Goal: Transaction & Acquisition: Purchase product/service

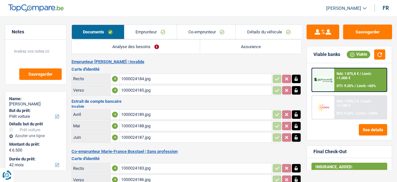
select select "car"
select select "42"
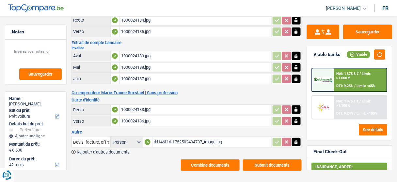
drag, startPoint x: 169, startPoint y: 140, endPoint x: 171, endPoint y: 136, distance: 4.2
click at [170, 138] on div "dd146f16-1752502404737_image.jpg" at bounding box center [212, 142] width 117 height 10
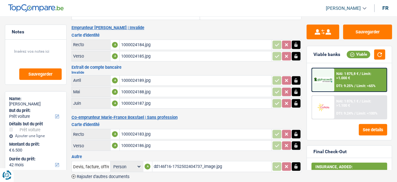
scroll to position [6, 0]
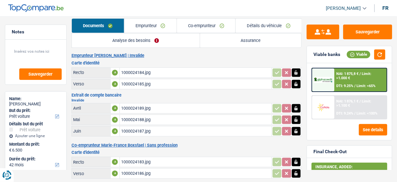
click at [156, 72] on div "1000024184.jpg" at bounding box center [195, 73] width 149 height 10
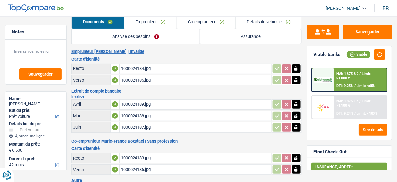
scroll to position [59, 0]
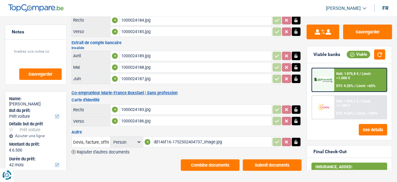
click at [135, 77] on div "1000024187.jpg" at bounding box center [195, 79] width 149 height 10
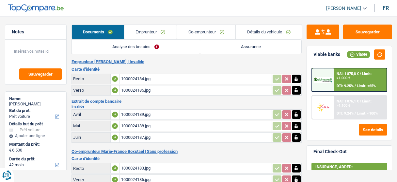
select select "car"
select select "42"
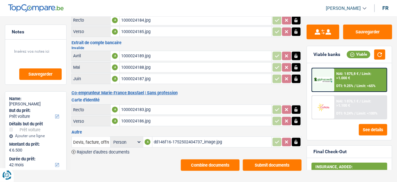
click at [181, 137] on div "dd146f16-1752502404737_image.jpg" at bounding box center [212, 142] width 117 height 10
click at [364, 22] on div "Sauvegarder Viable banks Viable NAI: 1 875,8 € / Limit: >1.000 € DTI: 9.25% / L…" at bounding box center [349, 68] width 95 height 205
click at [359, 30] on button "Sauvegarder" at bounding box center [368, 32] width 49 height 15
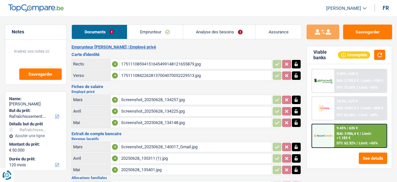
select select "houseOrGarden"
select select "120"
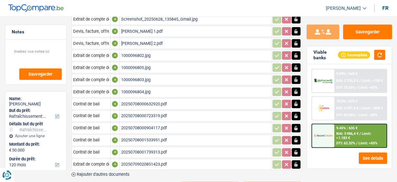
scroll to position [216, 0]
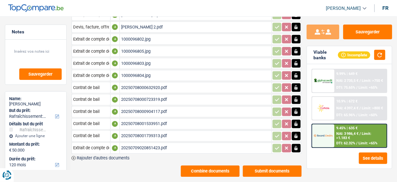
click at [148, 131] on div "20250708001739313.pdf" at bounding box center [195, 136] width 149 height 10
click at [171, 143] on div "20250709020851423.pdf" at bounding box center [195, 148] width 149 height 10
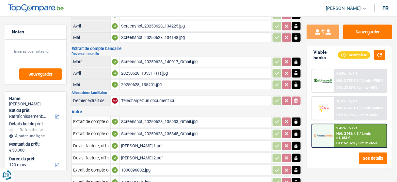
scroll to position [59, 0]
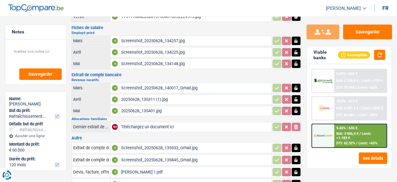
click at [128, 59] on div "Screenshot_20250628_134148.jpg" at bounding box center [195, 64] width 149 height 10
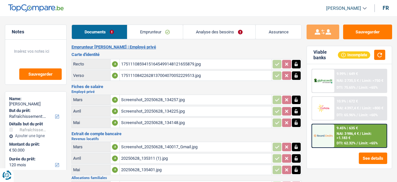
select select "houseOrGarden"
select select "120"
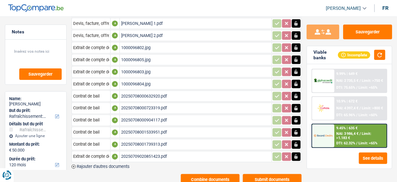
scroll to position [216, 0]
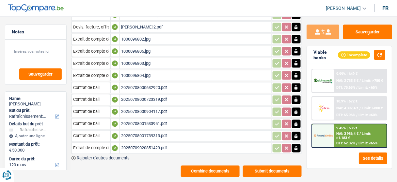
click at [147, 107] on div "20250708000904117.pdf" at bounding box center [195, 112] width 149 height 10
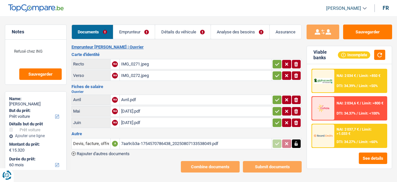
select select "car"
select select "60"
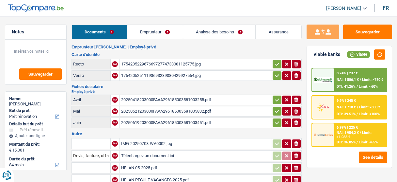
select select "renovation"
select select "84"
select select "record credits"
click at [143, 29] on link "Emprunteur" at bounding box center [155, 32] width 56 height 14
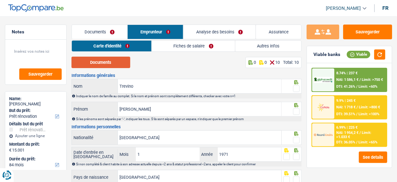
click at [98, 66] on button "Documents" at bounding box center [101, 62] width 59 height 11
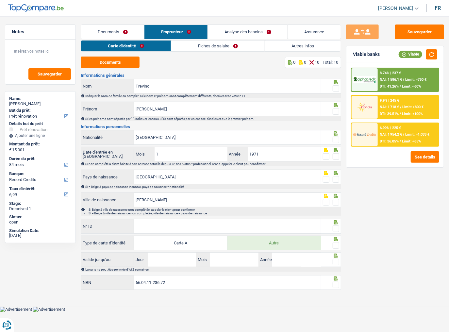
click at [338, 90] on span at bounding box center [336, 88] width 7 height 7
click at [0, 0] on input "radio" at bounding box center [0, 0] width 0 height 0
click at [336, 110] on span at bounding box center [336, 111] width 7 height 7
click at [0, 0] on input "radio" at bounding box center [0, 0] width 0 height 0
click at [333, 138] on span at bounding box center [336, 140] width 7 height 7
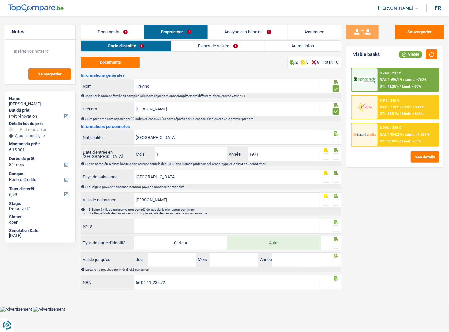
click at [0, 0] on input "radio" at bounding box center [0, 0] width 0 height 0
click at [339, 154] on span at bounding box center [336, 156] width 7 height 7
click at [0, 0] on input "radio" at bounding box center [0, 0] width 0 height 0
click at [338, 177] on span at bounding box center [336, 179] width 7 height 7
click at [0, 0] on input "radio" at bounding box center [0, 0] width 0 height 0
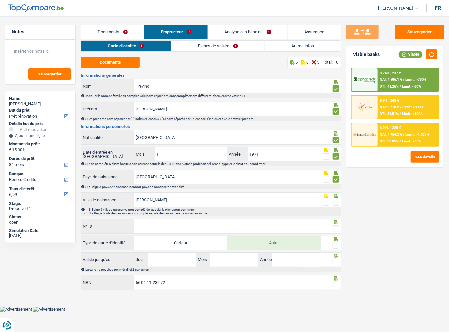
click at [335, 181] on span at bounding box center [336, 202] width 7 height 7
click at [0, 0] on input "radio" at bounding box center [0, 0] width 0 height 0
click at [199, 181] on input "N° ID" at bounding box center [227, 226] width 187 height 14
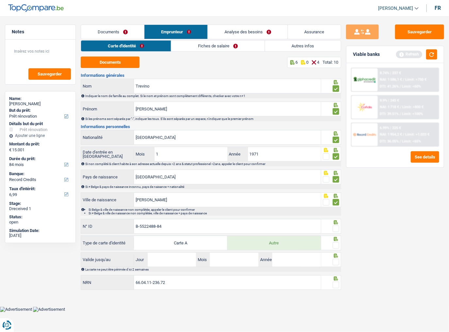
type input "B-5522488-84"
click at [335, 181] on span at bounding box center [336, 229] width 7 height 7
click at [0, 0] on input "radio" at bounding box center [0, 0] width 0 height 0
click at [334, 181] on span at bounding box center [336, 245] width 7 height 7
click at [0, 0] on input "radio" at bounding box center [0, 0] width 0 height 0
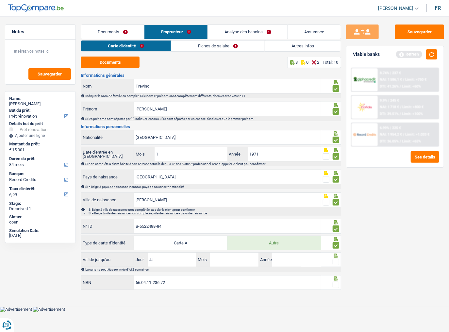
drag, startPoint x: 174, startPoint y: 260, endPoint x: 265, endPoint y: 251, distance: 92.0
click at [179, 181] on input "Jour" at bounding box center [172, 260] width 49 height 14
type input "10"
type input "08"
type input "2033"
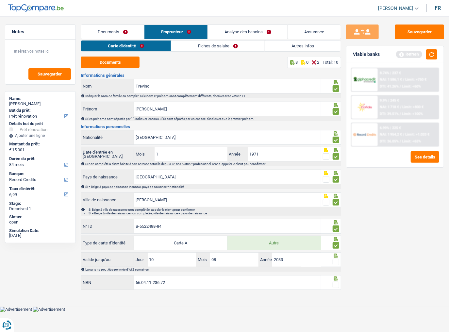
click at [335, 181] on span at bounding box center [336, 262] width 7 height 7
click at [0, 0] on input "radio" at bounding box center [0, 0] width 0 height 0
click at [397, 59] on button "button" at bounding box center [431, 54] width 11 height 10
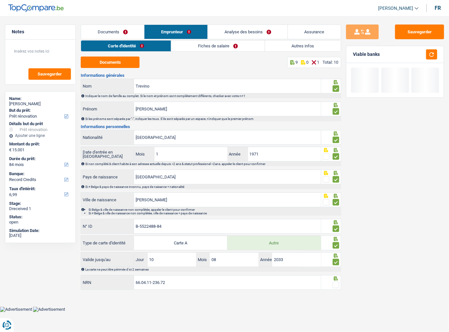
click at [336, 181] on span at bounding box center [336, 285] width 7 height 7
click at [0, 0] on input "radio" at bounding box center [0, 0] width 0 height 0
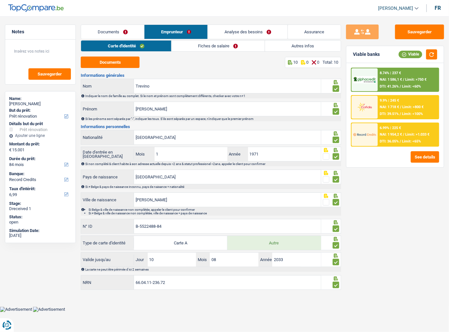
click at [231, 51] on link "Fiches de salaire" at bounding box center [218, 46] width 93 height 11
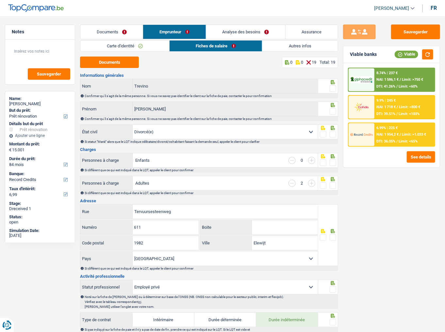
click at [125, 65] on button "Documents" at bounding box center [109, 62] width 59 height 11
click at [333, 90] on span at bounding box center [333, 88] width 7 height 7
click at [0, 0] on input "radio" at bounding box center [0, 0] width 0 height 0
click at [332, 111] on span at bounding box center [333, 111] width 7 height 7
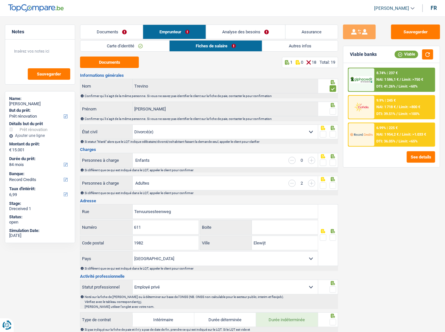
click at [0, 0] on input "radio" at bounding box center [0, 0] width 0 height 0
click at [333, 132] on span at bounding box center [333, 134] width 7 height 7
click at [0, 0] on input "radio" at bounding box center [0, 0] width 0 height 0
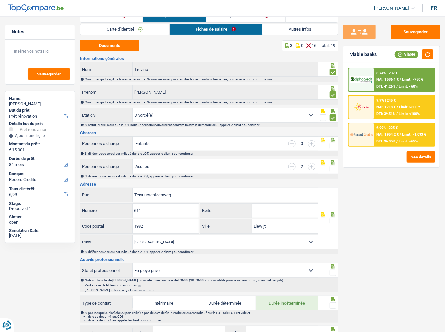
scroll to position [26, 0]
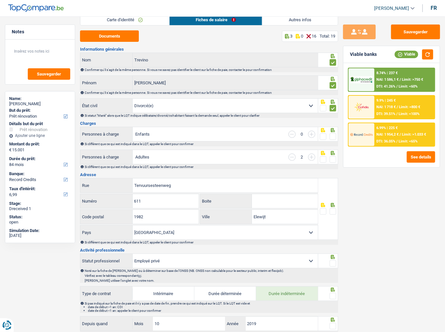
click at [218, 109] on select "Célibataire Marié(e) Cohabitant(e) légal(e) Divorcé(e) Veuf(ve) Séparé (de fait…" at bounding box center [225, 106] width 185 height 14
select select "single"
click at [133, 99] on select "Célibataire Marié(e) Cohabitant(e) légal(e) Divorcé(e) Veuf(ve) Séparé (de fait…" at bounding box center [225, 106] width 185 height 14
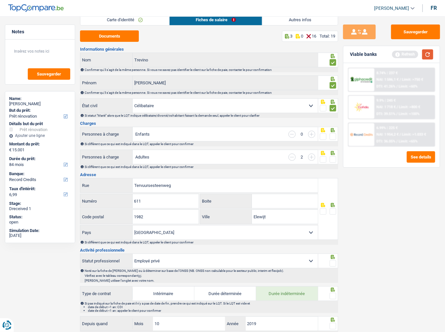
drag, startPoint x: 426, startPoint y: 56, endPoint x: 407, endPoint y: 66, distance: 21.6
click at [397, 56] on button "button" at bounding box center [427, 54] width 11 height 10
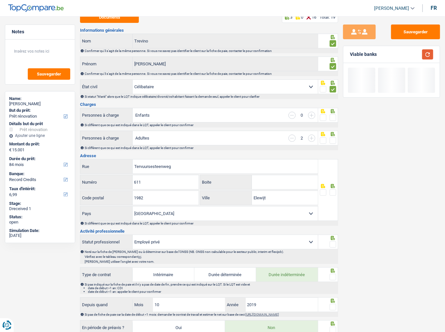
scroll to position [78, 0]
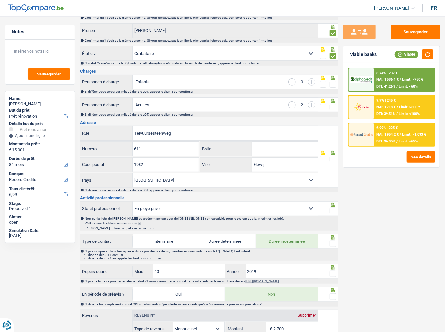
drag, startPoint x: 332, startPoint y: 85, endPoint x: 333, endPoint y: 100, distance: 15.4
click at [332, 86] on span at bounding box center [333, 84] width 7 height 7
click at [0, 0] on input "radio" at bounding box center [0, 0] width 0 height 0
click at [312, 82] on input "button" at bounding box center [311, 81] width 7 height 7
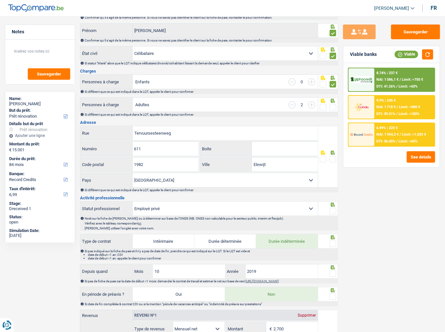
select select "familyAllowances"
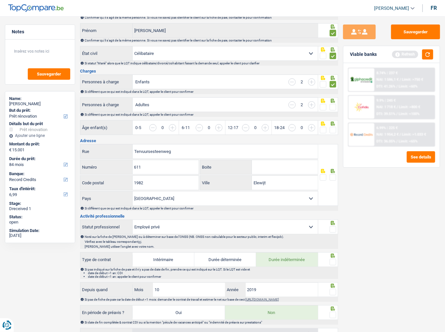
click at [294, 104] on input "button" at bounding box center [292, 104] width 7 height 7
click at [332, 105] on span at bounding box center [333, 107] width 7 height 7
click at [0, 0] on input "radio" at bounding box center [0, 0] width 0 height 0
click at [314, 127] on input "button" at bounding box center [427, 131] width 238 height 14
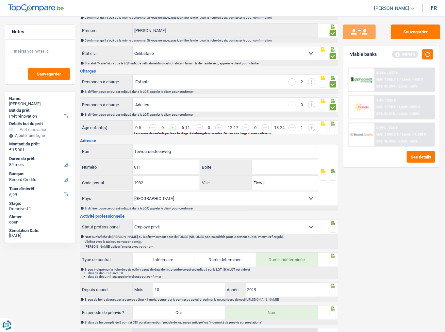
click at [314, 127] on input "button" at bounding box center [427, 131] width 238 height 14
click at [326, 129] on span at bounding box center [323, 130] width 7 height 7
click at [0, 0] on input "radio" at bounding box center [0, 0] width 0 height 0
click at [397, 56] on button "button" at bounding box center [427, 54] width 11 height 10
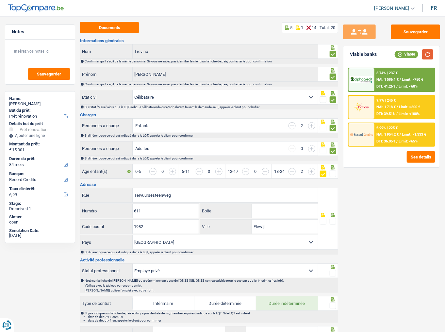
scroll to position [0, 0]
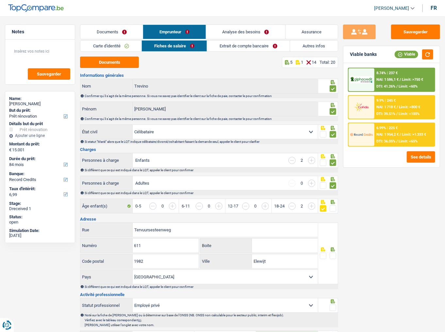
click at [303, 47] on link "Autres infos" at bounding box center [314, 46] width 48 height 11
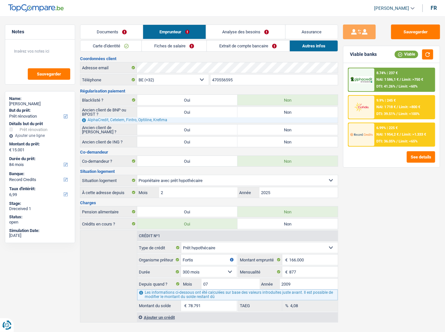
click at [194, 49] on link "Fiches de salaire" at bounding box center [174, 46] width 65 height 11
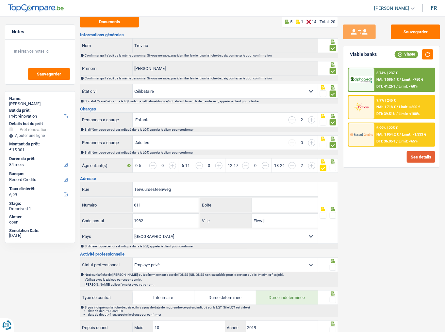
scroll to position [52, 0]
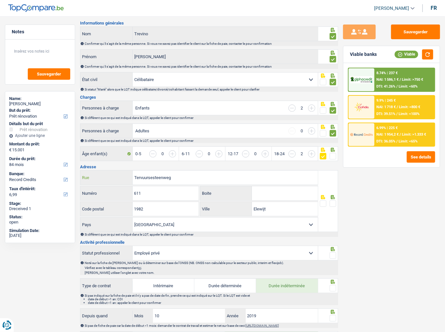
drag, startPoint x: 165, startPoint y: 176, endPoint x: 70, endPoint y: 186, distance: 96.3
paste input "Dynastiestraat"
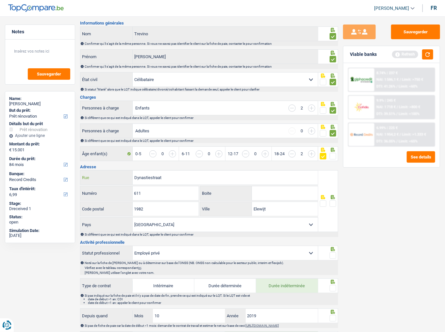
type input "Dynastiestraat"
click at [332, 181] on span at bounding box center [333, 203] width 7 height 7
click at [0, 0] on input "radio" at bounding box center [0, 0] width 0 height 0
click at [397, 52] on button "button" at bounding box center [427, 54] width 11 height 10
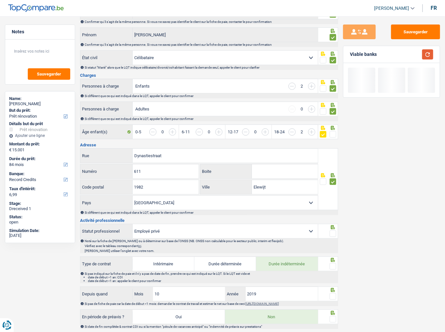
scroll to position [105, 0]
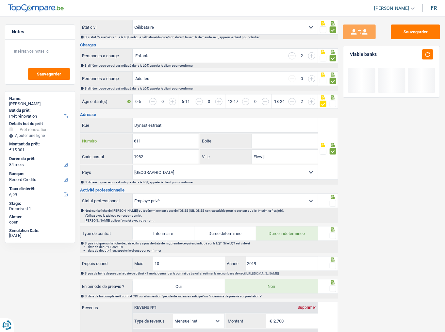
click at [161, 141] on input "611" at bounding box center [166, 141] width 66 height 14
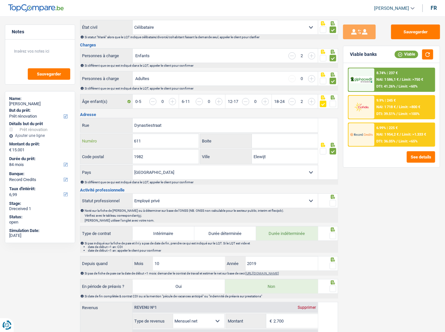
click at [161, 141] on input "611" at bounding box center [166, 141] width 66 height 14
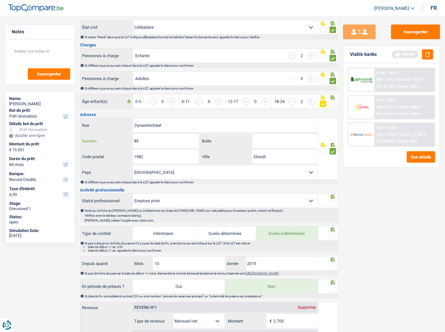
type input "89"
drag, startPoint x: 153, startPoint y: 147, endPoint x: 153, endPoint y: 152, distance: 4.2
click at [153, 152] on div "Dynastiestraat Rue 89 Numéro Boite 1982 Code postal Elewijt Ville Belgique Luxe…" at bounding box center [199, 149] width 238 height 62
click at [153, 157] on input "1982" at bounding box center [166, 157] width 66 height 14
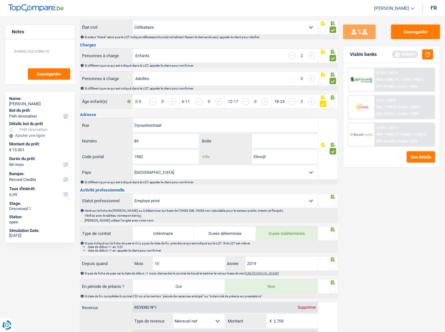
click at [279, 156] on input "Elewijt" at bounding box center [285, 157] width 66 height 14
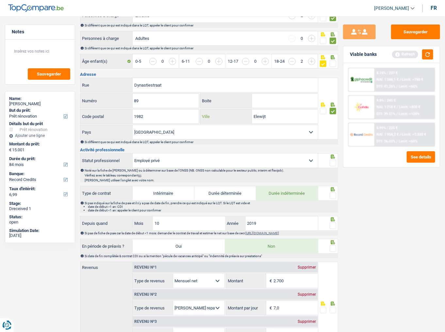
scroll to position [157, 0]
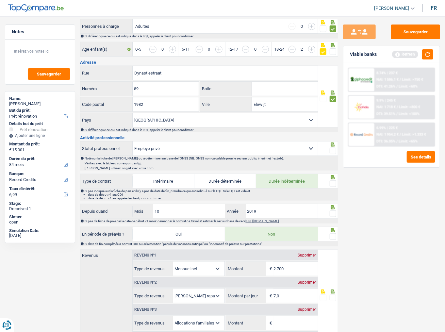
click at [336, 149] on span at bounding box center [333, 151] width 7 height 7
click at [0, 0] on input "radio" at bounding box center [0, 0] width 0 height 0
drag, startPoint x: 426, startPoint y: 56, endPoint x: 448, endPoint y: 61, distance: 22.4
click at [397, 57] on button "button" at bounding box center [427, 54] width 11 height 10
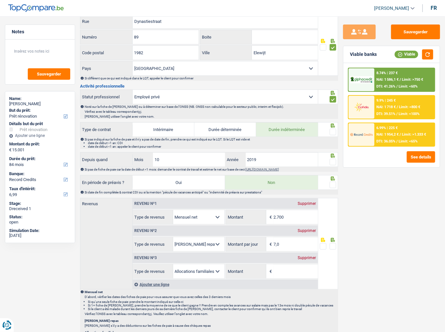
scroll to position [209, 0]
click at [332, 129] on span at bounding box center [333, 131] width 7 height 7
click at [0, 0] on input "radio" at bounding box center [0, 0] width 0 height 0
click at [302, 153] on input "2019" at bounding box center [282, 159] width 72 height 14
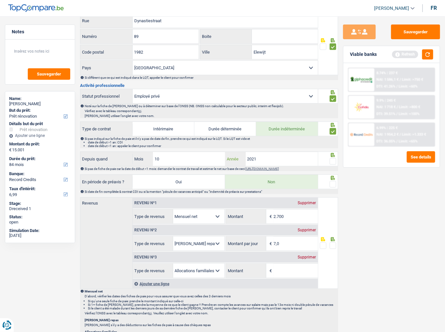
type input "2021"
click at [335, 161] on span at bounding box center [333, 161] width 7 height 7
click at [0, 0] on input "radio" at bounding box center [0, 0] width 0 height 0
drag, startPoint x: 161, startPoint y: 160, endPoint x: 117, endPoint y: 170, distance: 45.1
click at [128, 166] on div "Depuis quand 10 Mois / 2021 Année Si pas de fiche de paie car la date de début …" at bounding box center [209, 162] width 258 height 20
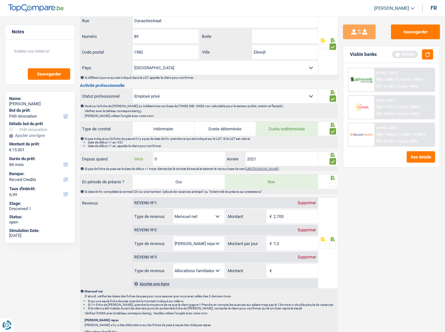
type input "01"
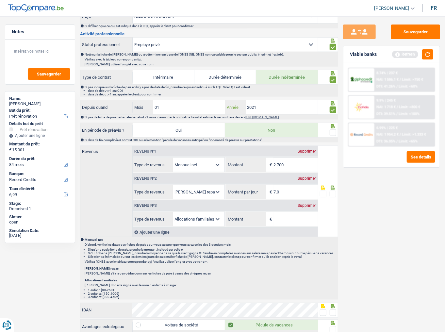
scroll to position [261, 0]
click at [332, 130] on span at bounding box center [333, 132] width 7 height 7
click at [0, 0] on input "radio" at bounding box center [0, 0] width 0 height 0
click at [397, 56] on button "button" at bounding box center [427, 54] width 11 height 10
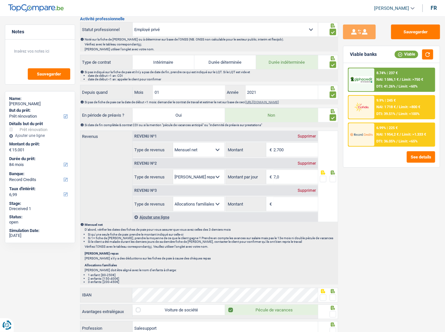
scroll to position [288, 0]
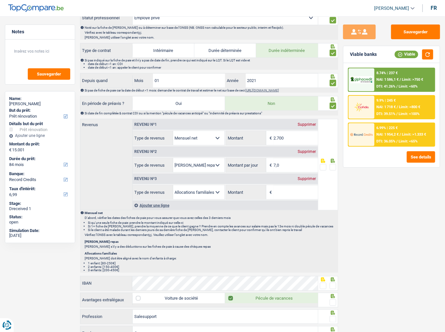
drag, startPoint x: 305, startPoint y: 176, endPoint x: 311, endPoint y: 174, distance: 6.8
click at [305, 177] on div "Supprimer" at bounding box center [307, 179] width 22 height 4
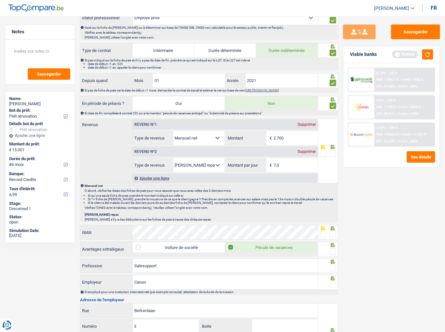
click at [298, 138] on input "2.700" at bounding box center [296, 138] width 44 height 14
type input "2.260"
click at [331, 150] on span at bounding box center [333, 153] width 7 height 7
click at [0, 0] on input "radio" at bounding box center [0, 0] width 0 height 0
click at [282, 160] on input "7,0" at bounding box center [296, 165] width 44 height 14
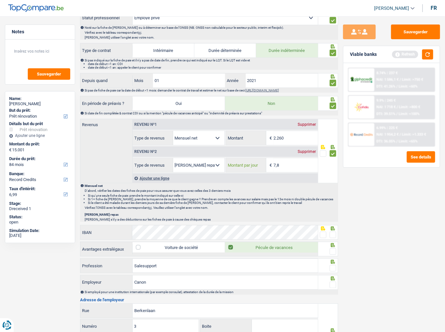
type input "7,8"
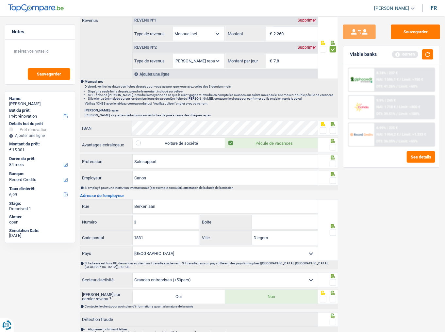
scroll to position [392, 0]
click at [332, 128] on span at bounding box center [333, 130] width 7 height 7
click at [0, 0] on input "radio" at bounding box center [0, 0] width 0 height 0
drag, startPoint x: 334, startPoint y: 144, endPoint x: 439, endPoint y: 84, distance: 121.2
click at [334, 144] on span at bounding box center [333, 147] width 7 height 7
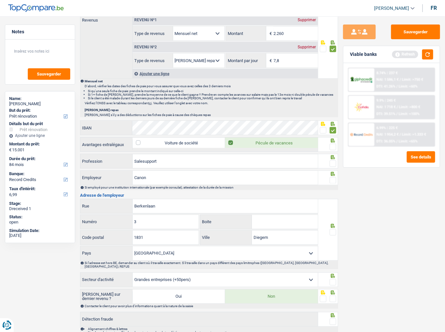
click at [0, 0] on input "radio" at bounding box center [0, 0] width 0 height 0
click at [397, 53] on button "button" at bounding box center [427, 54] width 11 height 10
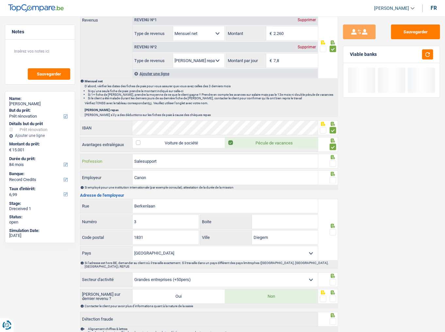
click at [214, 160] on input "Salesupport" at bounding box center [225, 161] width 185 height 14
drag, startPoint x: 332, startPoint y: 162, endPoint x: 440, endPoint y: 178, distance: 108.8
click at [334, 161] on span at bounding box center [333, 163] width 7 height 7
click at [0, 0] on input "radio" at bounding box center [0, 0] width 0 height 0
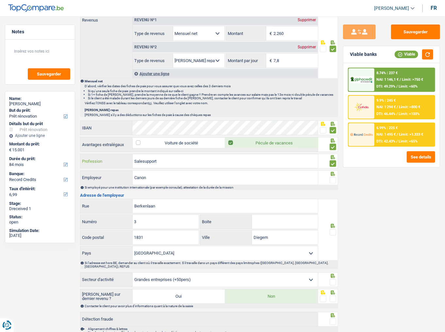
click at [144, 159] on input "Salesupport" at bounding box center [225, 161] width 185 height 14
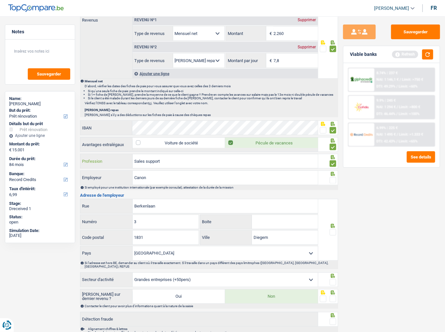
click at [154, 157] on input "Sales support" at bounding box center [225, 161] width 185 height 14
drag, startPoint x: 428, startPoint y: 57, endPoint x: 380, endPoint y: 95, distance: 61.6
click at [397, 57] on button "button" at bounding box center [427, 54] width 11 height 10
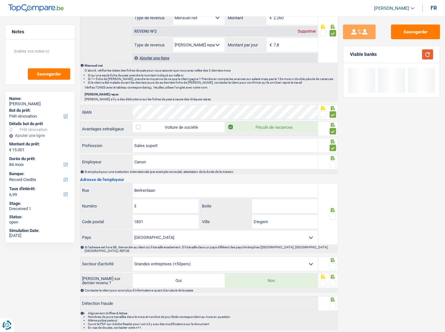
scroll to position [417, 0]
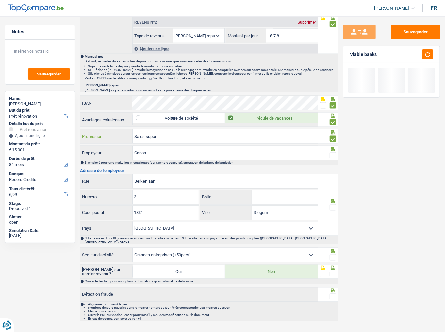
click at [152, 134] on input "Sales suport" at bounding box center [225, 136] width 185 height 14
type input "Sales support"
click at [157, 154] on input "Canon" at bounding box center [225, 153] width 185 height 14
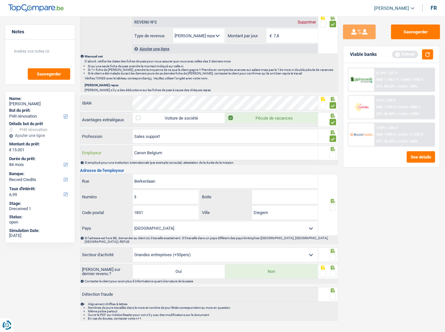
type input "Canon Belgium"
click at [332, 153] on span at bounding box center [333, 155] width 7 height 7
click at [0, 0] on input "radio" at bounding box center [0, 0] width 0 height 0
click at [397, 54] on button "button" at bounding box center [427, 54] width 11 height 10
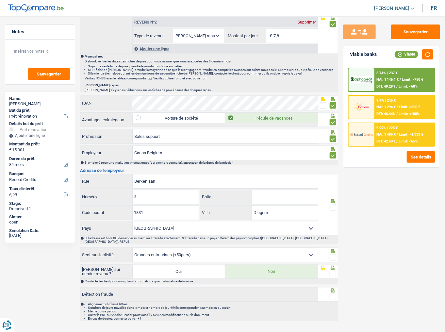
click at [333, 181] on span at bounding box center [333, 207] width 7 height 7
click at [0, 0] on input "radio" at bounding box center [0, 0] width 0 height 0
click at [333, 181] on span at bounding box center [333, 257] width 7 height 7
click at [0, 0] on input "radio" at bounding box center [0, 0] width 0 height 0
click at [335, 181] on div at bounding box center [333, 274] width 7 height 8
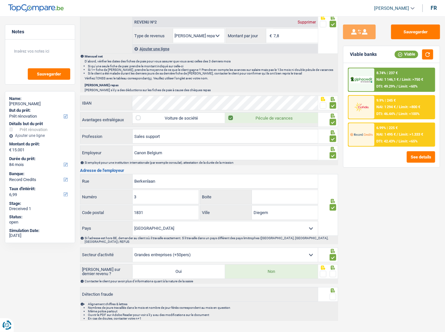
click at [335, 181] on div at bounding box center [328, 294] width 20 height 15
drag, startPoint x: 334, startPoint y: 287, endPoint x: 333, endPoint y: 274, distance: 13.7
click at [334, 181] on span at bounding box center [333, 297] width 7 height 7
click at [0, 0] on input "radio" at bounding box center [0, 0] width 0 height 0
drag, startPoint x: 335, startPoint y: 266, endPoint x: 421, endPoint y: 130, distance: 160.6
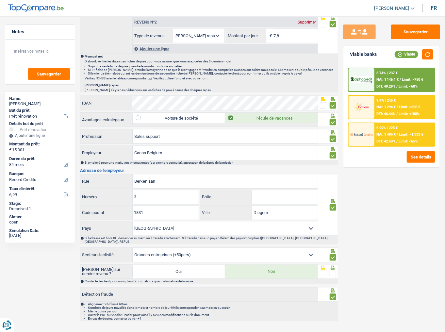
click at [335, 181] on span at bounding box center [333, 274] width 7 height 7
click at [0, 0] on input "radio" at bounding box center [0, 0] width 0 height 0
click at [397, 52] on button "button" at bounding box center [427, 54] width 11 height 10
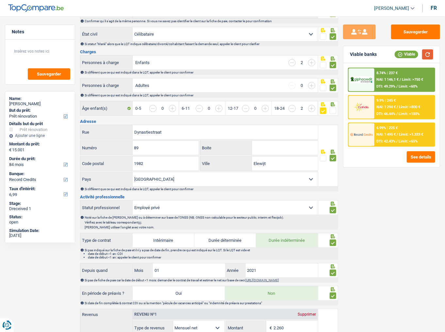
scroll to position [0, 0]
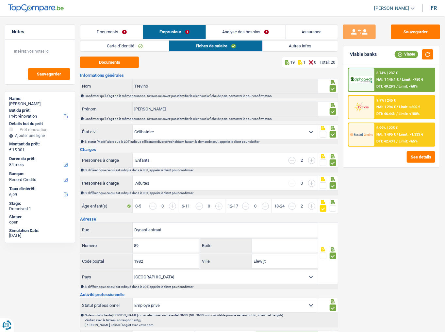
drag, startPoint x: 277, startPoint y: 46, endPoint x: 257, endPoint y: 95, distance: 53.2
click at [277, 46] on link "Autres infos" at bounding box center [300, 46] width 75 height 11
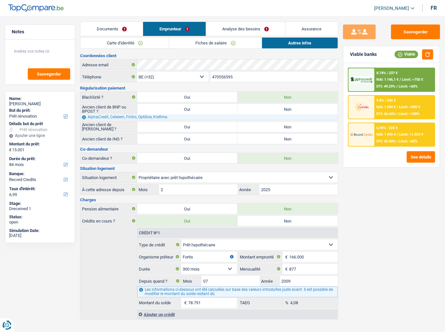
scroll to position [4, 0]
click at [244, 27] on link "Analyse des besoins" at bounding box center [245, 28] width 79 height 14
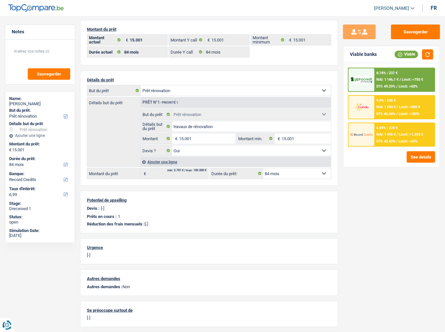
scroll to position [0, 0]
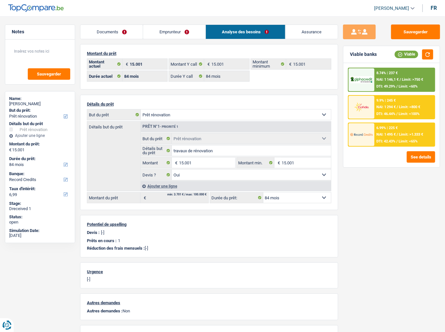
click at [394, 79] on span "NAI: 1 146,1 €" at bounding box center [388, 79] width 22 height 4
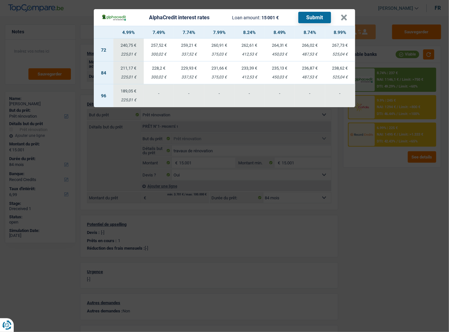
click at [245, 72] on td "233,39 € 412,53 €" at bounding box center [249, 72] width 30 height 23
select select "alphacredit"
type input "8,24"
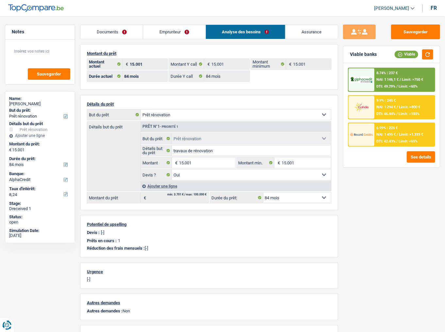
click at [397, 85] on div "DTI: 49.29% / Limit: <60%" at bounding box center [397, 86] width 41 height 4
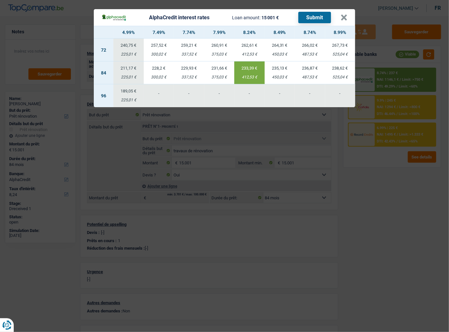
click at [315, 15] on button "Submit" at bounding box center [314, 17] width 33 height 11
click at [348, 17] on header "AlphaCredit interest rates Loan amount: 15 001 € Submit ×" at bounding box center [224, 17] width 261 height 17
click at [344, 16] on button "×" at bounding box center [344, 17] width 7 height 7
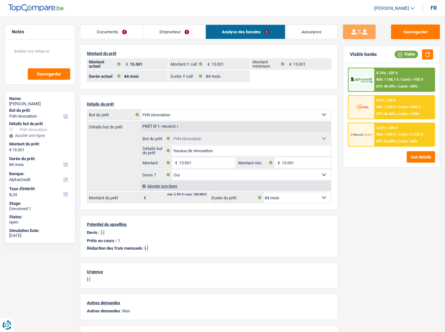
click at [388, 133] on span "NAI: 1 495 €" at bounding box center [386, 134] width 19 height 4
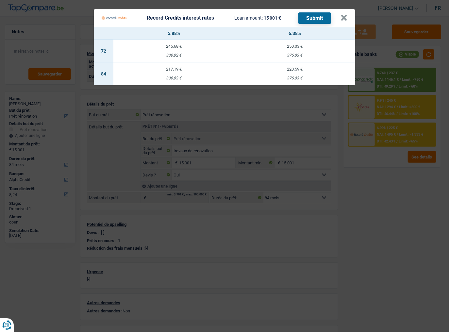
click at [277, 73] on td "220,59 € 375,03 €" at bounding box center [294, 73] width 121 height 23
select select "record credits"
type input "6,38"
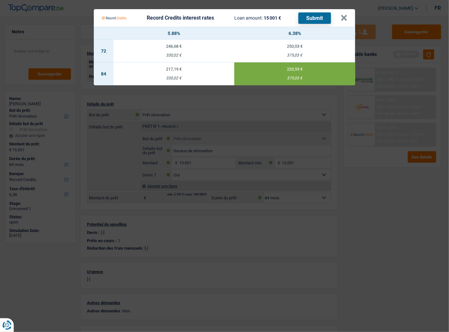
click at [311, 18] on button "Submit" at bounding box center [314, 17] width 33 height 11
drag, startPoint x: 346, startPoint y: 19, endPoint x: 360, endPoint y: 51, distance: 35.5
click at [346, 20] on button "×" at bounding box center [344, 18] width 7 height 7
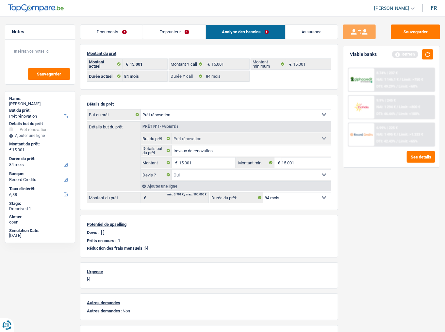
click at [379, 106] on span "NAI: 1 294 €" at bounding box center [386, 107] width 19 height 4
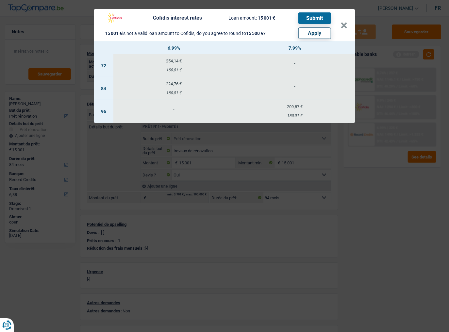
click at [325, 32] on button "Apply" at bounding box center [314, 32] width 33 height 11
type input "15.500"
select select "other"
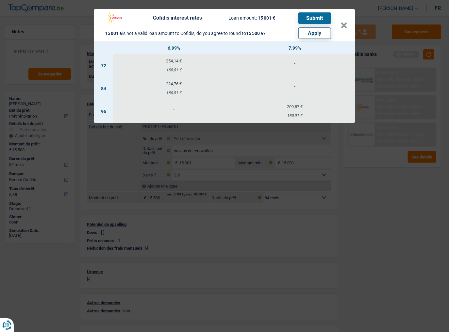
select select "other"
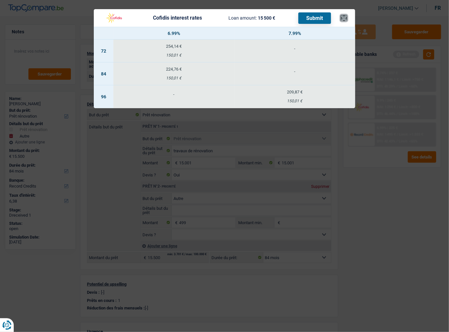
drag, startPoint x: 342, startPoint y: 20, endPoint x: 331, endPoint y: 34, distance: 18.0
click at [342, 20] on button "×" at bounding box center [344, 18] width 7 height 7
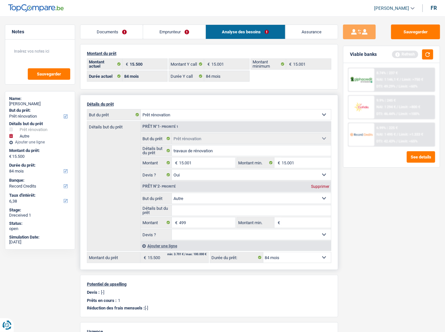
click at [319, 181] on div "Prêt n°2 - Priorité Supprimer" at bounding box center [236, 186] width 190 height 10
click at [325, 181] on div "Supprimer" at bounding box center [321, 187] width 22 height 4
type input "15.001"
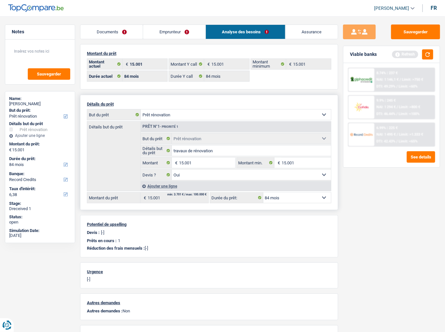
click at [174, 181] on div "Ajouter une ligne" at bounding box center [236, 185] width 191 height 9
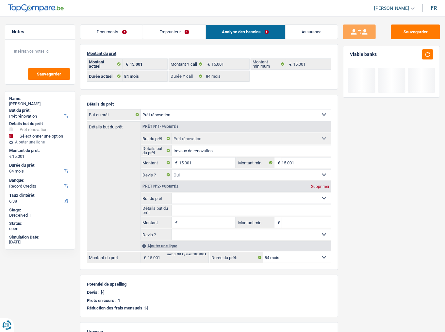
click at [182, 181] on select "Confort maison: meubles, textile, peinture, électroménager, outillage non-profe…" at bounding box center [251, 198] width 159 height 10
select select "other"
click at [172, 181] on select "Confort maison: meubles, textile, peinture, électroménager, outillage non-profe…" at bounding box center [251, 198] width 159 height 10
select select "other"
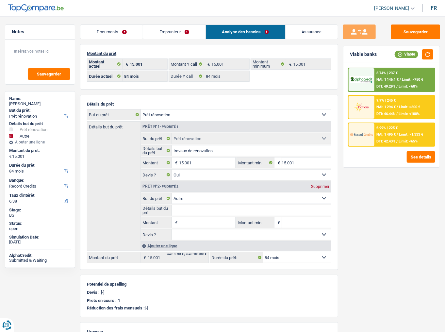
click at [182, 181] on input "Détails but du prêt" at bounding box center [251, 210] width 159 height 10
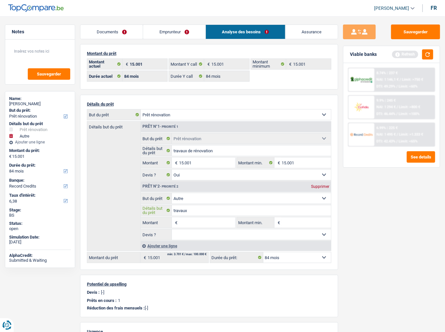
type input "travaux"
click at [192, 181] on input "Montant" at bounding box center [207, 222] width 56 height 10
type input "15.001"
type input "30.002"
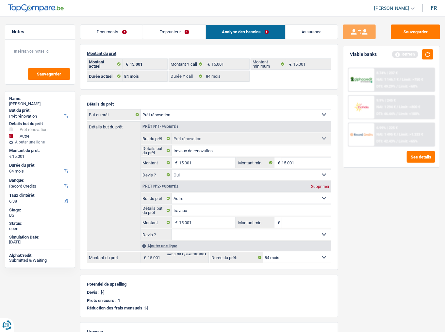
select select "120"
type input "30.002"
select select "120"
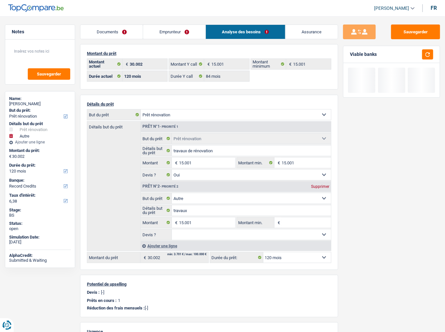
click at [194, 181] on select "Oui Non Non répondu Sélectionner une option" at bounding box center [251, 234] width 159 height 10
select select "yes"
click at [172, 181] on select "Oui Non Non répondu Sélectionner une option" at bounding box center [251, 234] width 159 height 10
click at [191, 111] on select "Confort maison: meubles, textile, peinture, électroménager, outillage non-profe…" at bounding box center [236, 114] width 190 height 10
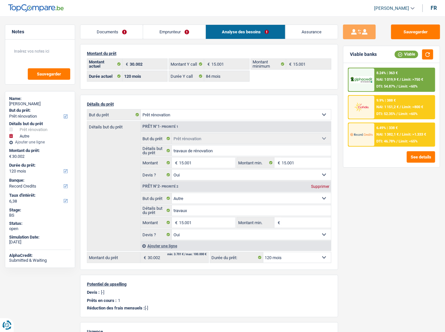
select select "other"
click at [141, 109] on select "Confort maison: meubles, textile, peinture, électroménager, outillage non-profe…" at bounding box center [236, 114] width 190 height 10
select select "other"
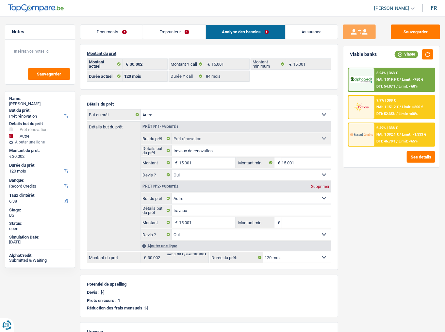
type input "travaux"
select select "renovation"
type input "travaux de rénovation"
type input "15.001"
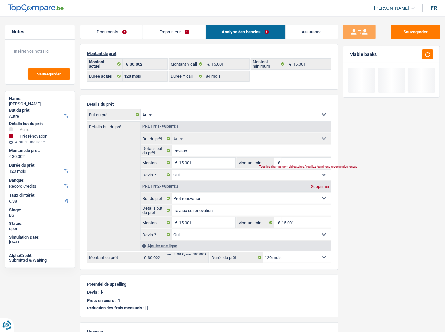
click at [318, 181] on div "Supprimer" at bounding box center [321, 187] width 22 height 4
type input "15.001"
select select "84"
type input "15.001"
select select "84"
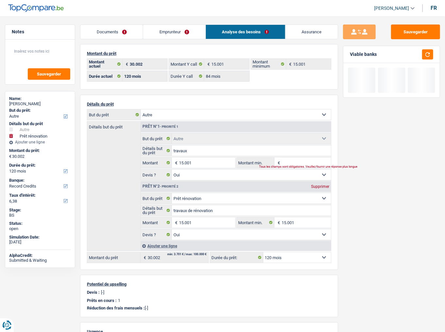
type input "15.001"
select select "84"
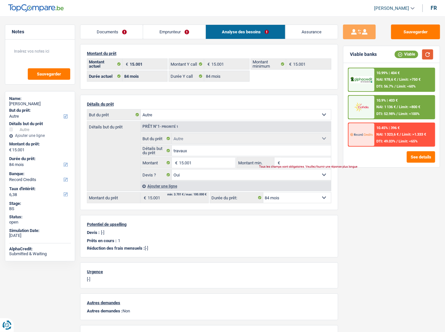
click at [397, 56] on button "button" at bounding box center [427, 54] width 11 height 10
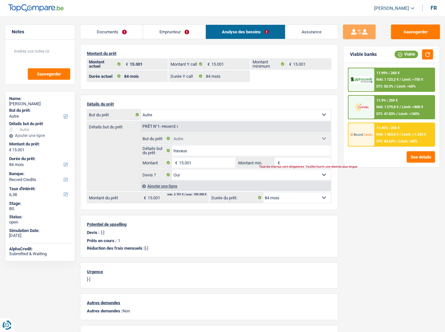
click at [383, 103] on div "11.9% | 259 € NAI: 1 279,8 € / Limit: >800 € DTI: 47.03% / Limit: <100%" at bounding box center [405, 107] width 60 height 23
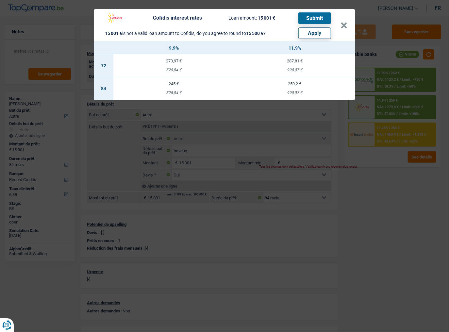
click at [324, 29] on button "Apply" at bounding box center [314, 32] width 33 height 11
type input "15.500"
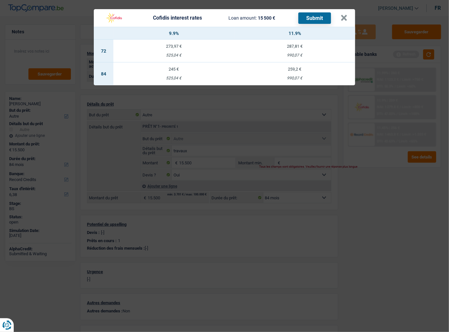
click at [171, 74] on td "245 € 525,04 €" at bounding box center [173, 73] width 121 height 23
select select "cofidis"
type input "9,90"
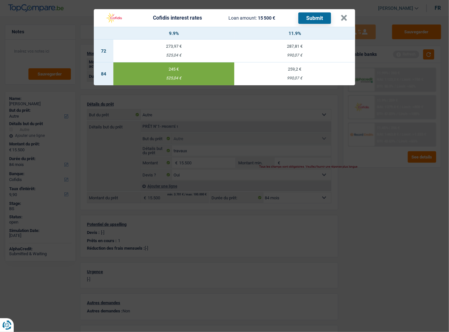
click at [315, 19] on button "Submit" at bounding box center [314, 17] width 33 height 11
drag, startPoint x: 346, startPoint y: 18, endPoint x: 204, endPoint y: 52, distance: 146.2
click at [346, 18] on button "×" at bounding box center [344, 18] width 7 height 7
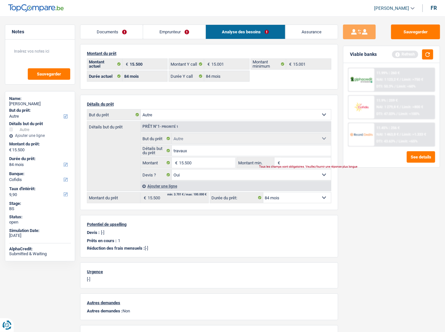
click at [119, 30] on link "Documents" at bounding box center [111, 32] width 62 height 14
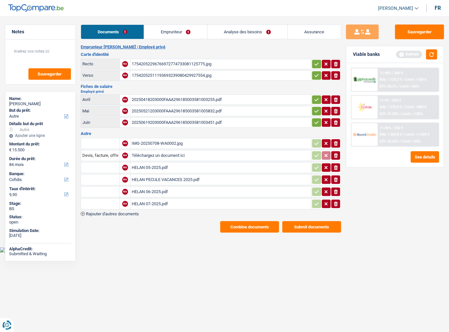
click at [158, 166] on div "HELAN 05-2025.pdf" at bounding box center [221, 168] width 178 height 10
click at [145, 181] on div "HELAN 06-2025.pdf" at bounding box center [221, 192] width 178 height 10
click at [178, 181] on div "HELAN 07-2025.pdf" at bounding box center [221, 204] width 178 height 10
click at [141, 140] on div "IMG-20250708-WA0002.jpg" at bounding box center [221, 144] width 178 height 10
click at [309, 181] on button "Submit documents" at bounding box center [311, 226] width 59 height 11
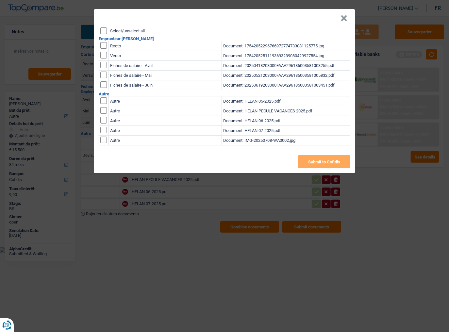
click at [103, 42] on input "checkbox" at bounding box center [103, 45] width 7 height 7
checkbox input "true"
drag, startPoint x: 103, startPoint y: 55, endPoint x: 102, endPoint y: 63, distance: 7.6
click at [103, 49] on input "checkbox" at bounding box center [103, 45] width 7 height 7
checkbox input "true"
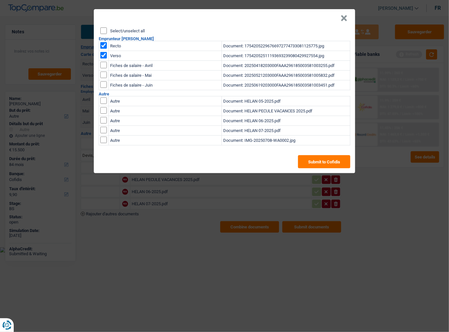
click at [101, 64] on input "checkbox" at bounding box center [103, 65] width 7 height 7
checkbox input "true"
click at [103, 68] on input "checkbox" at bounding box center [103, 65] width 7 height 7
checkbox input "true"
click at [104, 68] on input "checkbox" at bounding box center [103, 65] width 7 height 7
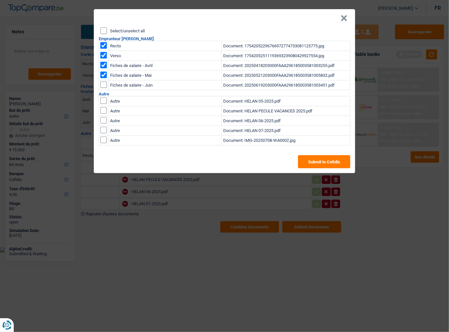
checkbox input "true"
click at [327, 164] on button "Submit to Cofidis" at bounding box center [324, 161] width 52 height 13
drag, startPoint x: 345, startPoint y: 17, endPoint x: 392, endPoint y: 28, distance: 47.5
click at [345, 17] on button "×" at bounding box center [344, 18] width 7 height 7
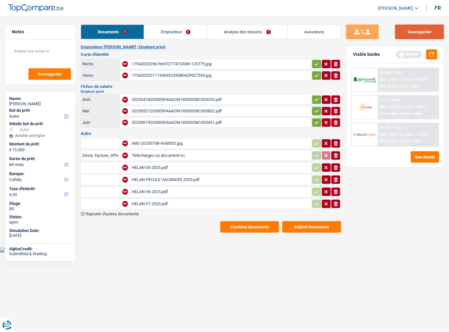
drag, startPoint x: 431, startPoint y: 29, endPoint x: 438, endPoint y: 30, distance: 7.0
click at [397, 29] on button "Sauvegarder" at bounding box center [419, 32] width 49 height 15
click at [259, 181] on div "Emprunteur Cynthia Trevino | Employé privé Carte d'identité Recto NA 1754205229…" at bounding box center [211, 138] width 261 height 188
click at [250, 181] on button "Combine documents" at bounding box center [249, 226] width 59 height 11
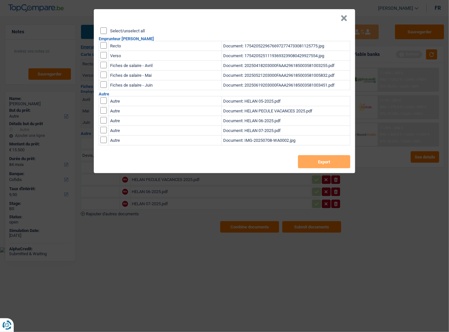
click at [101, 46] on input "checkbox" at bounding box center [103, 45] width 7 height 7
checkbox input "true"
click at [102, 49] on input "checkbox" at bounding box center [103, 45] width 7 height 7
checkbox input "true"
drag, startPoint x: 103, startPoint y: 67, endPoint x: 104, endPoint y: 76, distance: 8.8
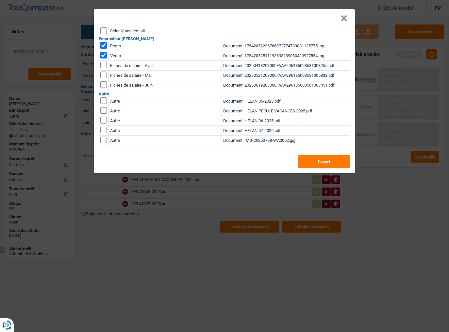
click at [103, 67] on input "checkbox" at bounding box center [103, 65] width 7 height 7
checkbox input "true"
click at [104, 68] on input "checkbox" at bounding box center [103, 65] width 7 height 7
checkbox input "true"
click at [101, 68] on input "checkbox" at bounding box center [103, 65] width 7 height 7
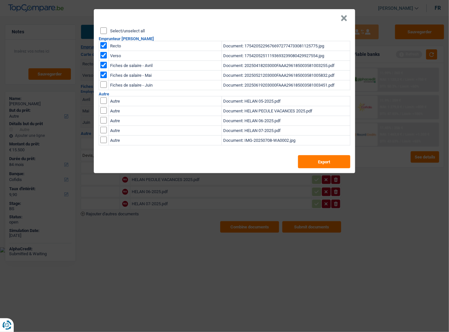
checkbox input "true"
click at [311, 161] on button "Export" at bounding box center [324, 161] width 52 height 13
drag, startPoint x: 340, startPoint y: 19, endPoint x: 429, endPoint y: 25, distance: 89.1
click at [340, 19] on header "×" at bounding box center [224, 18] width 261 height 18
click at [345, 18] on button "×" at bounding box center [344, 18] width 7 height 7
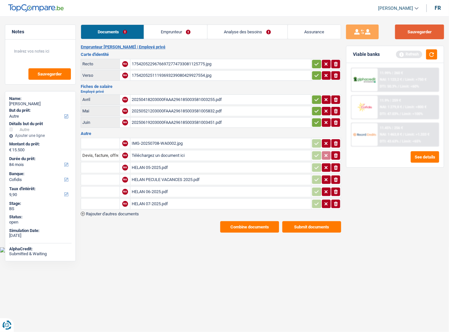
click at [397, 31] on button "Sauvegarder" at bounding box center [419, 32] width 49 height 15
click at [387, 127] on div "11.45% | 256 €" at bounding box center [391, 128] width 23 height 4
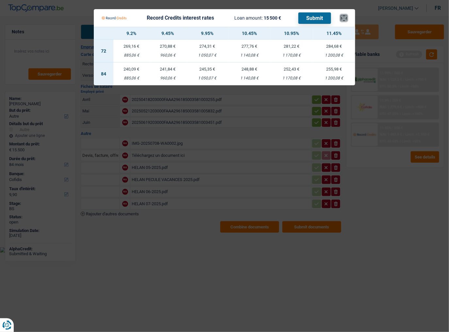
drag, startPoint x: 343, startPoint y: 19, endPoint x: 429, endPoint y: 46, distance: 90.5
click at [343, 19] on button "×" at bounding box center [344, 18] width 7 height 7
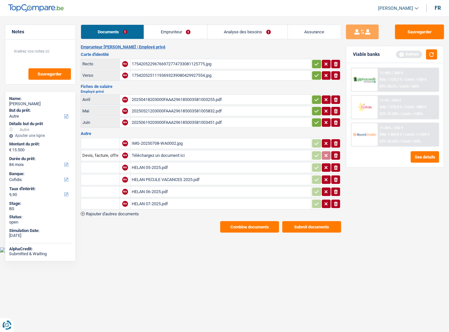
click at [176, 142] on div "IMG-20250708-WA0002.jpg" at bounding box center [221, 144] width 178 height 10
click at [152, 65] on div "17542052296766972774733081125775.jpg" at bounding box center [221, 64] width 178 height 10
click at [165, 119] on div "20250619203000FAAA296185003581003451.pdf" at bounding box center [221, 123] width 178 height 10
click at [178, 27] on link "Emprunteur" at bounding box center [175, 32] width 63 height 14
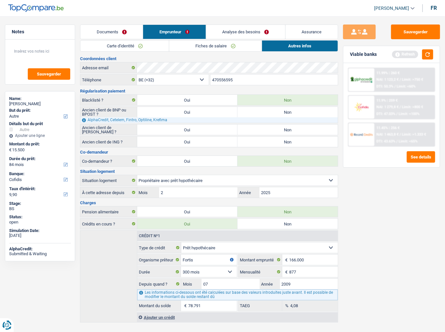
click at [217, 45] on link "Fiches de salaire" at bounding box center [215, 46] width 93 height 11
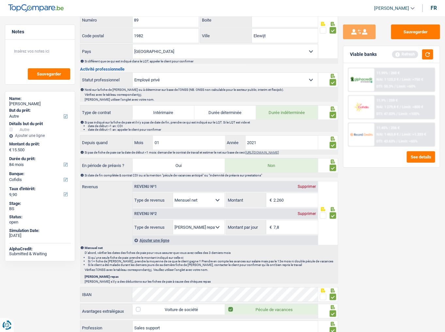
scroll to position [261, 0]
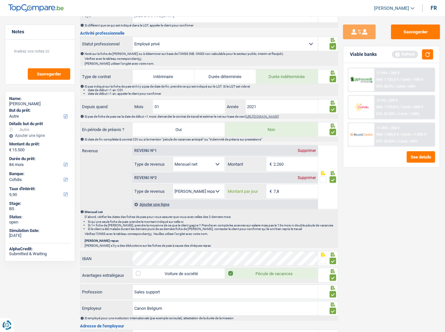
click at [284, 181] on input "7,8" at bounding box center [296, 191] width 44 height 14
type input "7,0"
click at [397, 56] on button "button" at bounding box center [427, 54] width 11 height 10
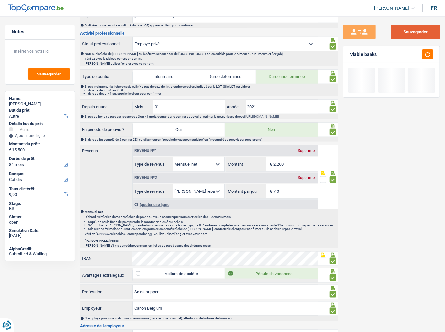
click at [397, 36] on button "Sauvegarder" at bounding box center [415, 32] width 49 height 15
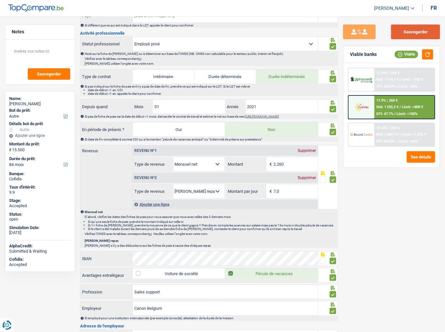
drag, startPoint x: 410, startPoint y: 31, endPoint x: 372, endPoint y: 18, distance: 40.1
click at [397, 29] on button "Sauvegarder" at bounding box center [415, 32] width 49 height 15
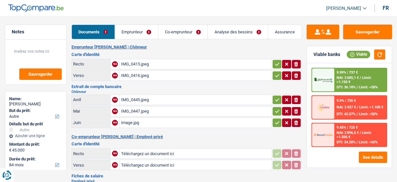
select select "other"
select select "84"
select select "record credits"
click at [137, 32] on link "Emprunteur" at bounding box center [136, 32] width 43 height 14
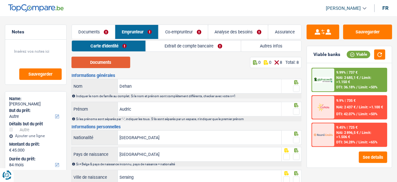
click at [95, 62] on button "Documents" at bounding box center [101, 62] width 59 height 11
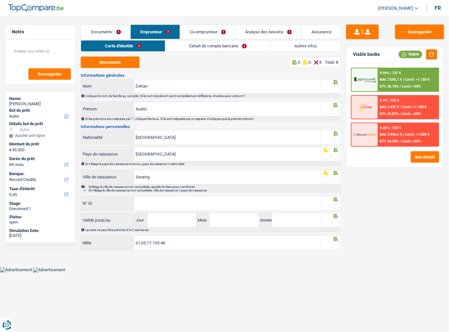
click at [337, 86] on span at bounding box center [336, 88] width 7 height 7
click at [0, 0] on input "radio" at bounding box center [0, 0] width 0 height 0
click at [336, 112] on span at bounding box center [336, 111] width 7 height 7
click at [0, 0] on input "radio" at bounding box center [0, 0] width 0 height 0
click at [335, 139] on span at bounding box center [336, 140] width 7 height 7
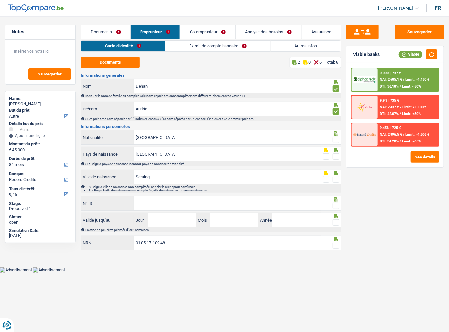
click at [0, 0] on input "radio" at bounding box center [0, 0] width 0 height 0
click at [338, 158] on span at bounding box center [336, 156] width 7 height 7
click at [0, 0] on input "radio" at bounding box center [0, 0] width 0 height 0
click at [337, 179] on span at bounding box center [336, 179] width 7 height 7
click at [0, 0] on input "radio" at bounding box center [0, 0] width 0 height 0
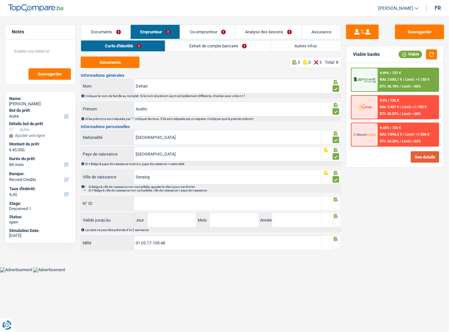
click at [397, 159] on button "See details" at bounding box center [425, 156] width 28 height 11
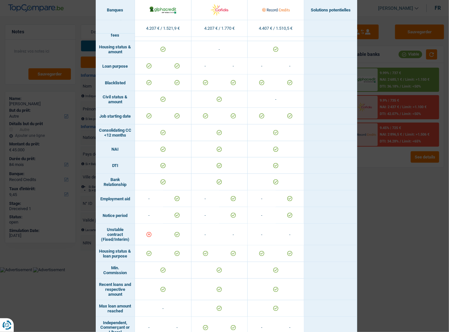
scroll to position [394, 0]
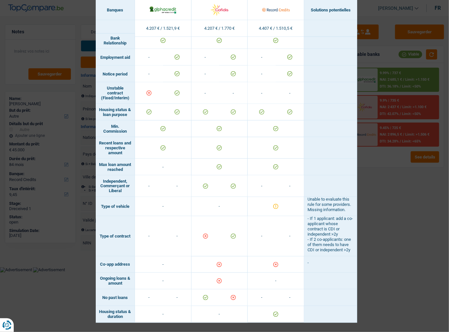
click at [379, 181] on div "Banks conditions × Banques Solutions potentielles Revenus / Charges 4.207 € / 1…" at bounding box center [224, 166] width 449 height 332
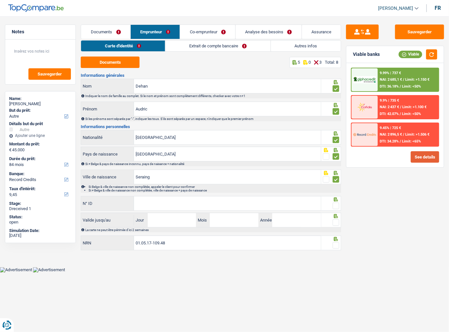
click at [397, 153] on button "See details" at bounding box center [425, 156] width 28 height 11
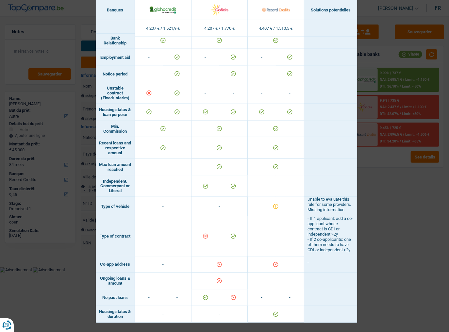
drag, startPoint x: 406, startPoint y: 194, endPoint x: 370, endPoint y: 196, distance: 36.7
click at [397, 181] on div "Banks conditions × Banques Solutions potentielles Revenus / Charges 4.207 € / 1…" at bounding box center [224, 166] width 449 height 332
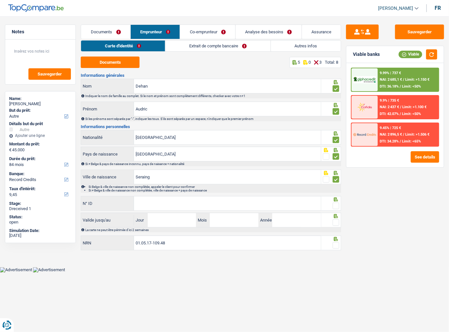
drag, startPoint x: 214, startPoint y: 37, endPoint x: 227, endPoint y: 40, distance: 12.8
click at [214, 38] on link "Co-emprunteur" at bounding box center [207, 32] width 55 height 14
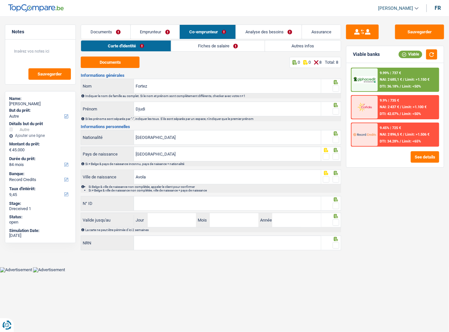
click at [290, 43] on link "Autres infos" at bounding box center [303, 46] width 76 height 11
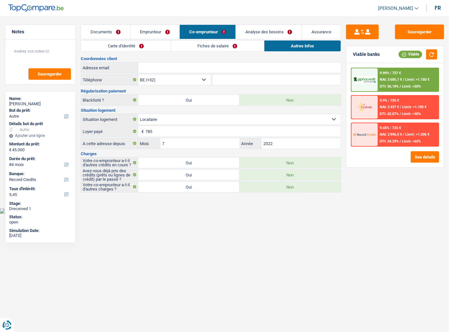
click at [152, 34] on link "Emprunteur" at bounding box center [155, 32] width 49 height 14
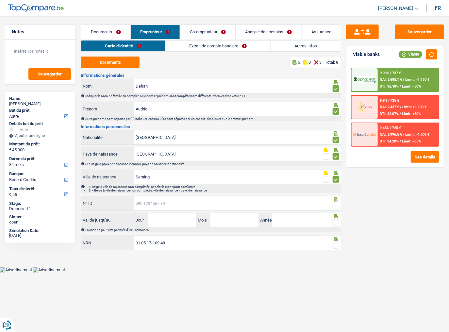
click at [175, 181] on input "N° ID" at bounding box center [227, 203] width 187 height 14
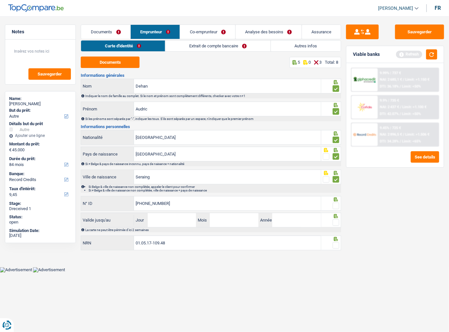
type input "592-9590982-91"
drag, startPoint x: 334, startPoint y: 205, endPoint x: 330, endPoint y: 205, distance: 3.6
click at [332, 181] on fieldset at bounding box center [331, 206] width 16 height 8
drag, startPoint x: 169, startPoint y: 223, endPoint x: 390, endPoint y: 211, distance: 221.6
click at [171, 181] on input "Jour" at bounding box center [172, 220] width 49 height 14
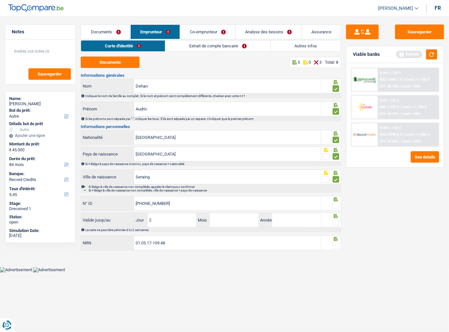
type input "25"
type input "09"
type input "2029"
click at [338, 181] on span at bounding box center [336, 206] width 7 height 7
click at [0, 0] on input "radio" at bounding box center [0, 0] width 0 height 0
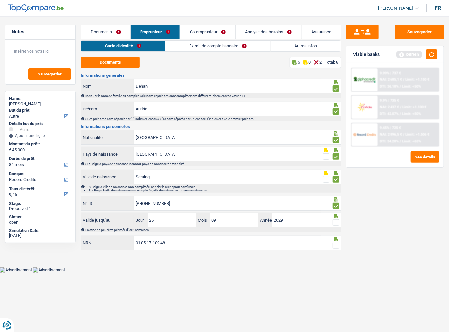
drag, startPoint x: 336, startPoint y: 218, endPoint x: 449, endPoint y: 116, distance: 152.5
click at [356, 181] on div "Notes Sauvegarder Name: Audric Dehan But du prêt: Confort maison: meubles, text…" at bounding box center [224, 139] width 449 height 228
click at [397, 51] on button "button" at bounding box center [431, 54] width 11 height 10
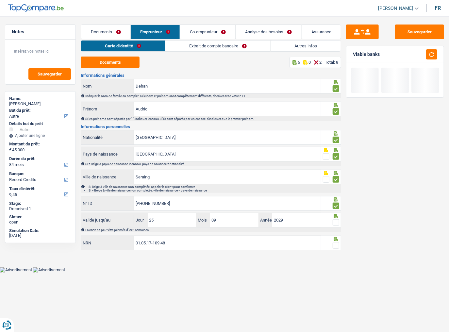
drag, startPoint x: 335, startPoint y: 218, endPoint x: 335, endPoint y: 228, distance: 9.8
click at [335, 181] on div at bounding box center [336, 223] width 7 height 8
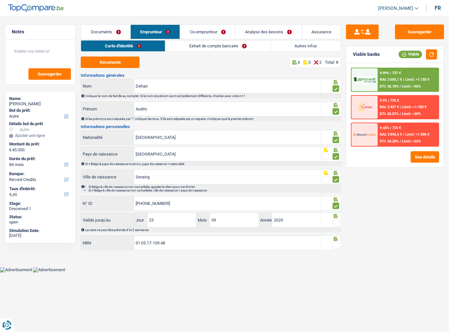
click at [336, 181] on span at bounding box center [336, 222] width 7 height 7
click at [0, 0] on input "radio" at bounding box center [0, 0] width 0 height 0
click at [335, 181] on span at bounding box center [336, 245] width 7 height 7
click at [0, 0] on input "radio" at bounding box center [0, 0] width 0 height 0
drag, startPoint x: 196, startPoint y: 47, endPoint x: 135, endPoint y: 56, distance: 61.4
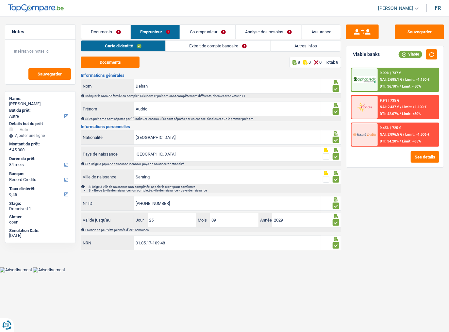
click at [195, 47] on link "Extrait de compte bancaire" at bounding box center [218, 46] width 105 height 11
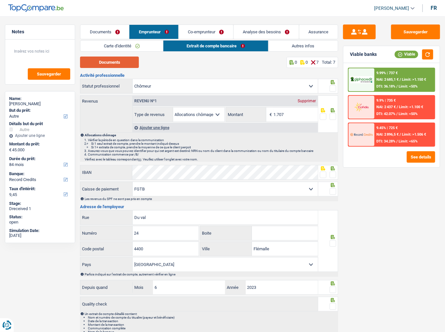
click at [131, 58] on button "Documents" at bounding box center [109, 62] width 59 height 11
click at [127, 65] on button "Documents" at bounding box center [109, 62] width 59 height 11
drag, startPoint x: 277, startPoint y: 113, endPoint x: 180, endPoint y: 131, distance: 98.3
click at [180, 131] on div "Revenu nº1 Supprimer Allocation d'handicap Allocations chômage Allocations fami…" at bounding box center [225, 114] width 186 height 37
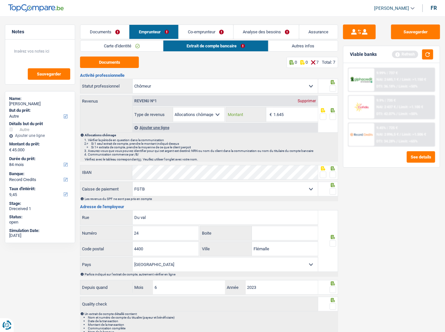
type input "1.645"
click at [335, 118] on span at bounding box center [333, 116] width 7 height 7
click at [0, 0] on input "radio" at bounding box center [0, 0] width 0 height 0
click at [334, 89] on span at bounding box center [333, 88] width 7 height 7
click at [0, 0] on input "radio" at bounding box center [0, 0] width 0 height 0
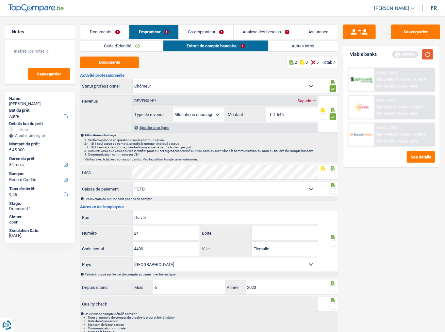
click at [397, 56] on button "button" at bounding box center [427, 54] width 11 height 10
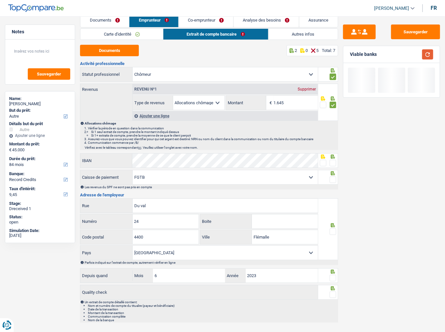
scroll to position [19, 0]
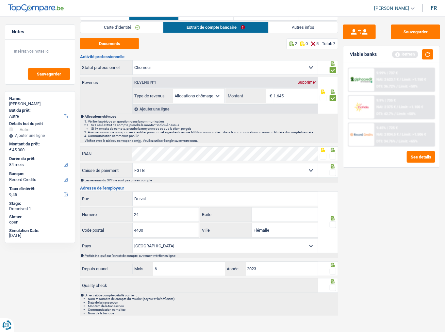
drag, startPoint x: 334, startPoint y: 154, endPoint x: 335, endPoint y: 168, distance: 14.1
click at [333, 157] on span at bounding box center [333, 156] width 7 height 7
click at [0, 0] on input "radio" at bounding box center [0, 0] width 0 height 0
click at [332, 170] on span at bounding box center [333, 173] width 7 height 7
click at [0, 0] on input "radio" at bounding box center [0, 0] width 0 height 0
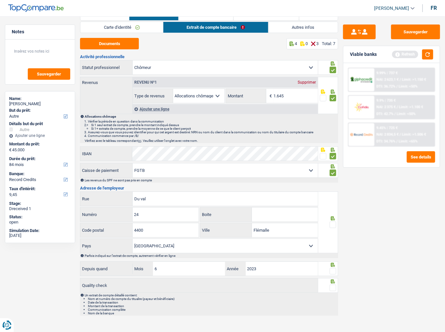
click at [331, 181] on icon at bounding box center [333, 218] width 7 height 4
click at [332, 181] on span at bounding box center [333, 225] width 7 height 7
click at [0, 0] on input "radio" at bounding box center [0, 0] width 0 height 0
click at [332, 181] on span at bounding box center [333, 271] width 7 height 7
click at [0, 0] on input "radio" at bounding box center [0, 0] width 0 height 0
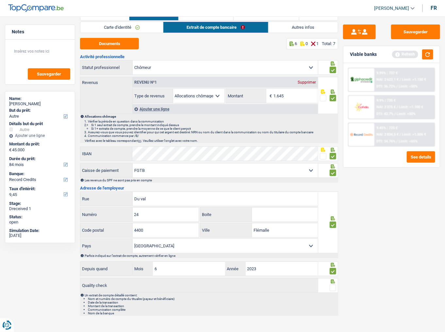
click at [332, 181] on span at bounding box center [333, 288] width 7 height 7
click at [0, 0] on input "radio" at bounding box center [0, 0] width 0 height 0
drag, startPoint x: 426, startPoint y: 56, endPoint x: 394, endPoint y: 64, distance: 33.4
click at [397, 56] on button "button" at bounding box center [427, 54] width 11 height 10
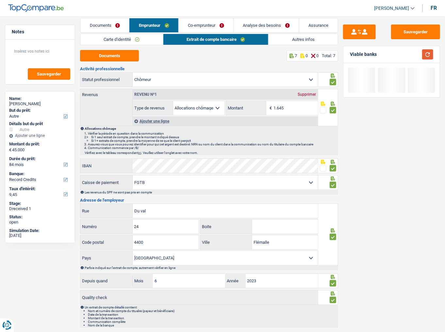
scroll to position [0, 0]
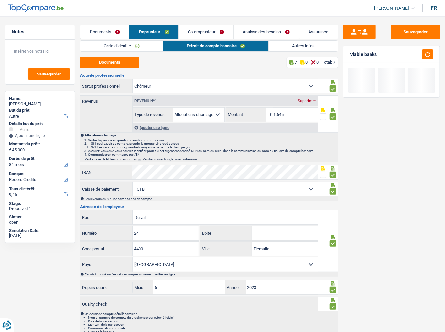
click at [284, 44] on link "Autres infos" at bounding box center [303, 46] width 69 height 11
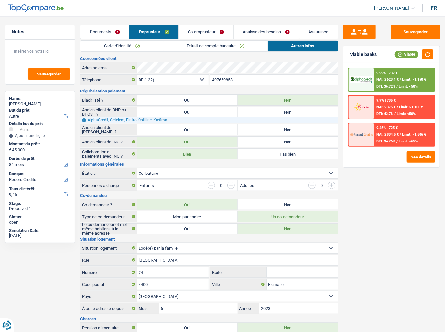
click at [205, 33] on link "Co-emprunteur" at bounding box center [206, 32] width 55 height 14
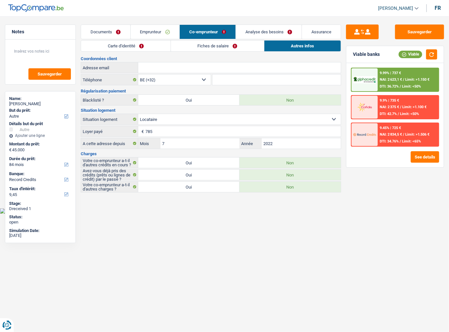
click at [151, 44] on link "Carte d'identité" at bounding box center [125, 46] width 89 height 11
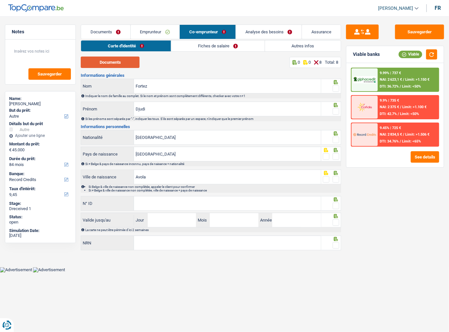
click at [104, 65] on button "Documents" at bounding box center [110, 62] width 59 height 11
click at [213, 47] on link "Fiches de salaire" at bounding box center [217, 46] width 93 height 11
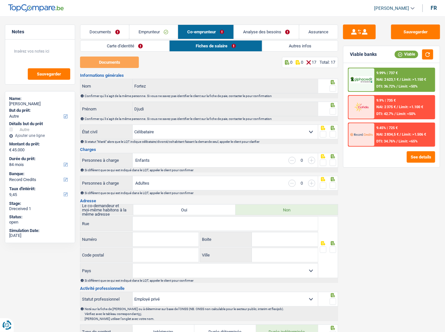
click at [110, 28] on link "Documents" at bounding box center [104, 32] width 49 height 14
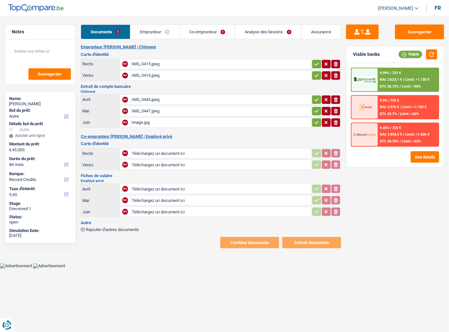
click at [163, 181] on input "Téléchargez un document ici" at bounding box center [221, 189] width 178 height 10
type input "C:\fakepath\IMG_0547.jpeg"
click at [140, 154] on input "Téléchargez un document ici" at bounding box center [221, 153] width 178 height 10
type input "C:\fakepath\IMG_0548.jpeg"
click at [153, 166] on input "Téléchargez un document ici" at bounding box center [221, 165] width 178 height 10
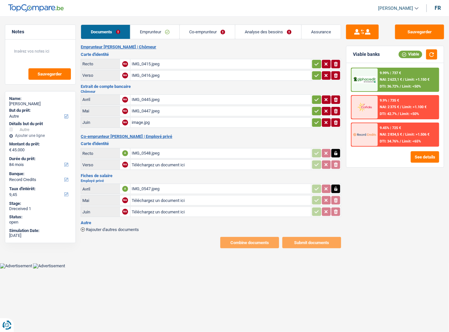
type input "C:\fakepath\IMG_0549.jpeg"
click at [157, 154] on div "IMG_0548.jpeg" at bounding box center [221, 153] width 178 height 10
click at [163, 33] on link "Emprunteur" at bounding box center [154, 32] width 49 height 14
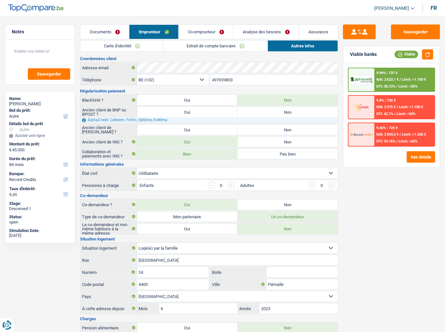
click at [210, 35] on link "Co-emprunteur" at bounding box center [206, 32] width 55 height 14
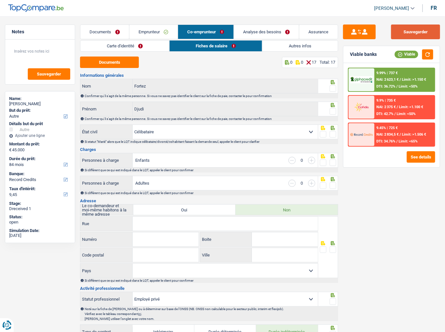
click at [397, 33] on button "Sauvegarder" at bounding box center [415, 32] width 49 height 15
click at [158, 38] on link "Emprunteur" at bounding box center [153, 32] width 48 height 14
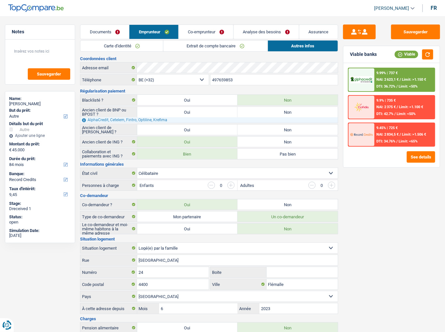
click at [195, 29] on link "Co-emprunteur" at bounding box center [206, 32] width 55 height 14
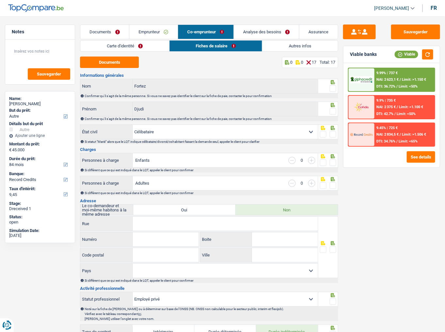
click at [397, 39] on div "Sauvegarder Viable banks Viable 9.99% | 737 € NAI: 2 623,1 € / Limit: >1.150 € …" at bounding box center [391, 172] width 107 height 295
click at [397, 35] on button "Sauvegarder" at bounding box center [415, 32] width 49 height 15
click at [119, 29] on link "Documents" at bounding box center [104, 32] width 49 height 14
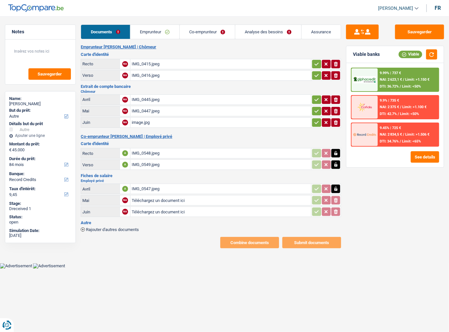
click at [148, 121] on div "image.jpg" at bounding box center [221, 123] width 178 height 10
click at [397, 21] on main "Notes Sauvegarder Name: Audric Dehan But du prêt: Confort maison: meubles, text…" at bounding box center [224, 136] width 449 height 253
drag, startPoint x: 414, startPoint y: 31, endPoint x: 412, endPoint y: 39, distance: 7.5
click at [397, 34] on button "Sauvegarder" at bounding box center [419, 32] width 49 height 15
click at [268, 32] on link "Analyse des besoins" at bounding box center [268, 32] width 66 height 14
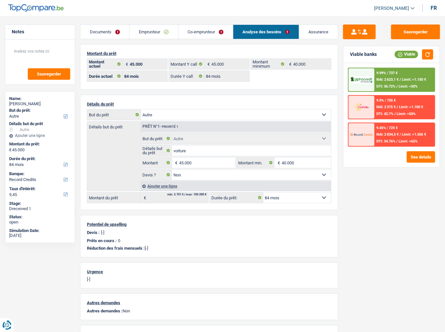
click at [375, 174] on div "Sauvegarder Viable banks Viable 9.99% | 737 € NAI: 2 623,1 € / Limit: >1.150 € …" at bounding box center [391, 172] width 107 height 295
click at [397, 26] on button "Sauvegarder" at bounding box center [415, 32] width 49 height 15
click at [221, 30] on link "Co-emprunteur" at bounding box center [205, 32] width 55 height 14
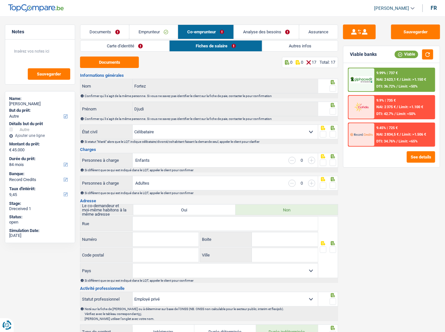
click at [104, 41] on link "Carte d'identité" at bounding box center [124, 46] width 89 height 11
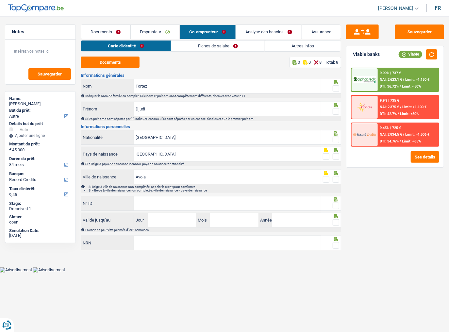
click at [104, 34] on link "Documents" at bounding box center [105, 32] width 49 height 14
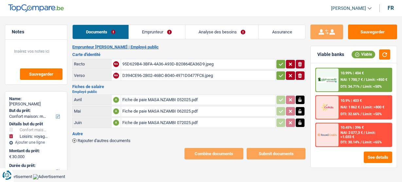
select select "household"
select select "hobbies"
select select "120"
select select "alphacredit"
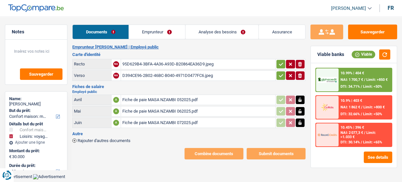
click at [156, 24] on main "Notes Sauvegarder Name: [PERSON_NAME] But du prêt: Confort maison: meubles, tex…" at bounding box center [201, 92] width 402 height 164
click at [155, 29] on link "Emprunteur" at bounding box center [157, 32] width 56 height 14
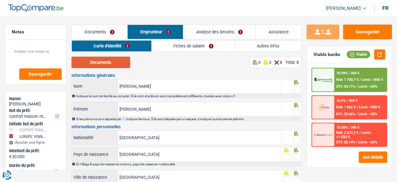
click at [101, 65] on button "Documents" at bounding box center [101, 62] width 59 height 11
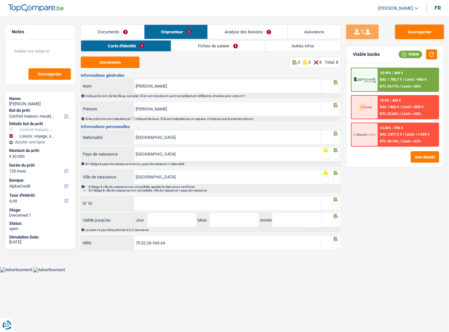
click at [333, 88] on span at bounding box center [336, 88] width 7 height 7
click at [0, 0] on input "radio" at bounding box center [0, 0] width 0 height 0
click at [335, 109] on span at bounding box center [336, 111] width 7 height 7
click at [0, 0] on input "radio" at bounding box center [0, 0] width 0 height 0
click at [143, 85] on input "Maza Nzambi" at bounding box center [227, 86] width 187 height 14
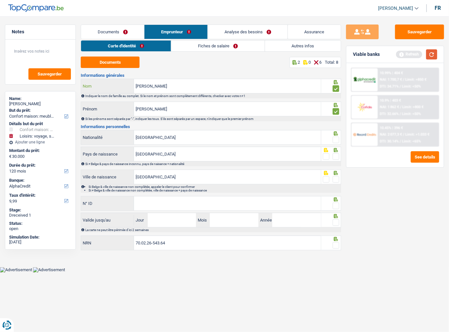
type input "Masa Nzambi"
click at [401, 55] on button "button" at bounding box center [431, 54] width 11 height 10
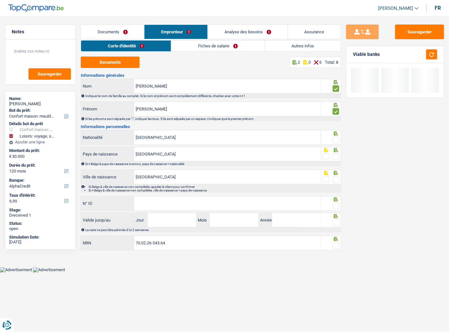
click at [334, 140] on span at bounding box center [336, 140] width 7 height 7
click at [0, 0] on input "radio" at bounding box center [0, 0] width 0 height 0
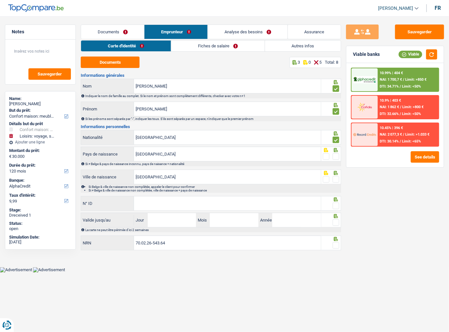
click at [336, 155] on span at bounding box center [336, 156] width 7 height 7
click at [0, 0] on input "radio" at bounding box center [0, 0] width 0 height 0
click at [333, 179] on span at bounding box center [336, 179] width 7 height 7
click at [0, 0] on input "radio" at bounding box center [0, 0] width 0 height 0
drag, startPoint x: 173, startPoint y: 133, endPoint x: 119, endPoint y: 142, distance: 54.2
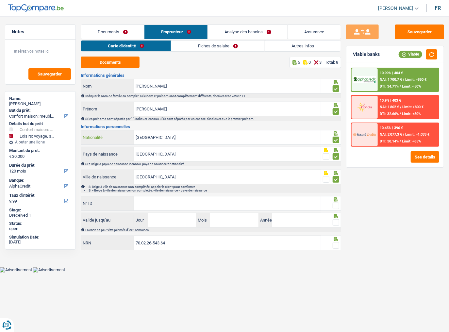
click at [119, 142] on div "Belgique Nationalité" at bounding box center [201, 137] width 240 height 14
type input "c"
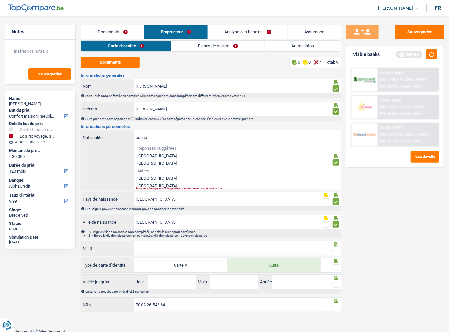
click at [178, 177] on li "République démocratique du Congo" at bounding box center [227, 179] width 187 height 8
type input "[GEOGRAPHIC_DATA]"
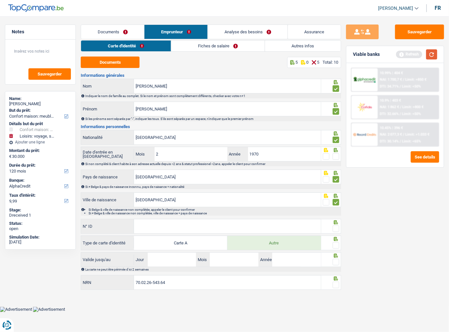
click at [401, 58] on button "button" at bounding box center [431, 54] width 11 height 10
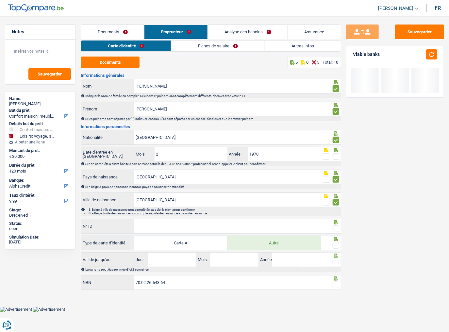
click at [335, 156] on span at bounding box center [336, 156] width 7 height 7
click at [0, 0] on input "radio" at bounding box center [0, 0] width 0 height 0
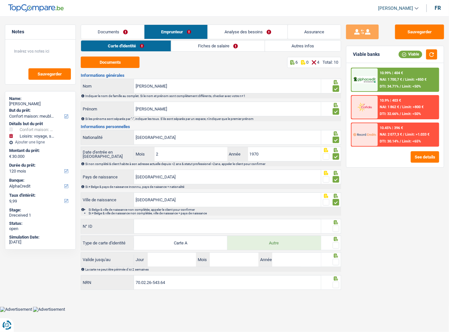
click at [326, 155] on span at bounding box center [326, 156] width 7 height 7
click at [0, 0] on input "radio" at bounding box center [0, 0] width 0 height 0
drag, startPoint x: 429, startPoint y: 55, endPoint x: 272, endPoint y: 125, distance: 172.9
click at [401, 56] on button "button" at bounding box center [431, 54] width 11 height 10
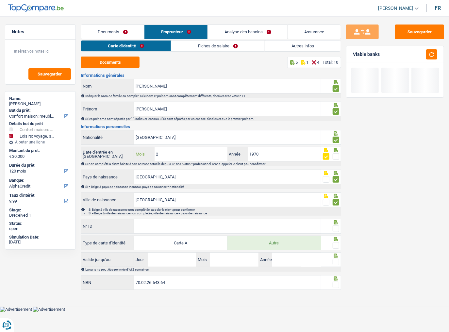
drag, startPoint x: 170, startPoint y: 156, endPoint x: 143, endPoint y: 156, distance: 27.5
click at [143, 156] on div "2 Mois" at bounding box center [180, 154] width 93 height 14
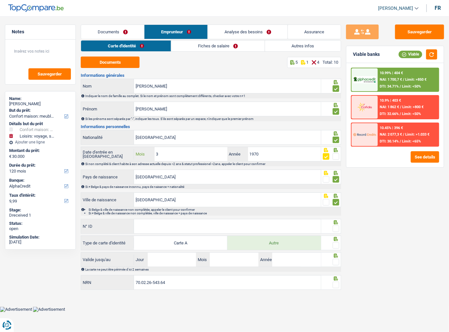
type input "3"
drag, startPoint x: 143, startPoint y: 227, endPoint x: 147, endPoint y: 225, distance: 5.1
click at [143, 181] on input "N° ID" at bounding box center [227, 226] width 187 height 14
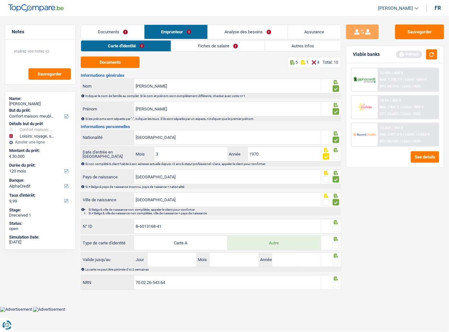
type input "B-6013168-41"
drag, startPoint x: 337, startPoint y: 227, endPoint x: 337, endPoint y: 236, distance: 8.8
click at [337, 181] on span at bounding box center [336, 229] width 7 height 7
click at [0, 0] on input "radio" at bounding box center [0, 0] width 0 height 0
drag, startPoint x: 335, startPoint y: 245, endPoint x: 342, endPoint y: 234, distance: 12.5
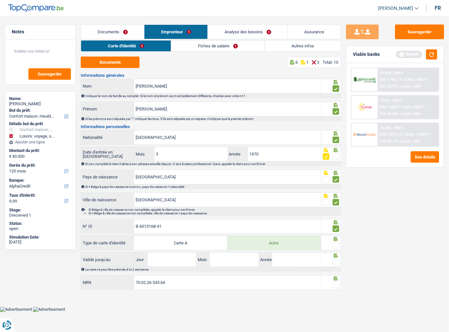
click at [336, 181] on span at bounding box center [336, 245] width 7 height 7
click at [0, 0] on input "radio" at bounding box center [0, 0] width 0 height 0
click at [401, 56] on button "button" at bounding box center [431, 54] width 11 height 10
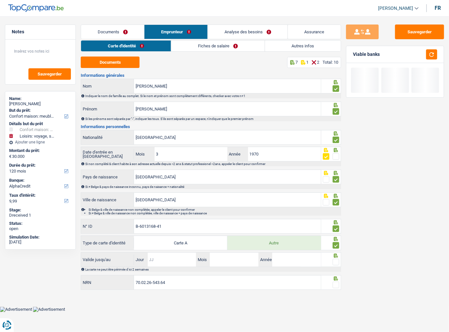
drag, startPoint x: 179, startPoint y: 261, endPoint x: 251, endPoint y: 252, distance: 72.0
click at [180, 181] on input "Jour" at bounding box center [172, 260] width 49 height 14
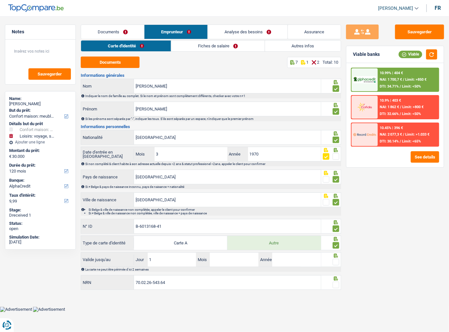
type input "13"
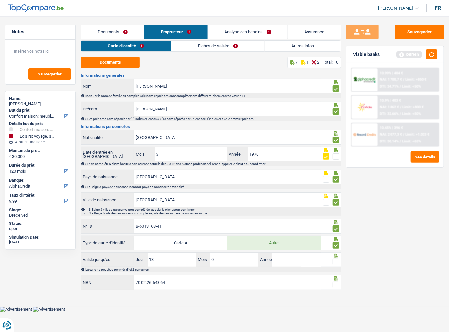
type input "02"
type input "2033"
click at [334, 181] on span at bounding box center [336, 262] width 7 height 7
click at [0, 0] on input "radio" at bounding box center [0, 0] width 0 height 0
click at [335, 181] on span at bounding box center [336, 285] width 7 height 7
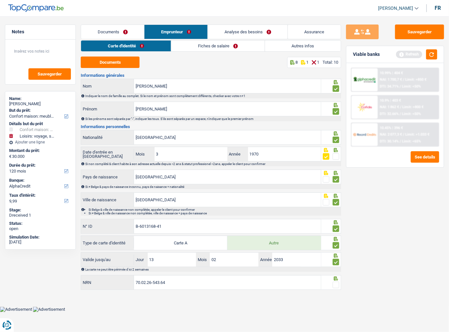
click at [0, 0] on input "radio" at bounding box center [0, 0] width 0 height 0
click at [204, 44] on link "Fiches de salaire" at bounding box center [218, 46] width 93 height 11
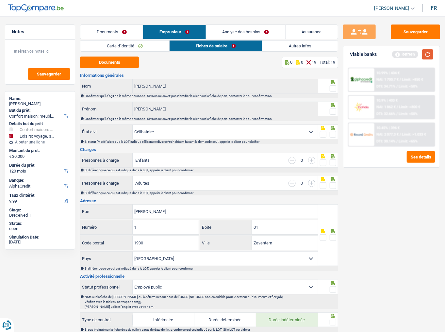
drag, startPoint x: 431, startPoint y: 56, endPoint x: 427, endPoint y: 56, distance: 3.6
click at [401, 56] on button "button" at bounding box center [427, 54] width 11 height 10
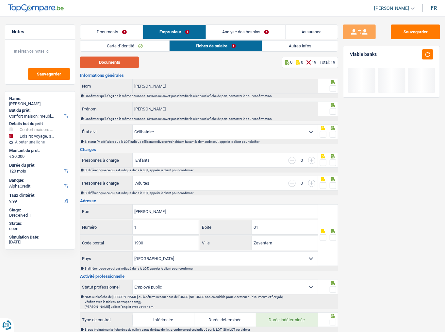
drag, startPoint x: 109, startPoint y: 66, endPoint x: 105, endPoint y: 68, distance: 4.4
click at [105, 68] on button "Documents" at bounding box center [109, 62] width 59 height 11
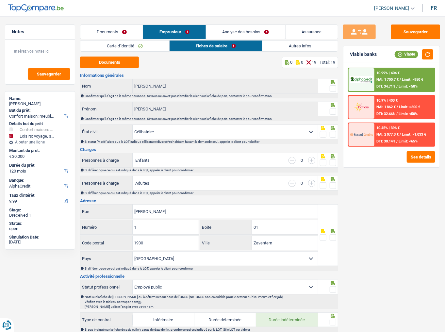
click at [332, 89] on span at bounding box center [333, 88] width 7 height 7
click at [0, 0] on input "radio" at bounding box center [0, 0] width 0 height 0
click at [334, 111] on span at bounding box center [333, 111] width 7 height 7
click at [0, 0] on input "radio" at bounding box center [0, 0] width 0 height 0
click at [401, 53] on button "button" at bounding box center [427, 54] width 11 height 10
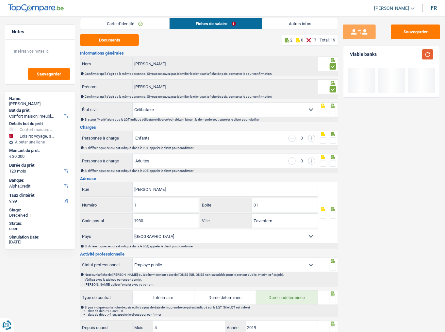
scroll to position [52, 0]
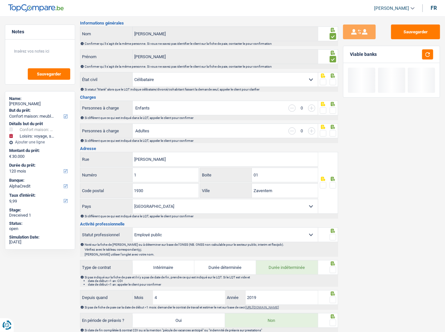
drag, startPoint x: 333, startPoint y: 81, endPoint x: 334, endPoint y: 98, distance: 17.3
click at [334, 82] on span at bounding box center [333, 82] width 7 height 7
click at [0, 0] on input "radio" at bounding box center [0, 0] width 0 height 0
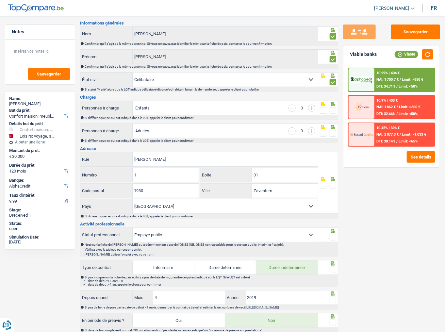
click at [333, 109] on span at bounding box center [333, 110] width 7 height 7
click at [0, 0] on input "radio" at bounding box center [0, 0] width 0 height 0
click at [195, 80] on select "Célibataire Marié(e) Cohabitant(e) légal(e) Divorcé(e) Veuf(ve) Séparé (de fait…" at bounding box center [225, 80] width 185 height 14
select select "divorced"
click at [133, 73] on select "Célibataire Marié(e) Cohabitant(e) légal(e) Divorcé(e) Veuf(ve) Séparé (de fait…" at bounding box center [225, 80] width 185 height 14
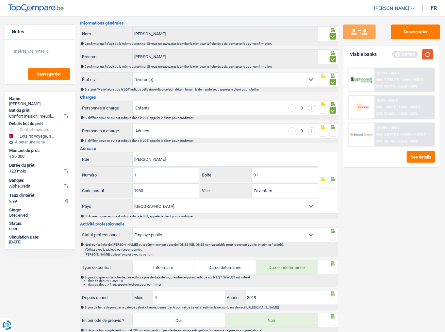
click at [401, 51] on button "button" at bounding box center [427, 54] width 11 height 10
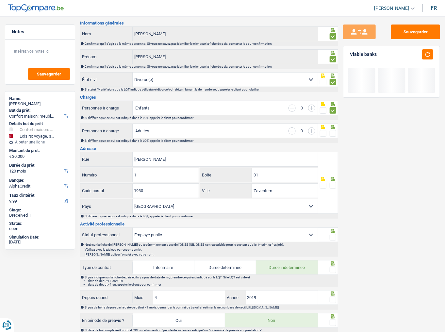
click at [333, 134] on span at bounding box center [333, 133] width 7 height 7
click at [0, 0] on input "radio" at bounding box center [0, 0] width 0 height 0
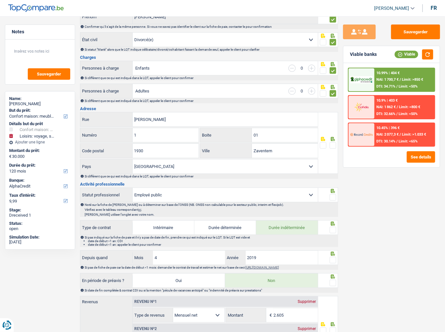
scroll to position [105, 0]
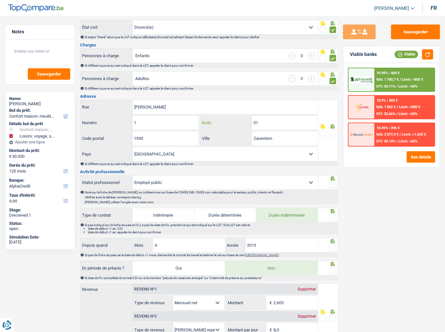
drag, startPoint x: 275, startPoint y: 124, endPoint x: 214, endPoint y: 124, distance: 60.8
click at [214, 124] on div "01 Boite" at bounding box center [258, 123] width 117 height 14
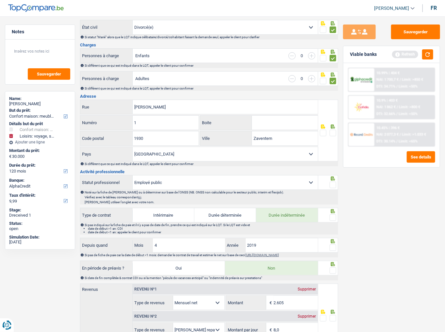
click at [334, 130] on span at bounding box center [333, 133] width 7 height 7
click at [0, 0] on input "radio" at bounding box center [0, 0] width 0 height 0
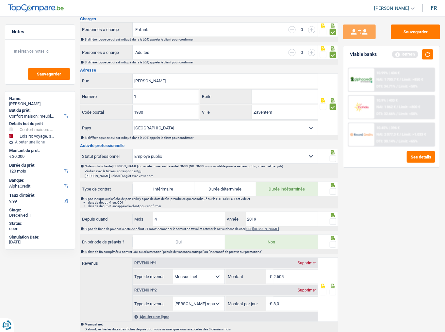
click at [331, 156] on span at bounding box center [333, 159] width 7 height 7
click at [0, 0] on input "radio" at bounding box center [0, 0] width 0 height 0
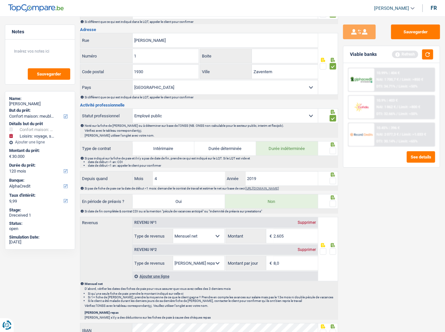
scroll to position [183, 0]
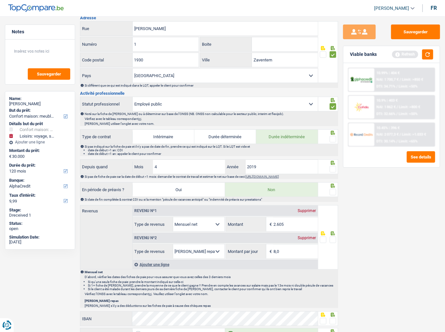
click at [335, 138] on span at bounding box center [333, 139] width 7 height 7
click at [0, 0] on input "radio" at bounding box center [0, 0] width 0 height 0
click at [401, 55] on button "button" at bounding box center [427, 54] width 11 height 10
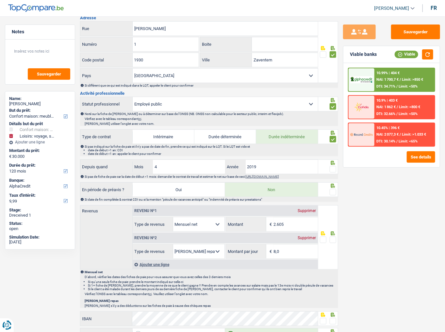
click at [332, 170] on span at bounding box center [333, 169] width 7 height 7
click at [0, 0] on input "radio" at bounding box center [0, 0] width 0 height 0
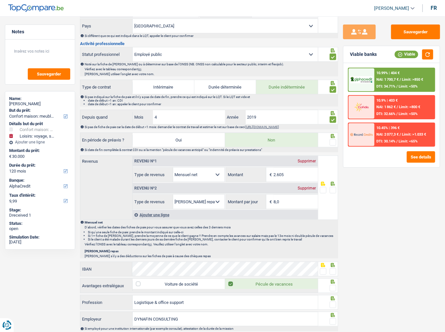
scroll to position [235, 0]
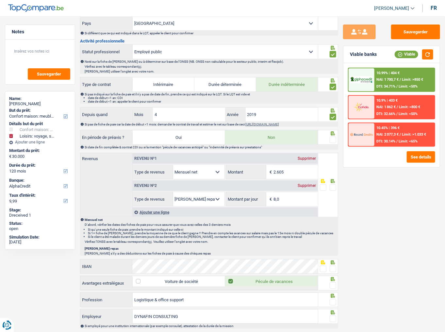
click at [333, 137] on span at bounding box center [333, 140] width 7 height 7
click at [0, 0] on input "radio" at bounding box center [0, 0] width 0 height 0
drag, startPoint x: 278, startPoint y: 170, endPoint x: 250, endPoint y: 173, distance: 27.6
click at [251, 173] on div "2.605 € Montant" at bounding box center [272, 172] width 92 height 14
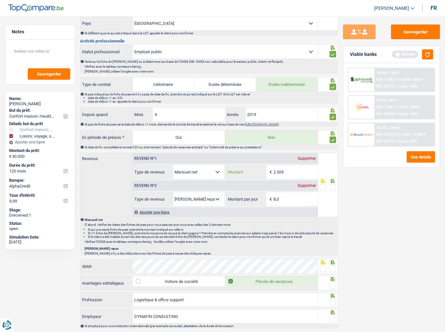
type input "2.509"
click at [335, 181] on span at bounding box center [333, 187] width 7 height 7
click at [0, 0] on input "radio" at bounding box center [0, 0] width 0 height 0
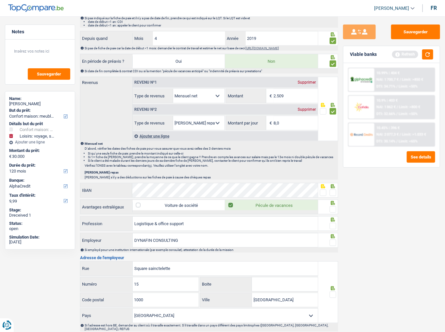
scroll to position [314, 0]
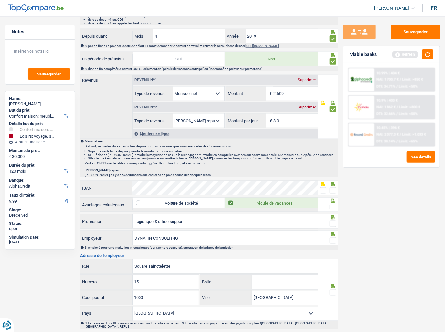
click at [333, 181] on span at bounding box center [333, 190] width 7 height 7
click at [0, 0] on input "radio" at bounding box center [0, 0] width 0 height 0
click at [329, 181] on fieldset at bounding box center [328, 207] width 16 height 8
drag, startPoint x: 426, startPoint y: 57, endPoint x: 420, endPoint y: 60, distance: 6.3
click at [401, 56] on button "button" at bounding box center [427, 54] width 11 height 10
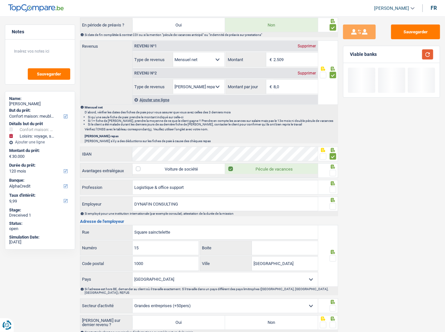
scroll to position [366, 0]
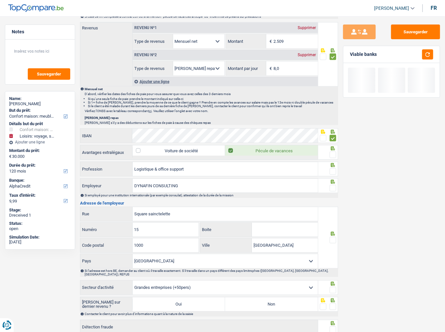
click at [334, 153] on span at bounding box center [333, 155] width 7 height 7
click at [0, 0] on input "radio" at bounding box center [0, 0] width 0 height 0
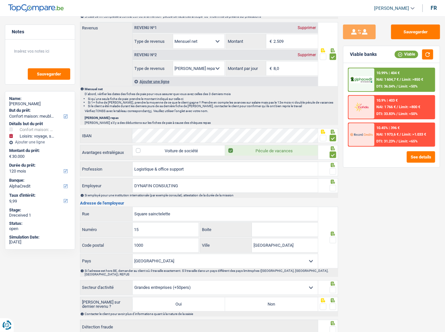
click at [332, 168] on span at bounding box center [333, 171] width 7 height 7
click at [0, 0] on input "radio" at bounding box center [0, 0] width 0 height 0
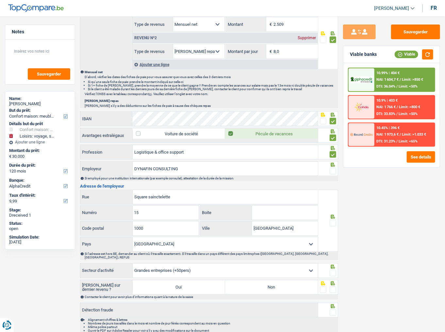
scroll to position [392, 0]
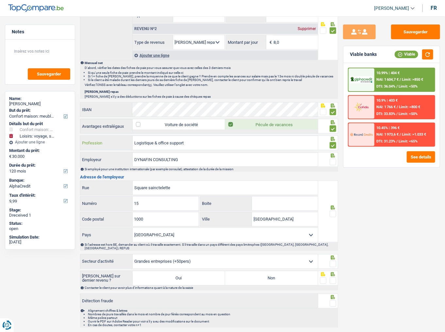
drag, startPoint x: 162, startPoint y: 140, endPoint x: 95, endPoint y: 149, distance: 67.6
click at [95, 149] on div "Informations générales Masa Nzambi Nom Confirmer qu'il s'agit de la même person…" at bounding box center [209, 4] width 258 height 647
click at [230, 142] on input "Logistique & office support" at bounding box center [225, 143] width 185 height 14
click at [203, 158] on input "DYNAFIN CONSULTING" at bounding box center [225, 160] width 185 height 14
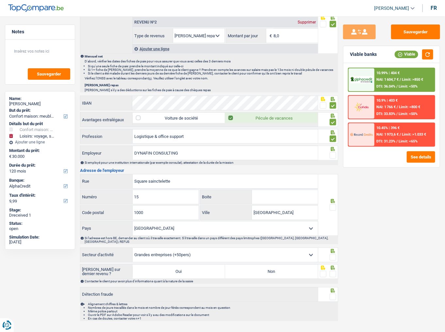
click at [332, 152] on span at bounding box center [333, 155] width 7 height 7
click at [0, 0] on input "radio" at bounding box center [0, 0] width 0 height 0
click at [333, 181] on span at bounding box center [333, 207] width 7 height 7
click at [0, 0] on input "radio" at bounding box center [0, 0] width 0 height 0
click at [273, 181] on select "Agriculture/Pêche Industrie Horeca Courier/Fitness/Taxi Construction Banques/As…" at bounding box center [225, 255] width 185 height 14
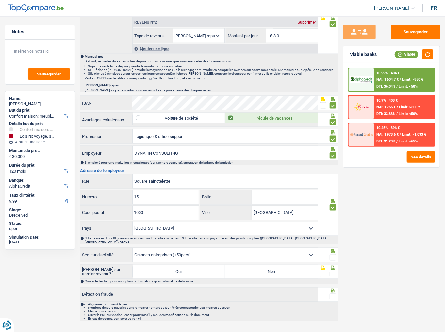
click at [389, 181] on div "Sauvegarder Viable banks Viable 10.99% | 404 € NAI: 1 604,7 € / Limit: >850 € D…" at bounding box center [391, 172] width 107 height 295
drag, startPoint x: 336, startPoint y: 248, endPoint x: 333, endPoint y: 254, distance: 6.3
click at [336, 181] on span at bounding box center [333, 257] width 7 height 7
click at [0, 0] on input "radio" at bounding box center [0, 0] width 0 height 0
drag, startPoint x: 295, startPoint y: 269, endPoint x: 306, endPoint y: 269, distance: 10.8
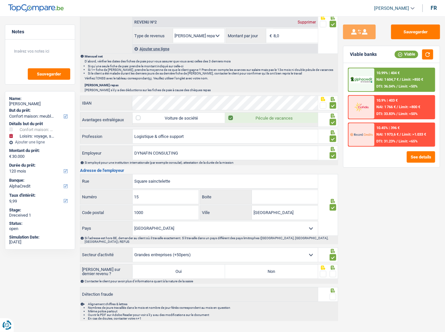
click at [297, 181] on label "Non" at bounding box center [271, 272] width 93 height 14
click at [297, 181] on input "Non" at bounding box center [271, 272] width 93 height 14
radio input "true"
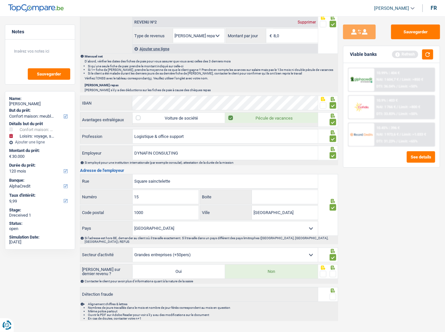
click at [329, 181] on fieldset at bounding box center [328, 274] width 16 height 8
click at [333, 181] on span at bounding box center [333, 274] width 7 height 7
click at [0, 0] on input "radio" at bounding box center [0, 0] width 0 height 0
click at [334, 181] on span at bounding box center [333, 297] width 7 height 7
click at [0, 0] on input "radio" at bounding box center [0, 0] width 0 height 0
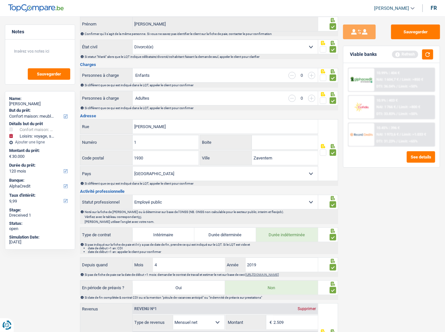
scroll to position [0, 0]
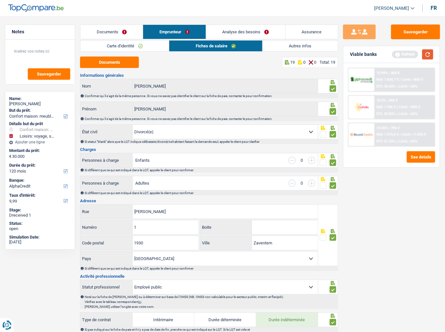
click at [401, 55] on button "button" at bounding box center [427, 54] width 11 height 10
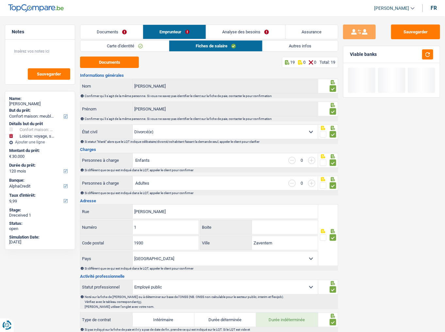
click at [265, 34] on link "Analyse des besoins" at bounding box center [245, 32] width 79 height 14
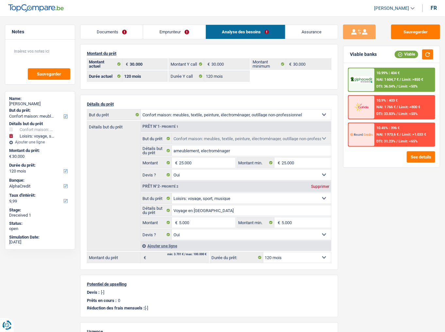
click at [385, 72] on div "10.99% | 404 €" at bounding box center [388, 73] width 23 height 4
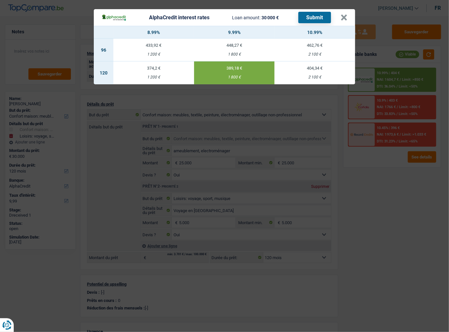
click at [315, 14] on button "Submit" at bounding box center [314, 17] width 33 height 11
drag, startPoint x: 345, startPoint y: 17, endPoint x: 445, endPoint y: 17, distance: 99.7
click at [345, 17] on button "×" at bounding box center [344, 17] width 7 height 7
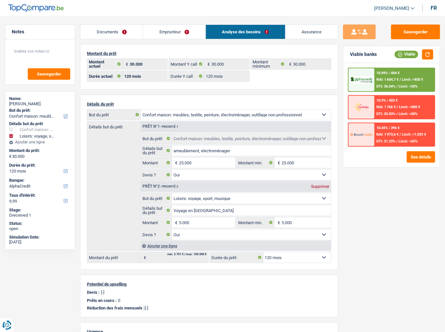
click at [401, 162] on div "10.99% | 404 € NAI: 1 604,7 € / Limit: >850 € DTI: 36.04% / Limit: <50% 10.9% |…" at bounding box center [392, 115] width 96 height 104
click at [401, 154] on button "See details" at bounding box center [421, 156] width 28 height 11
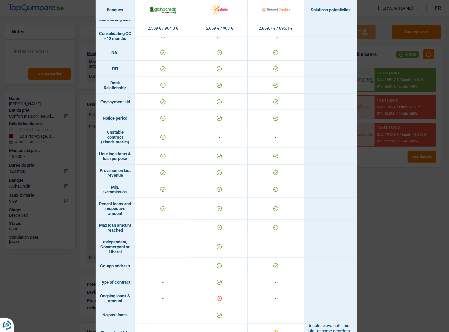
scroll to position [312, 0]
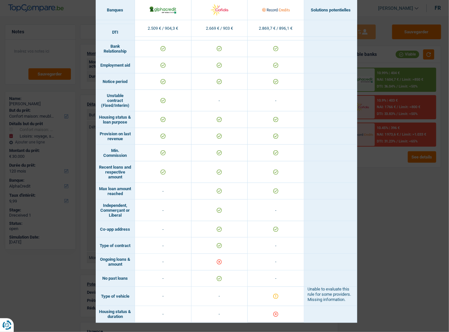
drag, startPoint x: 403, startPoint y: 207, endPoint x: 352, endPoint y: 131, distance: 91.7
click at [401, 181] on div "Banks conditions × Banques Solutions potentielles Revenus / Charges 2.509 € / 9…" at bounding box center [224, 166] width 449 height 332
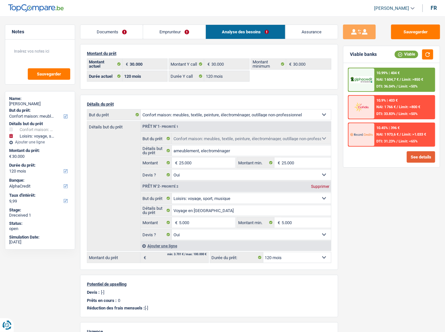
click at [401, 151] on button "See details" at bounding box center [421, 156] width 28 height 11
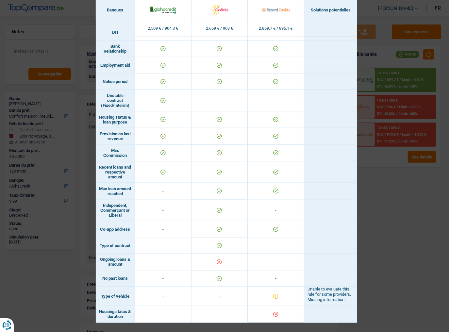
drag, startPoint x: 366, startPoint y: 218, endPoint x: 363, endPoint y: 215, distance: 4.2
click at [365, 181] on div "Banks conditions × Banques Solutions potentielles Revenus / Charges 2.509 € / 9…" at bounding box center [224, 166] width 449 height 332
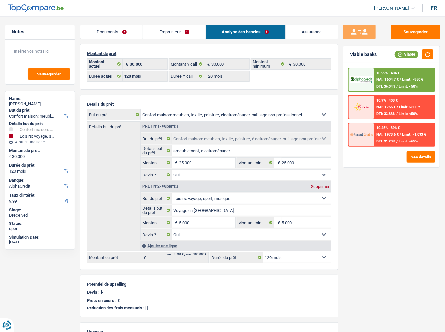
click at [181, 25] on link "Emprunteur" at bounding box center [174, 32] width 62 height 14
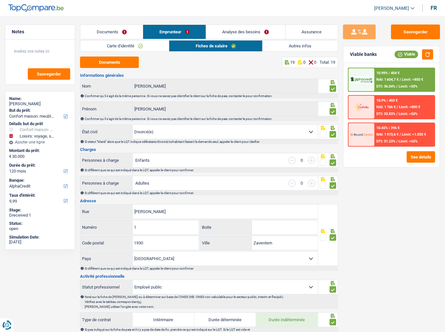
click at [285, 44] on link "Autres infos" at bounding box center [300, 46] width 75 height 11
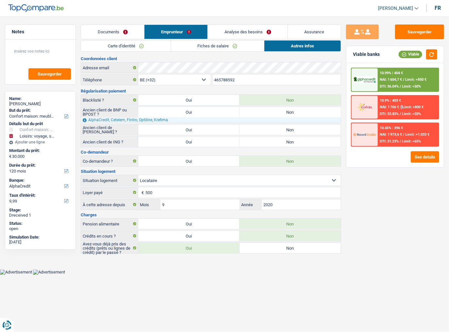
click at [401, 105] on div "NAI: 1 766 € / Limit: >800 €" at bounding box center [402, 107] width 44 height 4
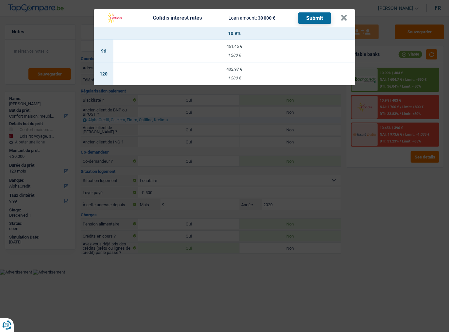
click at [236, 72] on td "402,97 € 1 200 €" at bounding box center [234, 73] width 242 height 23
select select "cofidis"
type input "10,90"
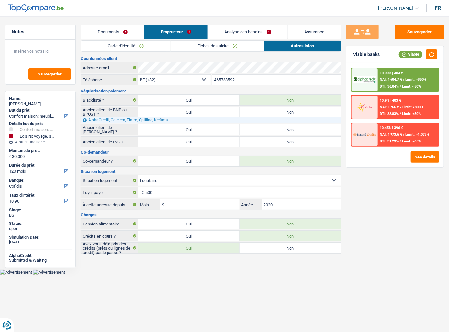
click at [390, 109] on div "10.9% | 403 € NAI: 1 766 € / Limit: >800 € DTI: 33.83% / Limit: <50%" at bounding box center [408, 107] width 61 height 23
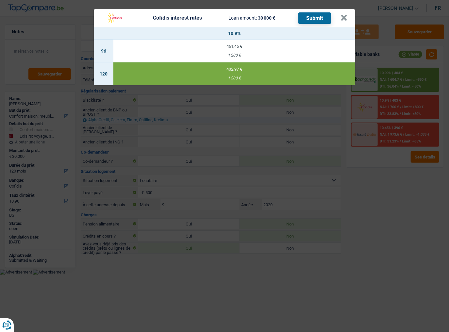
click at [317, 20] on button "Submit" at bounding box center [314, 17] width 33 height 11
click at [346, 19] on button "×" at bounding box center [344, 18] width 7 height 7
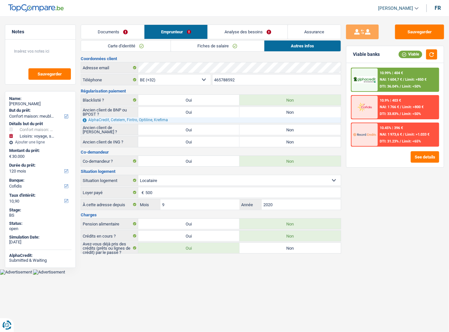
click at [392, 80] on span "NAI: 1 604,7 €" at bounding box center [391, 79] width 22 height 4
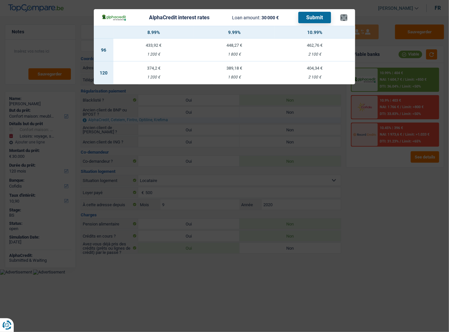
click at [345, 19] on header "AlphaCredit interest rates Loan amount: 30 000 € Submit ×" at bounding box center [224, 17] width 261 height 17
click at [344, 18] on button "×" at bounding box center [344, 17] width 7 height 7
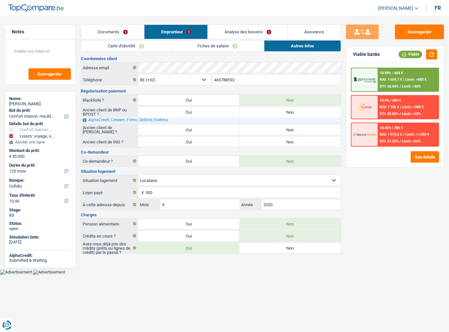
click at [267, 35] on link "Analyse des besoins" at bounding box center [248, 32] width 80 height 14
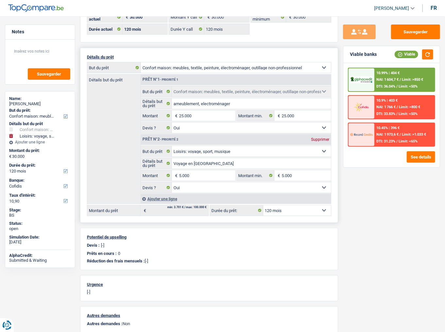
scroll to position [52, 0]
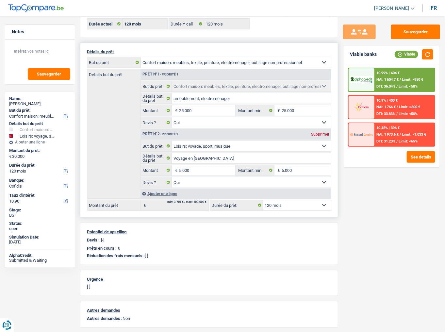
click at [282, 181] on select "12 mois 18 mois 24 mois 30 mois 36 mois 42 mois 48 mois 60 mois 72 mois 84 mois…" at bounding box center [297, 205] width 68 height 10
select select "84"
click at [263, 181] on select "12 mois 18 mois 24 mois 30 mois 36 mois 42 mois 48 mois 60 mois 72 mois 84 mois…" at bounding box center [297, 205] width 68 height 10
select select "84"
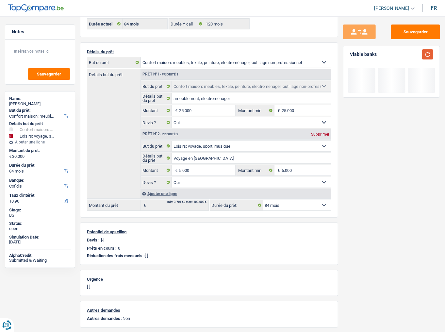
click at [401, 57] on button "button" at bounding box center [427, 54] width 11 height 10
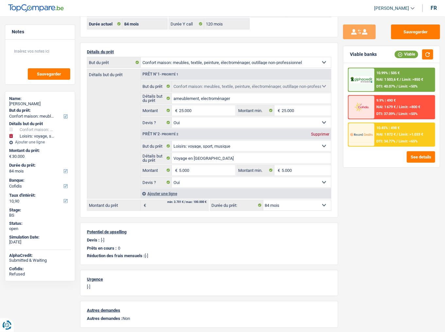
click at [399, 135] on div "NAI: 1 872 € / Limit: >1.033 €" at bounding box center [400, 134] width 47 height 4
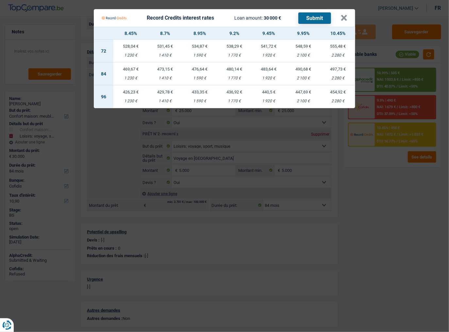
click at [236, 74] on td "480,14 € 1 770 €" at bounding box center [234, 73] width 35 height 23
select select "record credits"
type input "9,20"
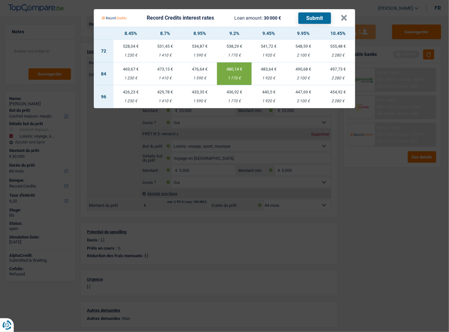
click at [322, 15] on button "Submit" at bounding box center [314, 17] width 33 height 11
click at [341, 20] on button "×" at bounding box center [344, 18] width 7 height 7
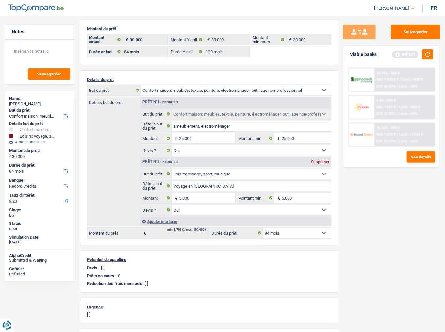
scroll to position [0, 0]
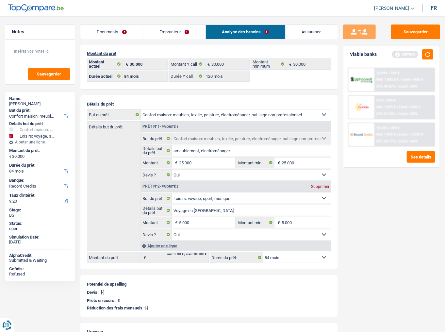
click at [121, 34] on link "Documents" at bounding box center [111, 32] width 62 height 14
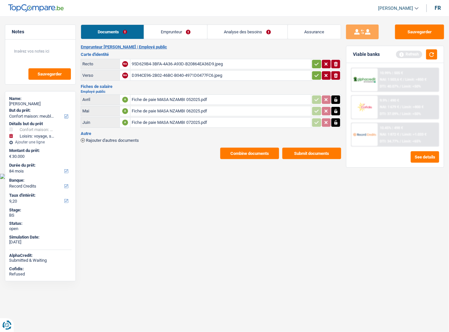
click at [263, 151] on button "Combine documents" at bounding box center [249, 153] width 59 height 11
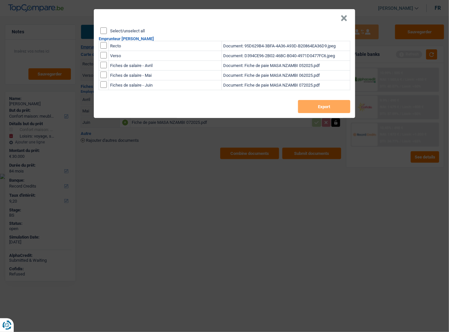
click at [104, 30] on input "Select/unselect all" at bounding box center [103, 30] width 7 height 7
checkbox input "true"
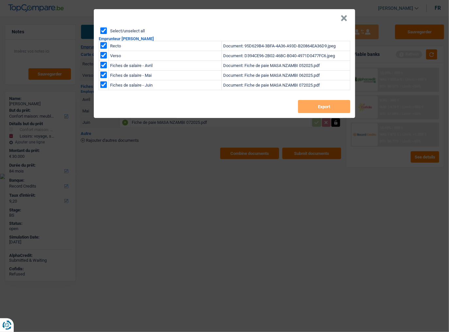
checkbox input "true"
drag, startPoint x: 315, startPoint y: 104, endPoint x: 433, endPoint y: 119, distance: 119.3
click at [317, 104] on button "Export" at bounding box center [324, 106] width 52 height 13
drag, startPoint x: 347, startPoint y: 18, endPoint x: 344, endPoint y: 19, distance: 4.0
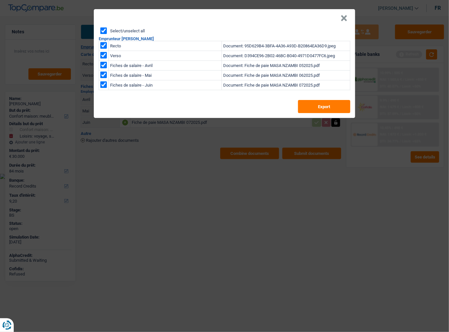
click at [347, 18] on header "×" at bounding box center [224, 18] width 261 height 18
click at [341, 19] on button "×" at bounding box center [344, 18] width 7 height 7
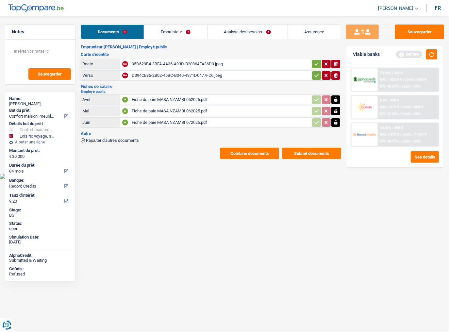
click at [252, 37] on link "Analyse des besoins" at bounding box center [248, 32] width 80 height 14
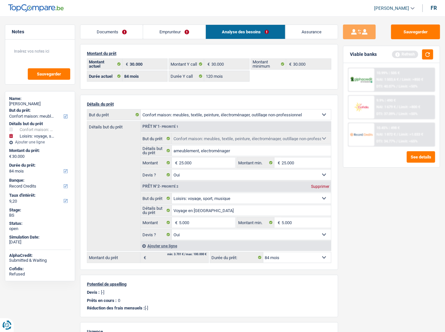
drag, startPoint x: 180, startPoint y: 30, endPoint x: 277, endPoint y: 41, distance: 96.7
click at [180, 30] on link "Emprunteur" at bounding box center [174, 32] width 62 height 14
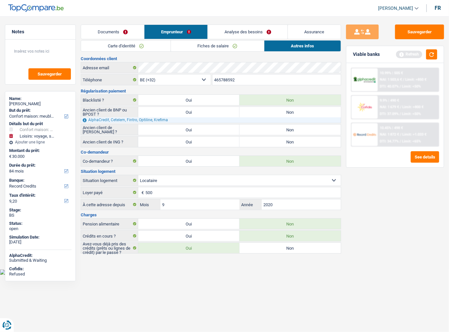
click at [287, 42] on link "Autres infos" at bounding box center [302, 46] width 76 height 11
click at [251, 33] on link "Analyse des besoins" at bounding box center [248, 32] width 80 height 14
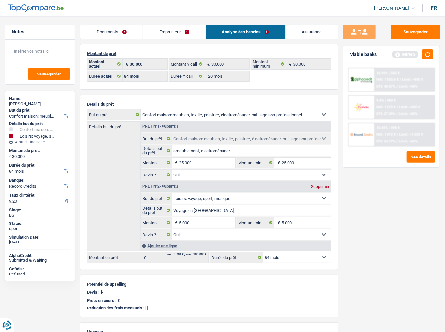
click at [401, 135] on span "Limit: >1.033 €" at bounding box center [411, 134] width 24 height 4
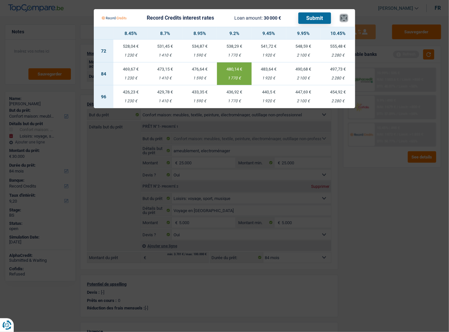
click at [345, 15] on button "×" at bounding box center [344, 18] width 7 height 7
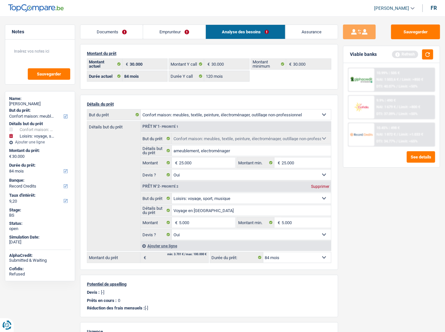
click at [120, 34] on link "Documents" at bounding box center [111, 32] width 62 height 14
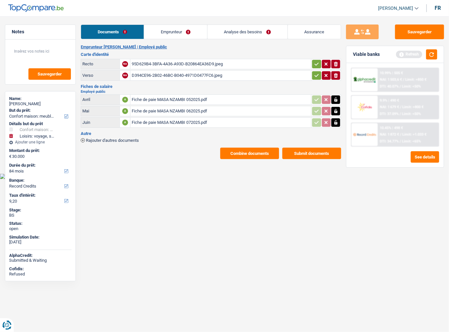
click at [140, 62] on div "95D629B4-3BFA-4A36-A93D-B20864EA36D9.jpeg" at bounding box center [221, 64] width 178 height 10
click at [168, 75] on div "D394CE96-2B02-46BC-B040-4971D0477FC6.jpeg" at bounding box center [221, 76] width 178 height 10
click at [148, 75] on div "D394CE96-2B02-46BC-B040-4971D0477FC6.jpeg" at bounding box center [221, 76] width 178 height 10
click at [198, 60] on div "95D629B4-3BFA-4A36-A93D-B20864EA36D9.jpeg" at bounding box center [221, 64] width 178 height 10
click at [154, 120] on div "Fiche de paie MASA NZAMBI 072025.pdf" at bounding box center [221, 123] width 178 height 10
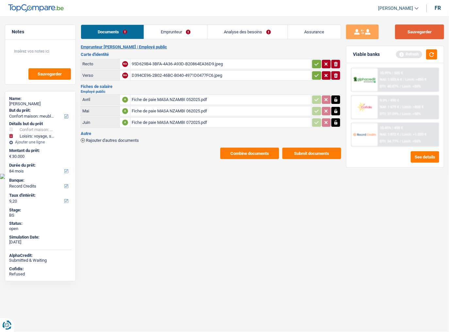
drag, startPoint x: 431, startPoint y: 33, endPoint x: 446, endPoint y: 36, distance: 15.8
click at [401, 33] on button "Sauvegarder" at bounding box center [419, 32] width 49 height 15
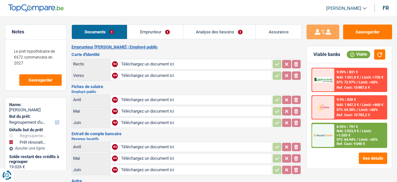
select select "refinancing"
select select "renovation"
select select "120"
click at [159, 62] on input "Téléchargez un document ici" at bounding box center [195, 64] width 149 height 10
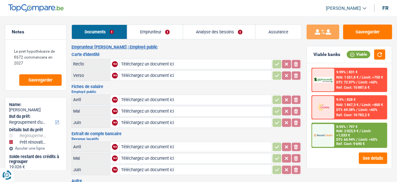
type input "C:\fakepath\RECTO carte d'identité.JPG"
click at [141, 75] on input "Téléchargez un document ici" at bounding box center [195, 76] width 149 height 10
type input "C:\fakepath\VERSO CARTE D'IDENTITE.JPG"
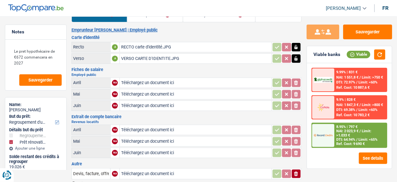
scroll to position [26, 0]
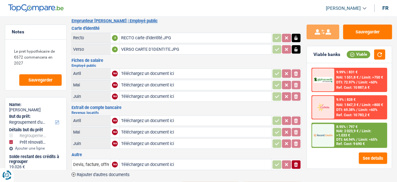
click at [163, 75] on input "Téléchargez un document ici" at bounding box center [195, 74] width 149 height 10
type input "C:\fakepath\Fiche_de_traitement_2025-05-31_021934.pdf"
click at [121, 83] on td "Téléchargez un document ici" at bounding box center [196, 85] width 152 height 10
click at [137, 82] on input "Téléchargez un document ici" at bounding box center [195, 85] width 149 height 10
type input "C:\fakepath\Fiche_de_traitement_2025-06-30_021934.pdf"
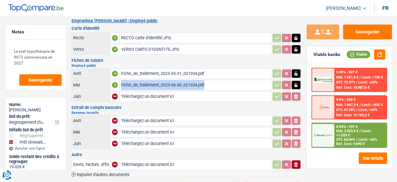
click at [159, 93] on input "Téléchargez un document ici" at bounding box center [195, 97] width 149 height 10
type input "C:\fakepath\Fiche_de_traitement_2025-07-31_021934.pdf"
click at [137, 117] on input "Téléchargez un document ici" at bounding box center [195, 121] width 149 height 10
type input "C:\fakepath\LOYERS JUIN ET JUILLET BOOKING DAM.png"
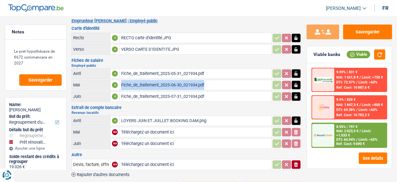
click at [143, 130] on input "Téléchargez un document ici" at bounding box center [195, 132] width 149 height 10
type input "C:\fakepath\LOYERS JUIN ET JUILLET BOOKING LO.png"
click at [159, 142] on input "Téléchargez un document ici" at bounding box center [195, 144] width 149 height 10
type input "C:\fakepath\LOYER AOUT SARAH.pdf"
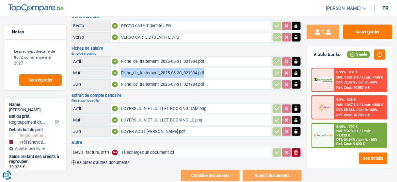
scroll to position [48, 0]
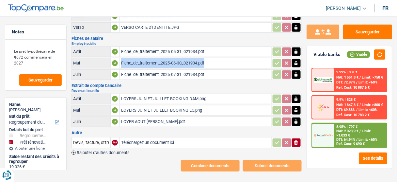
click at [152, 139] on input "Téléchargez un document ici" at bounding box center [195, 143] width 149 height 10
type input "C:\fakepath\LOYER AOUT PAVAN.pdf"
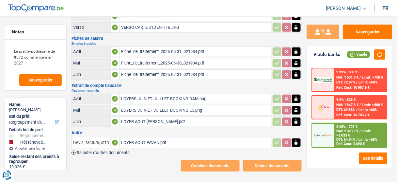
click at [94, 137] on input "Devis, facture, offre, bon de commande" at bounding box center [91, 142] width 36 height 10
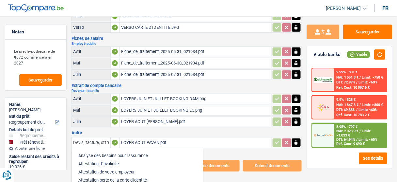
click at [105, 137] on input "Devis, facture, offre, bon de commande" at bounding box center [91, 142] width 36 height 10
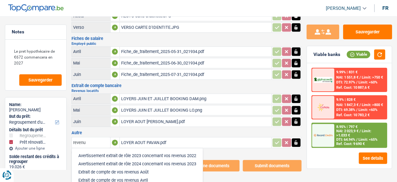
scroll to position [86, 0]
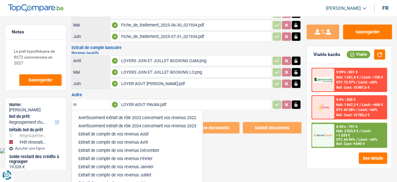
type input "r"
type input "e"
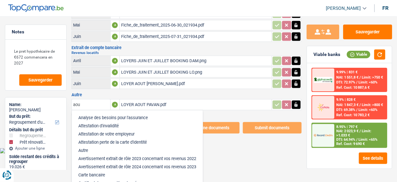
scroll to position [48, 0]
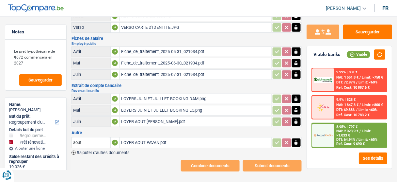
click at [95, 141] on input "aout" at bounding box center [91, 142] width 36 height 10
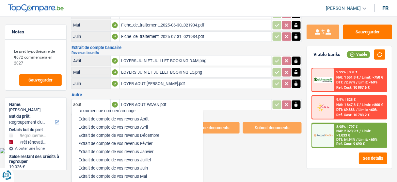
scroll to position [163, 0]
click at [145, 116] on li "Extrait de compte de vos revenus Août" at bounding box center [137, 118] width 125 height 8
type input "Extrait de compte de vos revenus Août"
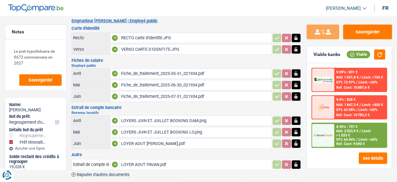
scroll to position [0, 0]
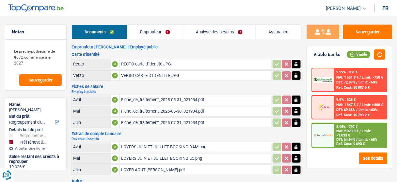
click at [150, 34] on link "Emprunteur" at bounding box center [155, 32] width 56 height 14
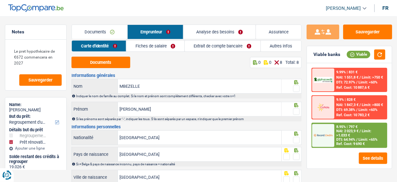
drag, startPoint x: 228, startPoint y: 46, endPoint x: 175, endPoint y: 87, distance: 66.7
click at [228, 47] on link "Extrait de compte bancaire" at bounding box center [223, 46] width 76 height 11
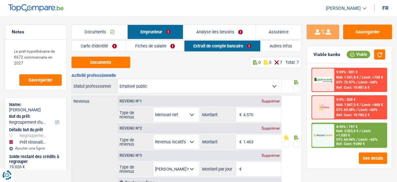
click at [116, 45] on link "Carte d'identité" at bounding box center [99, 46] width 54 height 11
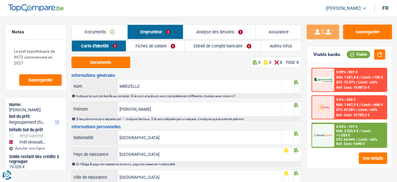
click at [107, 69] on div "Documents 0 0 8 Total: 8 Informations générales MBEZELLE Nom Indiquer le nom de…" at bounding box center [187, 154] width 230 height 195
click at [109, 65] on button "Documents" at bounding box center [101, 62] width 59 height 11
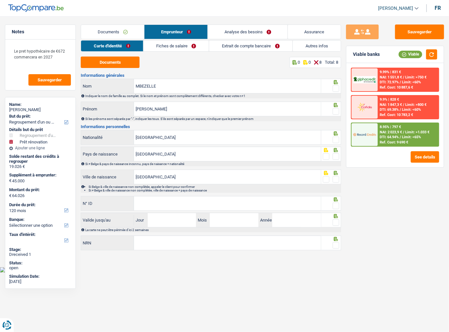
click at [335, 88] on span at bounding box center [336, 88] width 7 height 7
click at [0, 0] on input "radio" at bounding box center [0, 0] width 0 height 0
click at [337, 109] on span at bounding box center [336, 111] width 7 height 7
click at [0, 0] on input "radio" at bounding box center [0, 0] width 0 height 0
drag, startPoint x: 213, startPoint y: 118, endPoint x: 208, endPoint y: 115, distance: 6.2
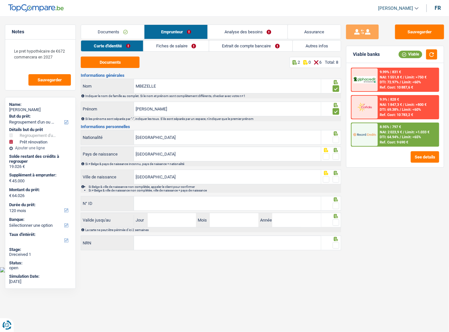
click at [212, 118] on div "Si les prénoms sont séparés par "-", indiquer les tous. S'ils sont séparés par …" at bounding box center [212, 119] width 255 height 4
click at [202, 109] on input "Jeanne" at bounding box center [227, 109] width 187 height 14
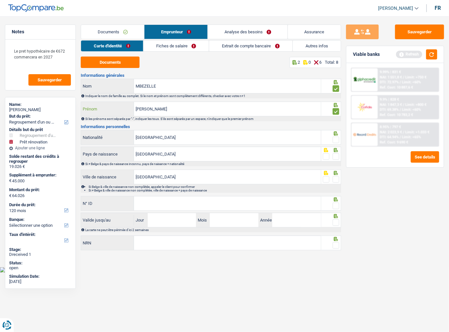
type input "Jeanne-Solange"
click at [337, 141] on span at bounding box center [336, 140] width 7 height 7
click at [0, 0] on input "radio" at bounding box center [0, 0] width 0 height 0
drag, startPoint x: 337, startPoint y: 155, endPoint x: 336, endPoint y: 168, distance: 13.1
click at [337, 159] on span at bounding box center [336, 156] width 7 height 7
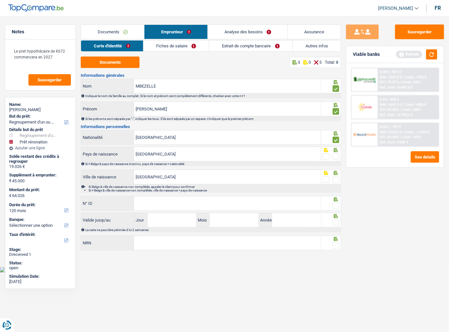
click at [0, 0] on input "radio" at bounding box center [0, 0] width 0 height 0
click at [336, 177] on span at bounding box center [336, 179] width 7 height 7
click at [0, 0] on input "radio" at bounding box center [0, 0] width 0 height 0
drag, startPoint x: 199, startPoint y: 204, endPoint x: 259, endPoint y: 206, distance: 59.2
click at [200, 181] on input "N° ID" at bounding box center [227, 203] width 187 height 14
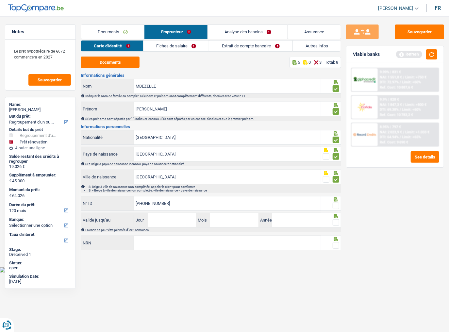
type input "595-0039477-16"
drag, startPoint x: 337, startPoint y: 205, endPoint x: 347, endPoint y: 199, distance: 12.1
click at [337, 181] on span at bounding box center [336, 206] width 7 height 7
click at [0, 0] on input "radio" at bounding box center [0, 0] width 0 height 0
click at [397, 53] on button "button" at bounding box center [431, 54] width 11 height 10
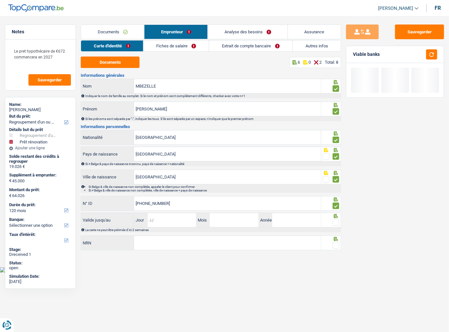
drag, startPoint x: 175, startPoint y: 219, endPoint x: 273, endPoint y: 222, distance: 98.1
click at [201, 181] on div "Jour / Mois / Année" at bounding box center [227, 220] width 187 height 14
type input "21"
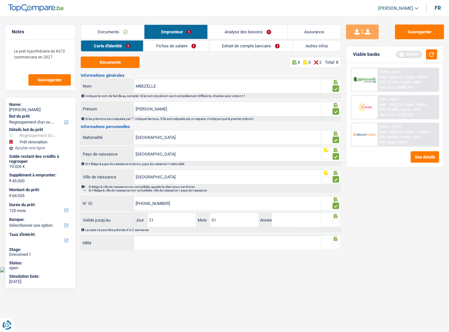
type input "5"
click at [171, 181] on input "21" at bounding box center [172, 220] width 49 height 14
type input "25"
type input "11"
type input "2030"
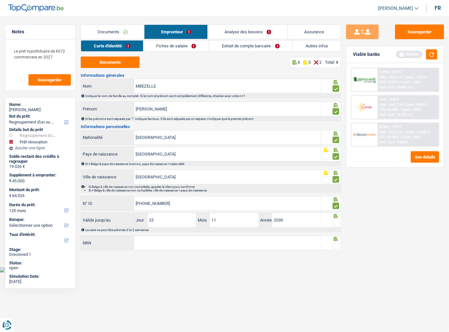
drag, startPoint x: 336, startPoint y: 222, endPoint x: 421, endPoint y: 31, distance: 208.8
click at [336, 181] on span at bounding box center [336, 222] width 7 height 7
click at [0, 0] on input "radio" at bounding box center [0, 0] width 0 height 0
click at [397, 52] on button "button" at bounding box center [431, 54] width 11 height 10
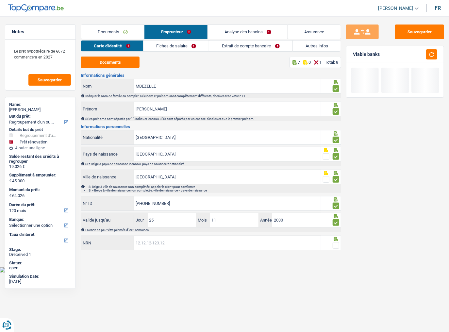
drag, startPoint x: 249, startPoint y: 246, endPoint x: 293, endPoint y: 243, distance: 43.9
click at [249, 181] on input "NRN" at bounding box center [227, 243] width 187 height 14
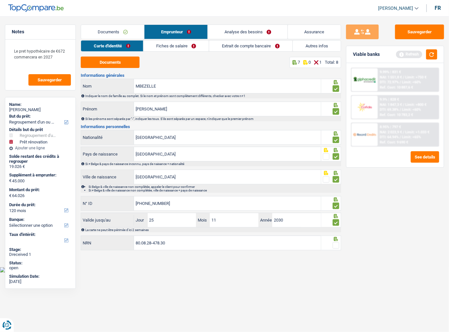
type input "80.08.28-478.30"
click at [339, 181] on span at bounding box center [336, 245] width 7 height 7
click at [0, 0] on input "radio" at bounding box center [0, 0] width 0 height 0
drag, startPoint x: 433, startPoint y: 56, endPoint x: 200, endPoint y: 60, distance: 232.8
click at [397, 56] on button "button" at bounding box center [431, 54] width 11 height 10
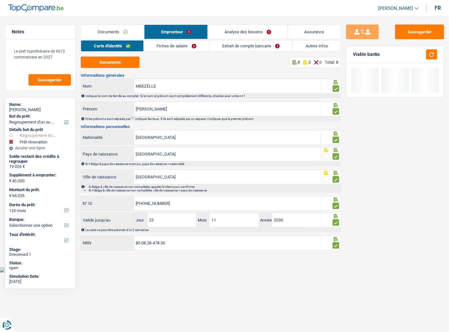
click at [180, 44] on link "Fiches de salaire" at bounding box center [176, 46] width 65 height 11
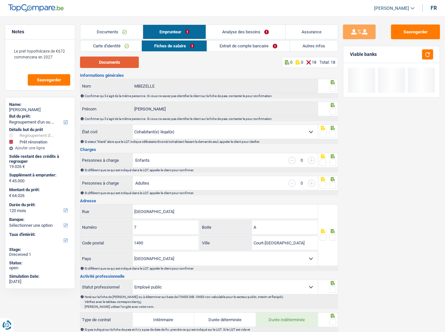
drag, startPoint x: 118, startPoint y: 59, endPoint x: 108, endPoint y: 59, distance: 9.5
click at [116, 59] on button "Documents" at bounding box center [109, 62] width 59 height 11
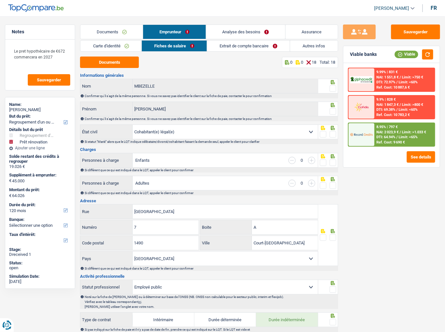
click at [335, 88] on span at bounding box center [333, 88] width 7 height 7
click at [0, 0] on input "radio" at bounding box center [0, 0] width 0 height 0
click at [334, 110] on span at bounding box center [333, 111] width 7 height 7
click at [0, 0] on input "radio" at bounding box center [0, 0] width 0 height 0
click at [332, 132] on span at bounding box center [333, 134] width 7 height 7
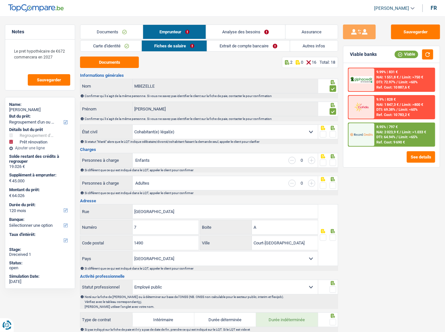
click at [0, 0] on input "radio" at bounding box center [0, 0] width 0 height 0
click at [331, 163] on span at bounding box center [333, 163] width 7 height 7
click at [0, 0] on input "radio" at bounding box center [0, 0] width 0 height 0
click at [332, 181] on span at bounding box center [333, 185] width 7 height 7
click at [0, 0] on input "radio" at bounding box center [0, 0] width 0 height 0
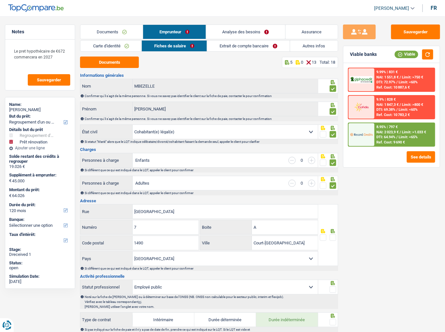
click at [311, 160] on input "button" at bounding box center [311, 160] width 7 height 7
select select "familyAllowances"
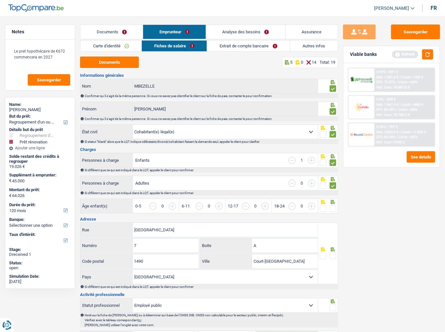
click at [309, 161] on input "button" at bounding box center [311, 160] width 7 height 7
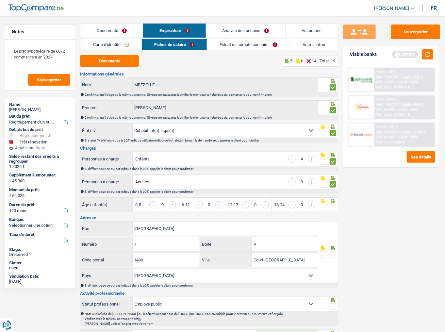
scroll to position [26, 0]
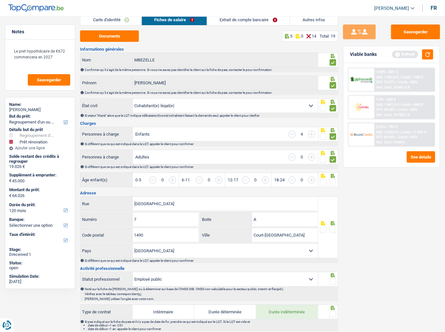
click at [217, 179] on input "button" at bounding box center [334, 184] width 238 height 14
drag, startPoint x: 217, startPoint y: 179, endPoint x: 212, endPoint y: 179, distance: 4.9
click at [214, 179] on div "0-5 0 La somme des enfants par tranche d'âge doit être égale au nombre d'enfant…" at bounding box center [225, 180] width 185 height 14
click at [173, 181] on input "button" at bounding box center [288, 184] width 238 height 14
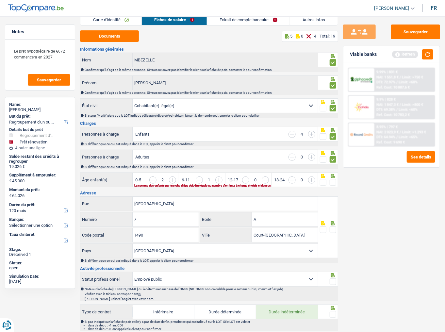
click at [324, 181] on span at bounding box center [323, 182] width 7 height 7
click at [0, 0] on input "radio" at bounding box center [0, 0] width 0 height 0
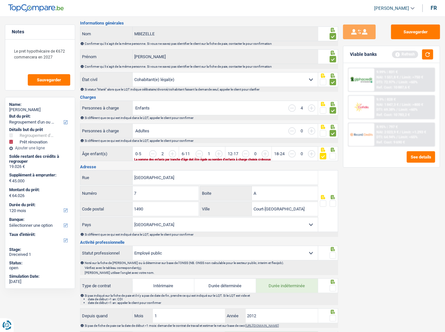
click at [220, 153] on input "button" at bounding box center [334, 157] width 238 height 14
click at [200, 154] on input "button" at bounding box center [199, 153] width 7 height 7
click at [267, 152] on input "button" at bounding box center [381, 157] width 238 height 14
click at [155, 153] on input "button" at bounding box center [152, 153] width 7 height 7
click at [219, 155] on input "button" at bounding box center [334, 157] width 238 height 14
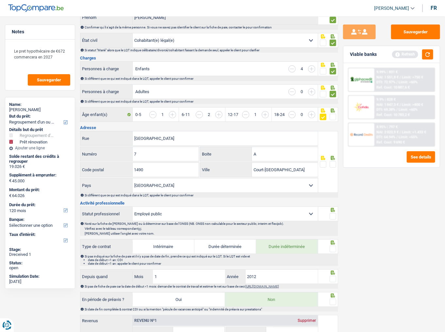
scroll to position [105, 0]
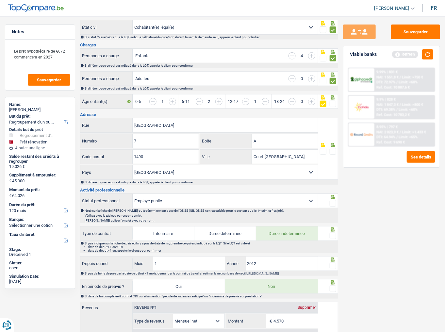
click at [334, 148] on span at bounding box center [333, 151] width 7 height 7
click at [0, 0] on input "radio" at bounding box center [0, 0] width 0 height 0
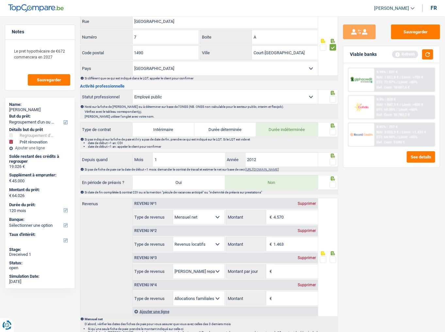
scroll to position [209, 0]
click at [333, 95] on span at bounding box center [333, 98] width 7 height 7
click at [0, 0] on input "radio" at bounding box center [0, 0] width 0 height 0
click at [334, 131] on span at bounding box center [333, 131] width 7 height 7
click at [0, 0] on input "radio" at bounding box center [0, 0] width 0 height 0
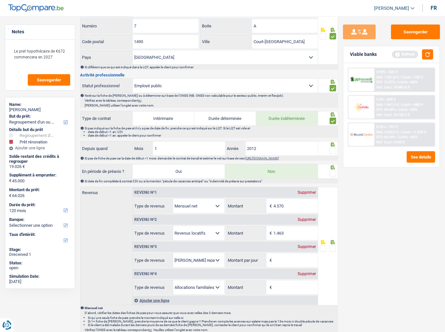
scroll to position [235, 0]
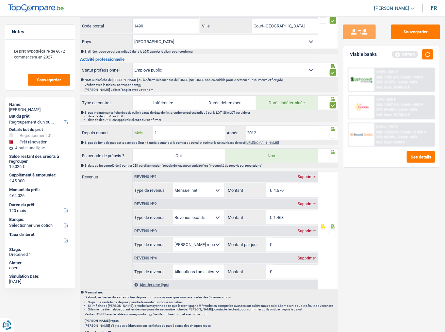
drag, startPoint x: 177, startPoint y: 129, endPoint x: 108, endPoint y: 128, distance: 69.0
click at [108, 128] on div "Depuis quand 1 Mois / 2012 Année" at bounding box center [199, 133] width 238 height 14
type input "07"
type input "2008"
click at [335, 134] on span at bounding box center [333, 135] width 7 height 7
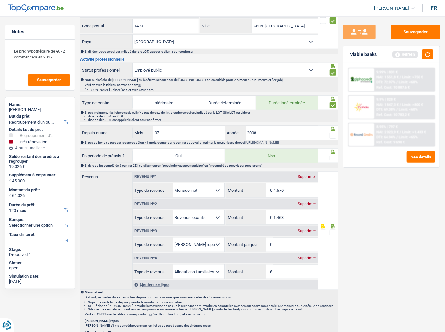
click at [0, 0] on input "radio" at bounding box center [0, 0] width 0 height 0
click at [397, 52] on div "Refresh" at bounding box center [412, 54] width 41 height 10
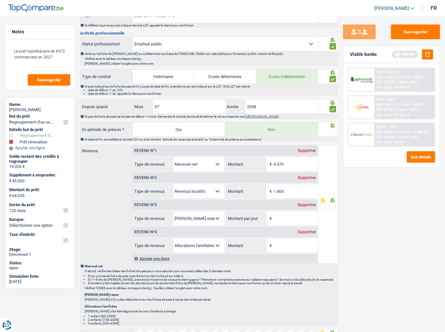
click at [334, 129] on span at bounding box center [333, 132] width 7 height 7
click at [0, 0] on input "radio" at bounding box center [0, 0] width 0 height 0
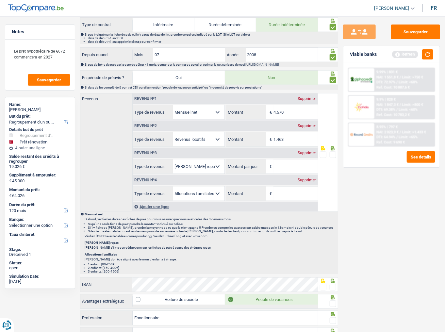
scroll to position [314, 0]
click at [309, 178] on div "Supprimer" at bounding box center [307, 180] width 22 height 4
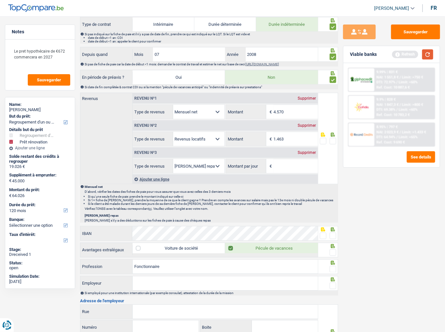
drag, startPoint x: 429, startPoint y: 55, endPoint x: 446, endPoint y: 66, distance: 20.6
click at [397, 55] on button "button" at bounding box center [427, 54] width 11 height 10
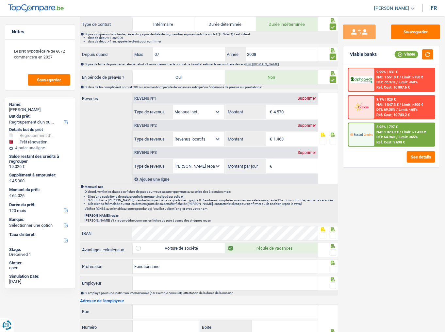
click at [290, 107] on input "4.570" at bounding box center [296, 112] width 44 height 14
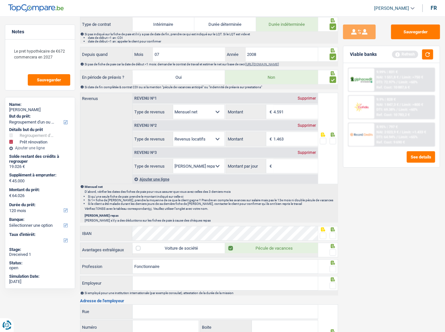
type input "4.591"
click at [336, 138] on span at bounding box center [333, 141] width 7 height 7
click at [0, 0] on input "radio" at bounding box center [0, 0] width 0 height 0
click at [397, 58] on div "Refresh" at bounding box center [412, 54] width 41 height 10
click at [278, 164] on input "Montant par jour" at bounding box center [296, 166] width 44 height 14
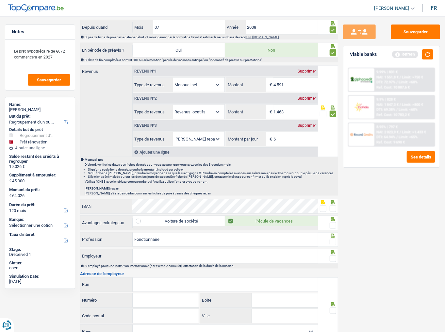
scroll to position [366, 0]
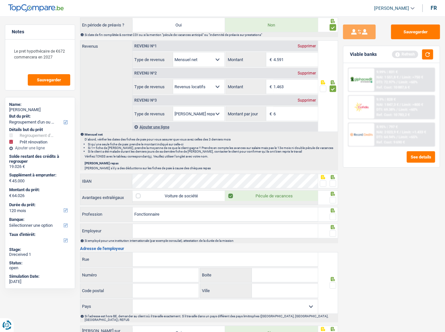
type input "6,0"
click at [333, 181] on span at bounding box center [333, 183] width 7 height 7
click at [0, 0] on input "radio" at bounding box center [0, 0] width 0 height 0
click at [332, 181] on span at bounding box center [333, 200] width 7 height 7
click at [0, 0] on input "radio" at bounding box center [0, 0] width 0 height 0
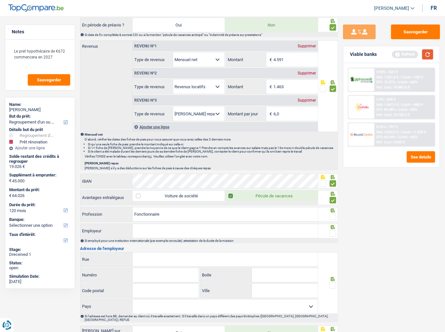
drag, startPoint x: 429, startPoint y: 53, endPoint x: 421, endPoint y: 59, distance: 9.4
click at [397, 53] on button "button" at bounding box center [427, 54] width 11 height 10
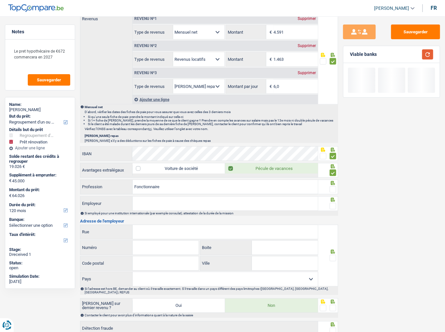
scroll to position [428, 0]
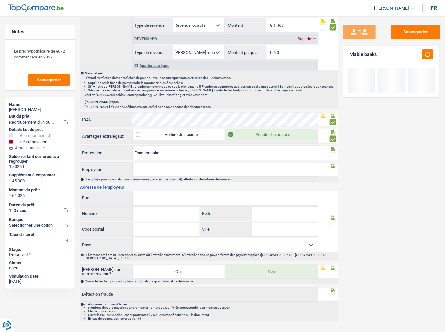
click at [332, 152] on span at bounding box center [333, 155] width 7 height 7
click at [0, 0] on input "radio" at bounding box center [0, 0] width 0 height 0
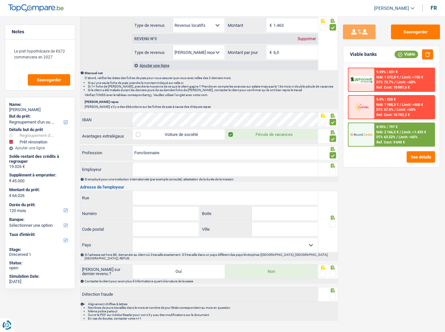
click at [240, 173] on input "Employeur" at bounding box center [225, 170] width 185 height 14
drag, startPoint x: 154, startPoint y: 165, endPoint x: 150, endPoint y: 170, distance: 6.3
click at [153, 166] on input "Employeur" at bounding box center [225, 170] width 185 height 14
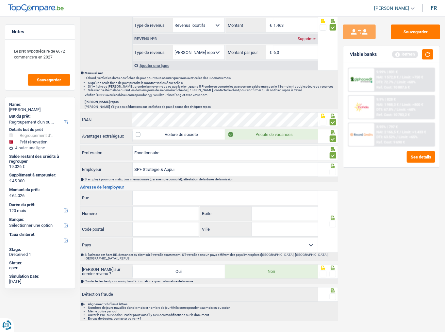
type input "SPF Stratégie & Appui"
click at [333, 170] on span at bounding box center [333, 172] width 7 height 7
click at [0, 0] on input "radio" at bounding box center [0, 0] width 0 height 0
drag, startPoint x: 169, startPoint y: 197, endPoint x: 247, endPoint y: 196, distance: 77.8
click at [180, 181] on input "Rue" at bounding box center [225, 198] width 185 height 14
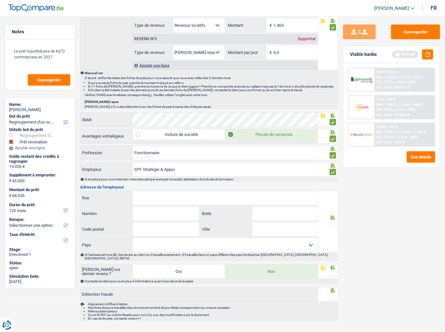
paste input "Bd Simon Bolivar"
type input "Bd Simon Bolivar"
drag, startPoint x: 154, startPoint y: 214, endPoint x: 152, endPoint y: 204, distance: 10.2
click at [154, 181] on input "Numéro" at bounding box center [166, 214] width 66 height 14
type input "30"
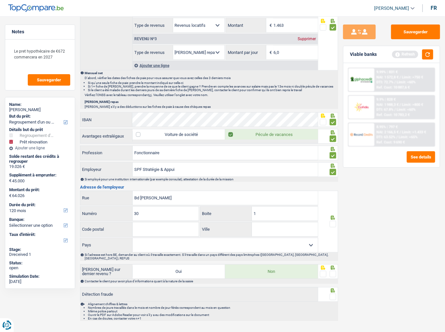
type input "1"
type input "1000"
click at [278, 181] on input "Ville" at bounding box center [285, 230] width 66 height 14
type input "Bruxelles"
drag, startPoint x: 269, startPoint y: 239, endPoint x: 244, endPoint y: 246, distance: 26.5
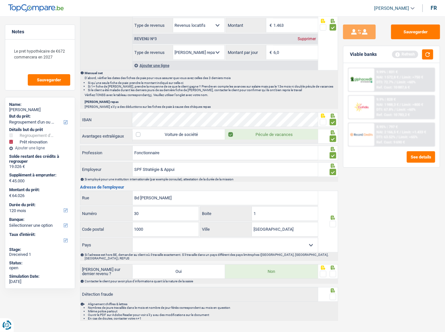
click at [269, 181] on select "Belgique France Allemagne Italie Luxembourg Pays-Bas Espagne Suisse Sélectionne…" at bounding box center [225, 245] width 185 height 14
select select "BE"
click at [133, 181] on select "Belgique France Allemagne Italie Luxembourg Pays-Bas Espagne Suisse Sélectionne…" at bounding box center [225, 245] width 185 height 14
drag, startPoint x: 333, startPoint y: 220, endPoint x: 337, endPoint y: 263, distance: 42.6
click at [333, 181] on span at bounding box center [333, 224] width 7 height 7
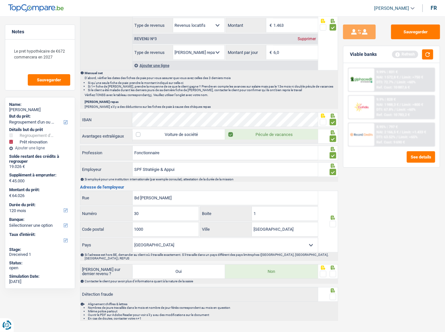
click at [0, 0] on input "radio" at bounding box center [0, 0] width 0 height 0
click at [334, 181] on span at bounding box center [333, 274] width 7 height 7
click at [0, 0] on input "radio" at bounding box center [0, 0] width 0 height 0
drag, startPoint x: 333, startPoint y: 289, endPoint x: 435, endPoint y: 136, distance: 183.6
click at [337, 181] on div at bounding box center [328, 294] width 20 height 15
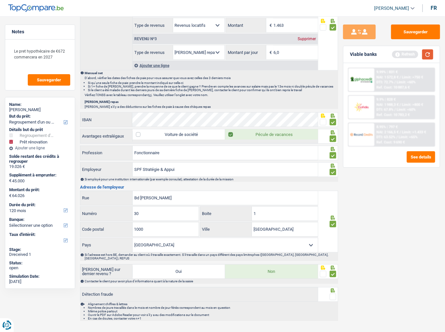
click at [397, 59] on button "button" at bounding box center [427, 54] width 11 height 10
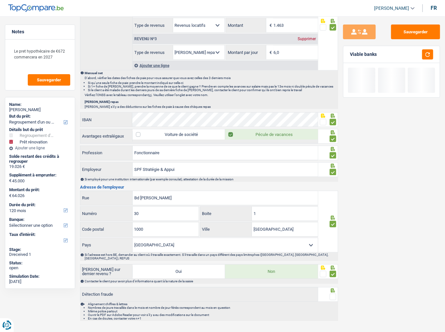
click at [331, 181] on span at bounding box center [333, 297] width 7 height 7
click at [0, 0] on input "radio" at bounding box center [0, 0] width 0 height 0
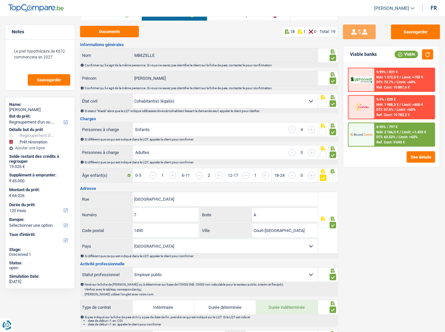
scroll to position [0, 0]
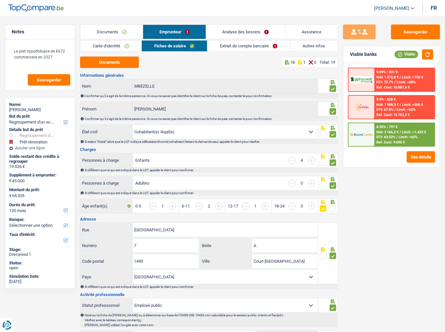
click at [239, 45] on link "Extrait de compte bancaire" at bounding box center [249, 46] width 83 height 11
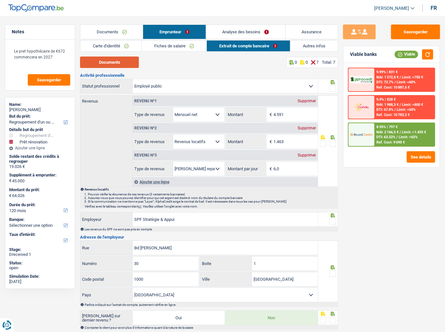
click at [121, 62] on button "Documents" at bounding box center [109, 62] width 59 height 11
click at [111, 35] on link "Documents" at bounding box center [111, 32] width 62 height 14
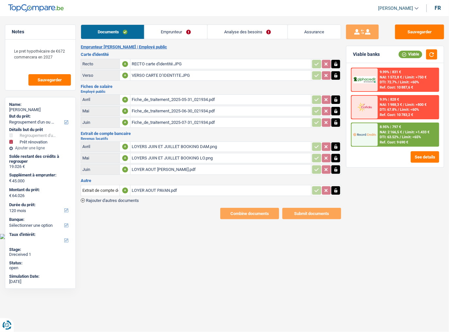
click at [147, 181] on div "LOYER AOUT PAVAN.pdf" at bounding box center [221, 191] width 178 height 10
click at [171, 28] on link "Emprunteur" at bounding box center [175, 32] width 63 height 14
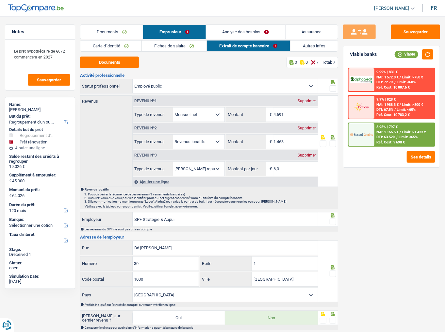
click at [330, 143] on span at bounding box center [333, 144] width 7 height 7
click at [0, 0] on input "radio" at bounding box center [0, 0] width 0 height 0
click at [333, 88] on span at bounding box center [333, 88] width 7 height 7
click at [0, 0] on input "radio" at bounding box center [0, 0] width 0 height 0
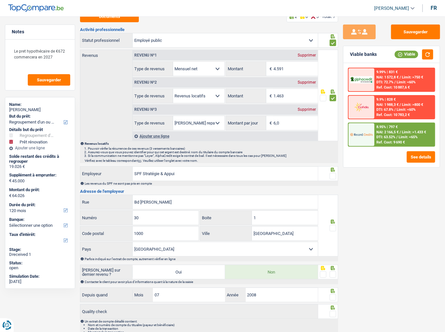
scroll to position [72, 0]
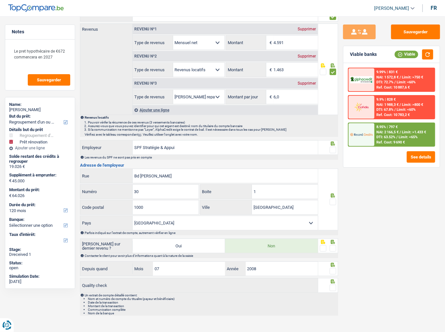
click at [333, 149] on span at bounding box center [333, 150] width 7 height 7
click at [0, 0] on input "radio" at bounding box center [0, 0] width 0 height 0
click at [335, 181] on span at bounding box center [333, 202] width 7 height 7
click at [0, 0] on input "radio" at bounding box center [0, 0] width 0 height 0
drag, startPoint x: 334, startPoint y: 244, endPoint x: 333, endPoint y: 263, distance: 19.3
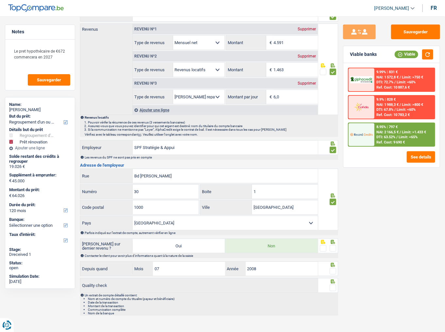
click at [334, 181] on span at bounding box center [333, 248] width 7 height 7
click at [0, 0] on input "radio" at bounding box center [0, 0] width 0 height 0
drag, startPoint x: 331, startPoint y: 267, endPoint x: 333, endPoint y: 280, distance: 13.5
click at [332, 181] on span at bounding box center [333, 271] width 7 height 7
click at [0, 0] on input "radio" at bounding box center [0, 0] width 0 height 0
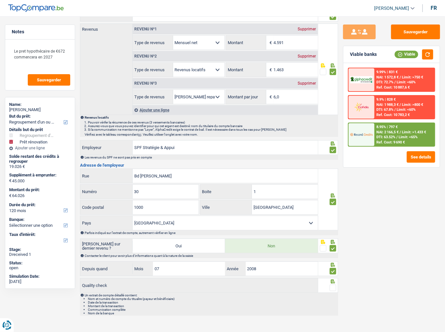
click at [331, 181] on div at bounding box center [328, 285] width 20 height 15
click at [331, 181] on span at bounding box center [333, 288] width 7 height 7
click at [0, 0] on input "radio" at bounding box center [0, 0] width 0 height 0
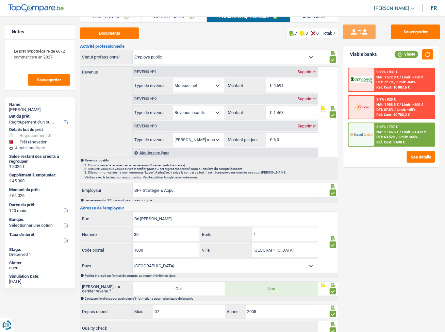
scroll to position [0, 0]
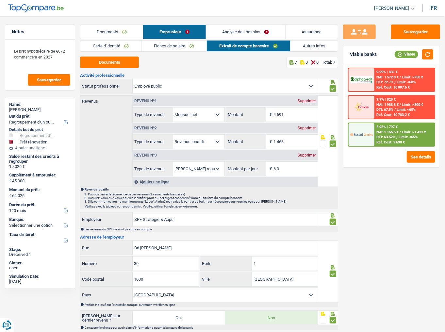
click at [313, 48] on link "Autres infos" at bounding box center [314, 46] width 47 height 11
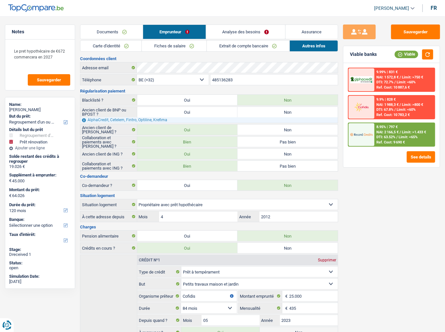
click at [266, 36] on link "Analyse des besoins" at bounding box center [245, 32] width 79 height 14
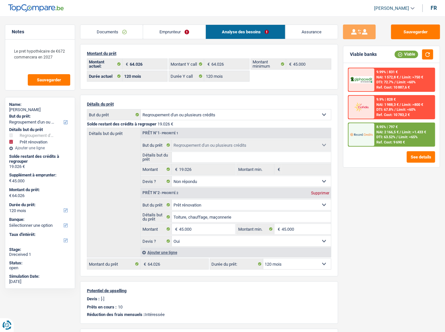
click at [180, 32] on link "Emprunteur" at bounding box center [174, 32] width 62 height 14
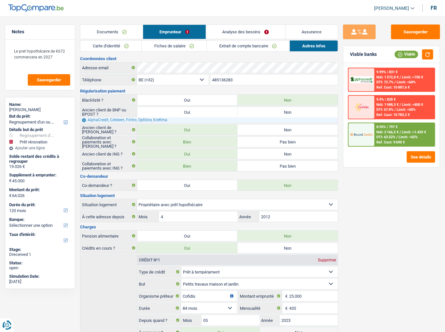
click at [235, 33] on link "Analyse des besoins" at bounding box center [245, 32] width 79 height 14
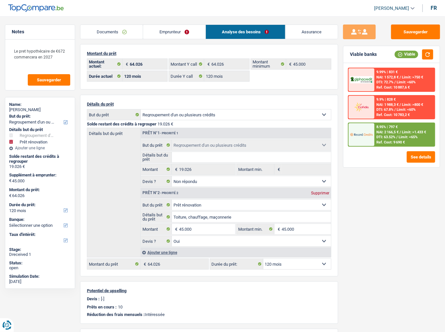
click at [181, 41] on div "Documents Emprunteur Analyse des besoins Assurance Emprunteur Jeanne-Solange MB…" at bounding box center [209, 237] width 258 height 424
click at [182, 38] on link "Emprunteur" at bounding box center [174, 32] width 62 height 14
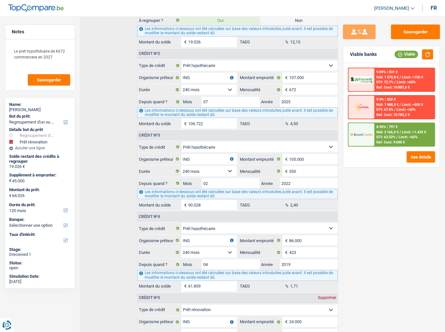
scroll to position [288, 0]
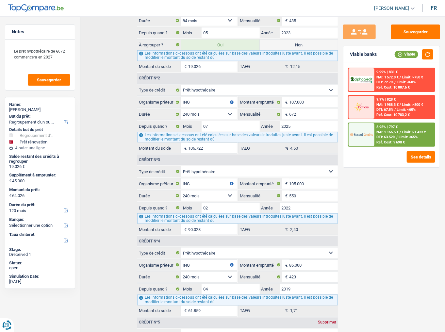
click at [293, 90] on select "Carte ou ouverture de crédit Prêt hypothécaire Vente à tempérament Prêt à tempé…" at bounding box center [259, 90] width 157 height 10
click at [349, 172] on div "Sauvegarder Viable banks Viable 9.99% | 831 € NAI: 1 572,8 € / Limit: >750 € DT…" at bounding box center [391, 172] width 107 height 295
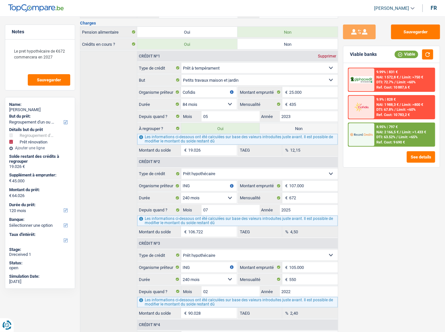
scroll to position [157, 0]
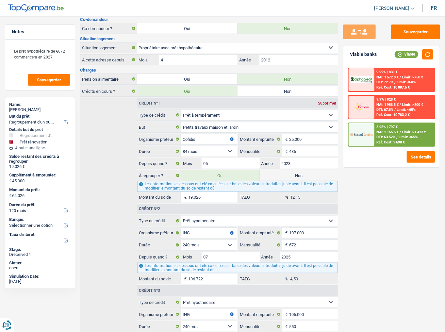
click at [286, 99] on div "Crédit nº1 Supprimer" at bounding box center [237, 103] width 201 height 10
click at [301, 181] on div "Crédit nº2" at bounding box center [237, 209] width 201 height 10
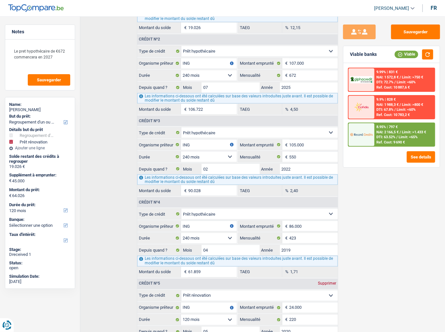
scroll to position [314, 0]
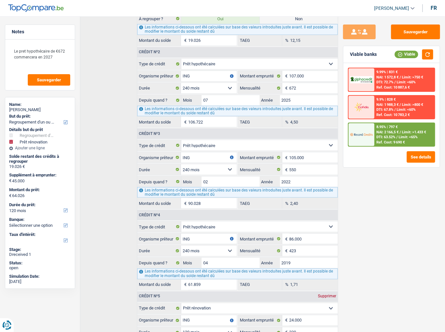
click at [323, 59] on select "Carte ou ouverture de crédit Prêt hypothécaire Vente à tempérament Prêt à tempé…" at bounding box center [259, 64] width 157 height 10
drag, startPoint x: 124, startPoint y: 81, endPoint x: 138, endPoint y: 77, distance: 14.9
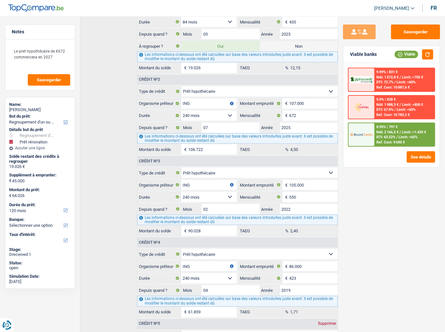
scroll to position [288, 0]
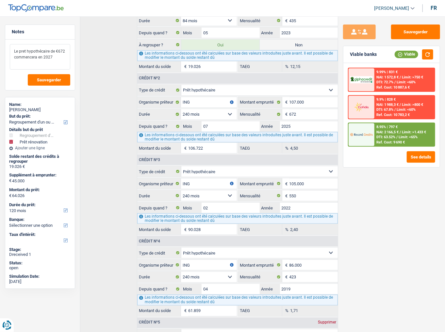
drag, startPoint x: 15, startPoint y: 50, endPoint x: 233, endPoint y: 98, distance: 223.4
click at [64, 61] on textarea "Le pret hypothécaire de €672 commencera en 2027" at bounding box center [40, 56] width 60 height 25
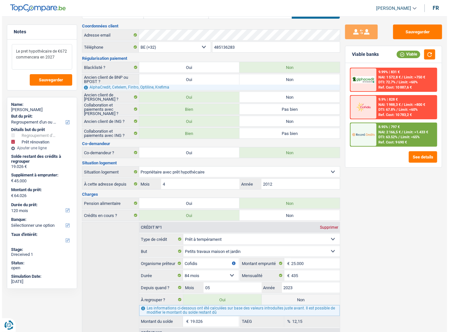
scroll to position [0, 0]
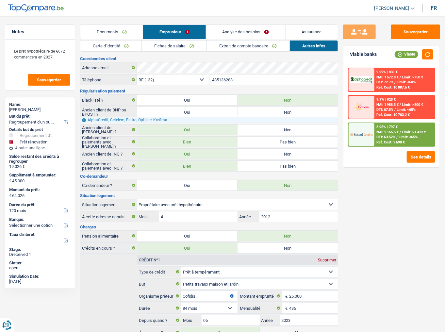
drag, startPoint x: 233, startPoint y: 38, endPoint x: 237, endPoint y: 46, distance: 9.1
click at [233, 38] on link "Analyse des besoins" at bounding box center [245, 32] width 79 height 14
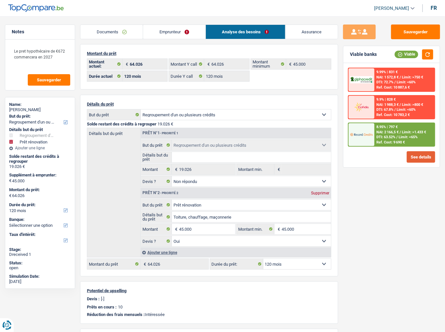
click at [397, 157] on button "See details" at bounding box center [421, 156] width 28 height 11
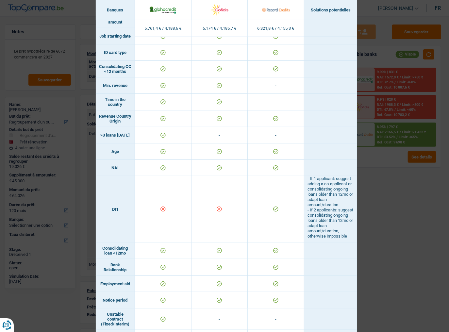
scroll to position [103, 0]
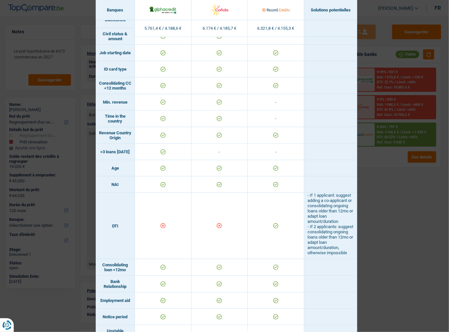
click at [397, 181] on div "Banks conditions × Banques Solutions potentielles Revenus / Charges 5.761,4 € /…" at bounding box center [224, 166] width 449 height 332
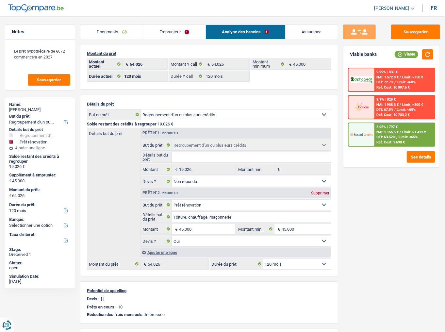
click at [370, 75] on div at bounding box center [362, 79] width 26 height 23
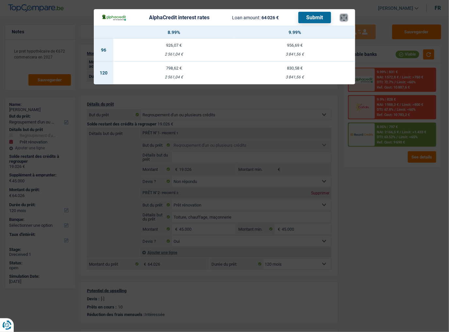
click at [344, 18] on button "×" at bounding box center [344, 17] width 7 height 7
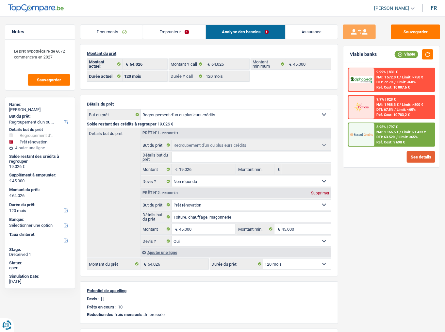
click at [397, 154] on button "See details" at bounding box center [421, 156] width 28 height 11
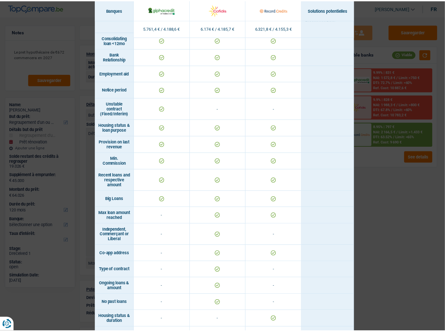
scroll to position [364, 0]
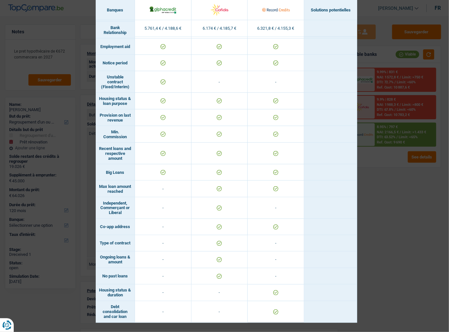
click at [373, 181] on div "Banks conditions × Banques Solutions potentielles Revenus / Charges 5.761,4 € /…" at bounding box center [224, 166] width 449 height 332
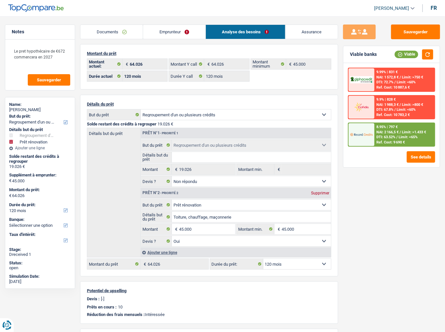
click at [375, 141] on div "8.95% | 797 € NAI: 2 166,5 € / Limit: >1.433 € DTI: 63.52% / Limit: <65% Ref. C…" at bounding box center [405, 134] width 60 height 23
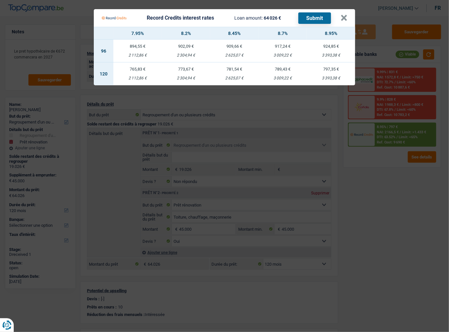
click at [151, 72] on td "765,83 € 2 112,86 €" at bounding box center [137, 73] width 48 height 23
select select "record credits"
type input "7,95"
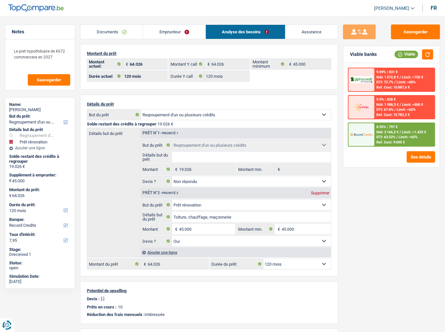
click at [187, 39] on link "Emprunteur" at bounding box center [174, 32] width 62 height 14
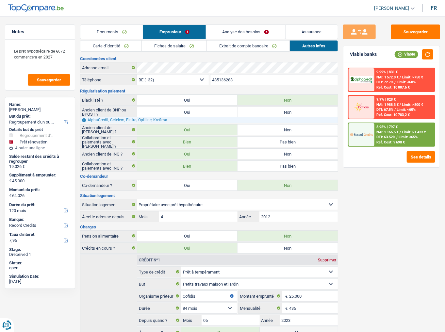
click at [190, 47] on link "Fiches de salaire" at bounding box center [174, 46] width 65 height 11
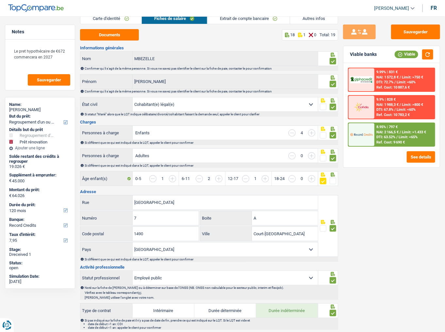
scroll to position [0, 0]
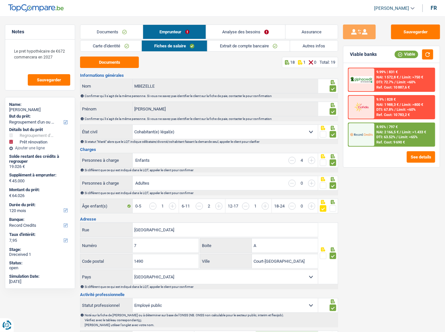
click at [265, 43] on link "Extrait de compte bancaire" at bounding box center [249, 46] width 83 height 11
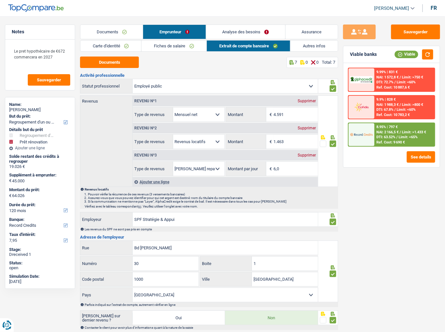
click at [311, 45] on link "Autres infos" at bounding box center [314, 46] width 47 height 11
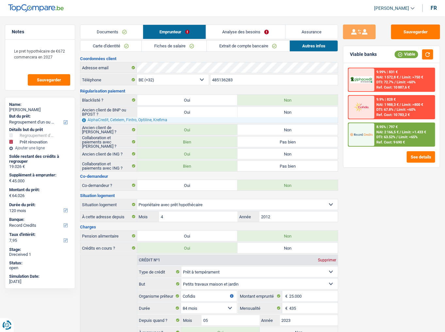
click at [237, 35] on link "Analyse des besoins" at bounding box center [245, 32] width 79 height 14
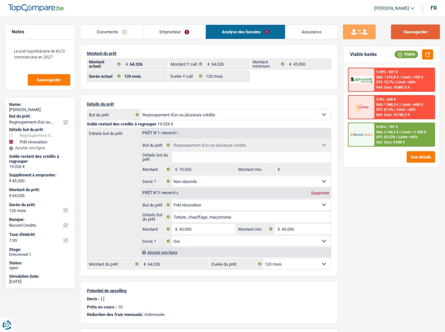
click at [397, 30] on button "Sauvegarder" at bounding box center [415, 32] width 49 height 15
drag, startPoint x: 110, startPoint y: 31, endPoint x: 146, endPoint y: 56, distance: 43.9
click at [110, 31] on link "Documents" at bounding box center [111, 32] width 62 height 14
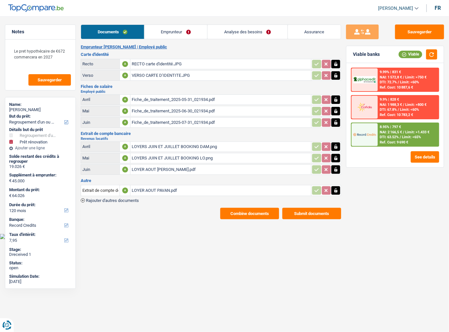
click at [245, 181] on button "Combine documents" at bounding box center [249, 213] width 59 height 11
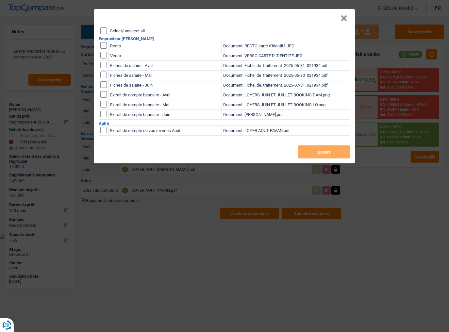
click at [102, 28] on input "Select/unselect all" at bounding box center [103, 30] width 7 height 7
checkbox input "true"
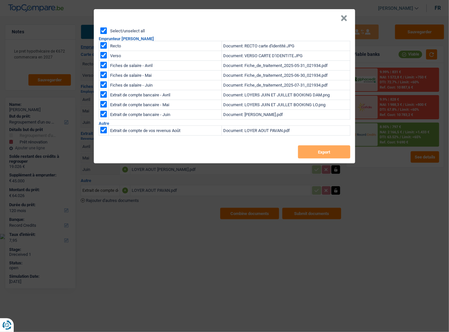
checkbox input "true"
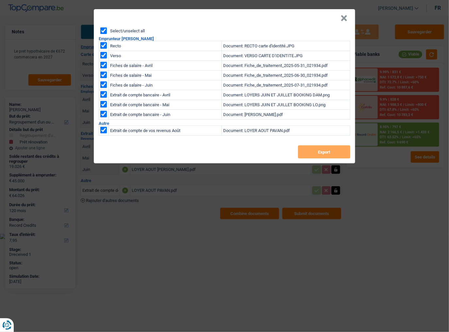
checkbox input "true"
click at [321, 153] on button "Export" at bounding box center [324, 151] width 52 height 13
drag, startPoint x: 357, startPoint y: 196, endPoint x: 35, endPoint y: 197, distance: 322.3
click at [356, 181] on div "× Select/unselect all Emprunteur Jeanne-Solange MBEZELLE Recto Document: RECTO …" at bounding box center [224, 166] width 449 height 332
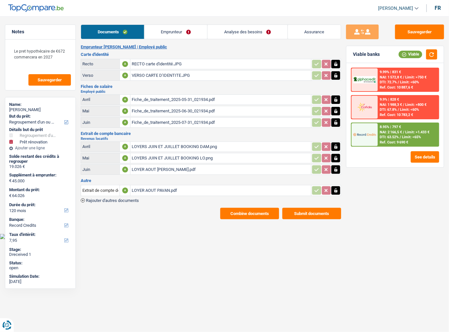
drag, startPoint x: 184, startPoint y: 33, endPoint x: 230, endPoint y: 33, distance: 46.4
click at [184, 33] on link "Emprunteur" at bounding box center [175, 32] width 63 height 14
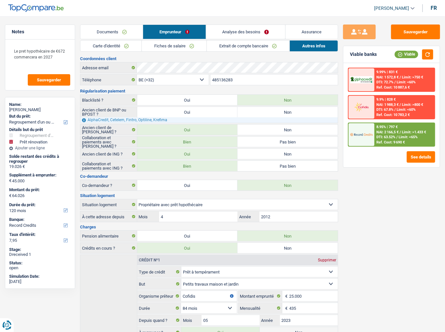
click at [248, 36] on link "Analyse des besoins" at bounding box center [245, 32] width 79 height 14
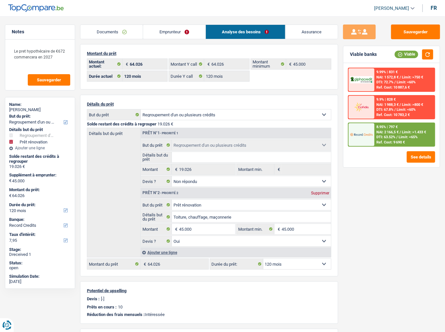
click at [183, 31] on link "Emprunteur" at bounding box center [174, 32] width 62 height 14
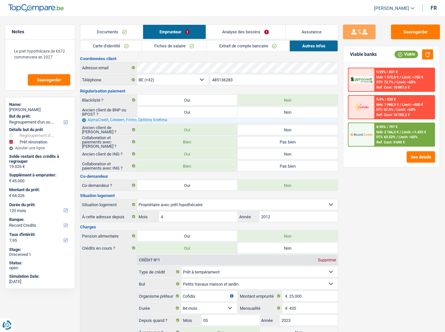
click at [236, 30] on link "Analyse des besoins" at bounding box center [245, 32] width 79 height 14
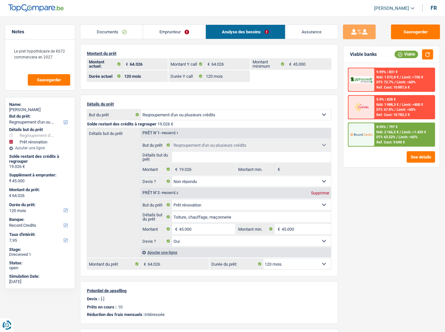
click at [177, 31] on link "Emprunteur" at bounding box center [174, 32] width 62 height 14
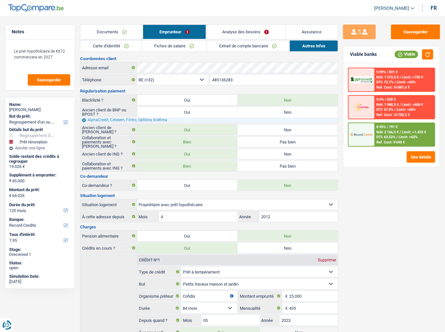
click at [237, 30] on link "Analyse des besoins" at bounding box center [245, 32] width 79 height 14
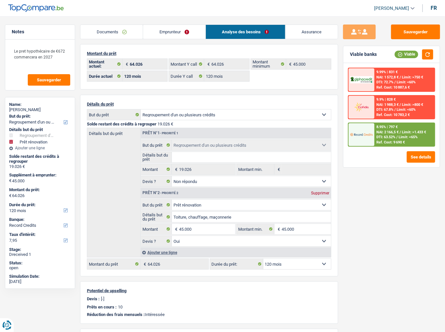
click at [122, 30] on link "Documents" at bounding box center [111, 32] width 62 height 14
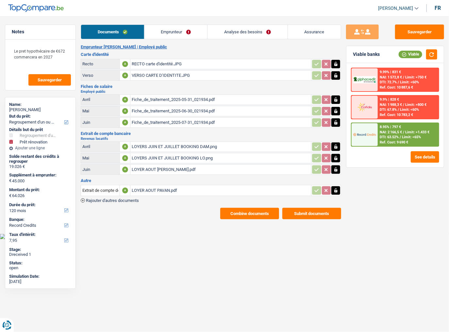
click at [172, 28] on link "Emprunteur" at bounding box center [175, 32] width 63 height 14
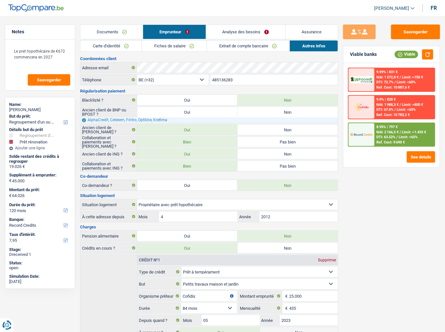
click at [236, 31] on link "Analyse des besoins" at bounding box center [245, 32] width 79 height 14
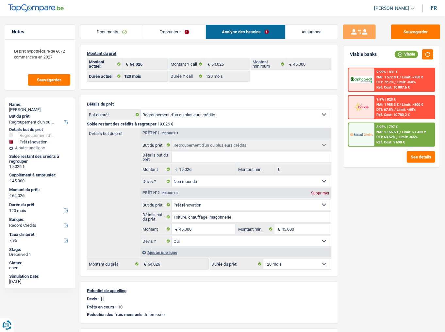
click at [198, 33] on link "Emprunteur" at bounding box center [174, 32] width 62 height 14
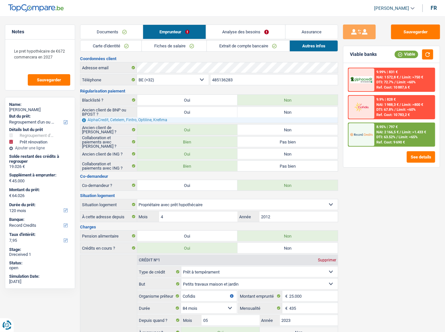
click at [257, 47] on link "Extrait de compte bancaire" at bounding box center [248, 46] width 82 height 11
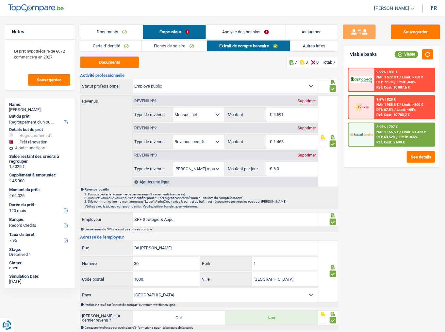
click at [186, 49] on link "Fiches de salaire" at bounding box center [174, 46] width 65 height 11
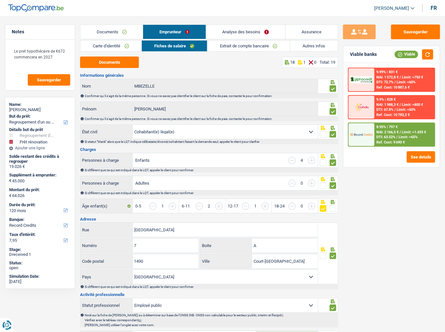
click at [285, 51] on link "Extrait de compte bancaire" at bounding box center [249, 46] width 83 height 11
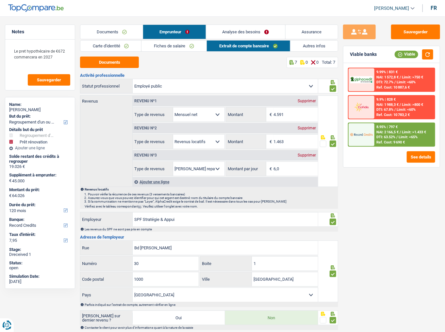
click at [121, 43] on link "Carte d'identité" at bounding box center [110, 46] width 61 height 11
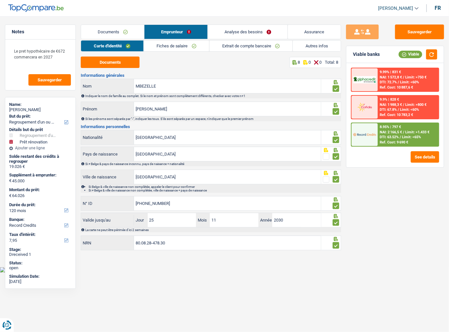
click at [257, 46] on link "Extrait de compte bancaire" at bounding box center [251, 46] width 83 height 11
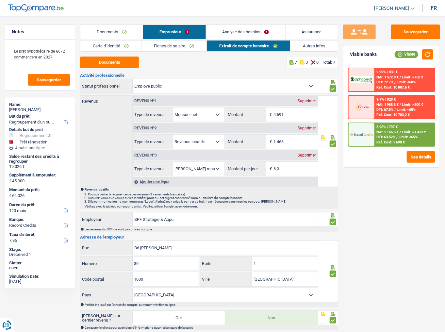
drag, startPoint x: 306, startPoint y: 46, endPoint x: 298, endPoint y: 46, distance: 7.5
click at [305, 46] on link "Autres infos" at bounding box center [314, 46] width 47 height 11
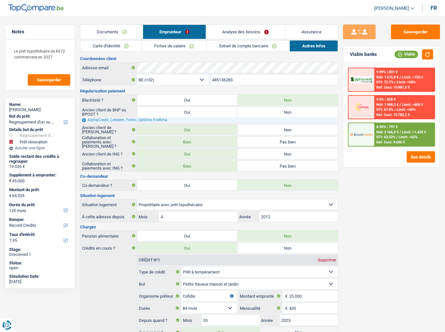
click at [168, 46] on link "Fiches de salaire" at bounding box center [174, 46] width 65 height 11
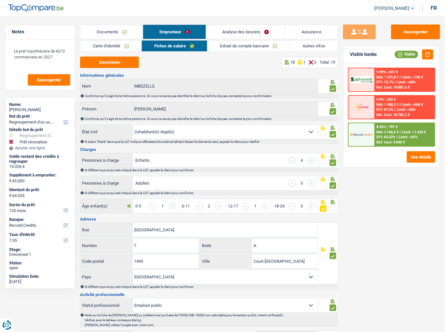
drag, startPoint x: 321, startPoint y: 46, endPoint x: 290, endPoint y: 48, distance: 31.5
click at [320, 46] on link "Autres infos" at bounding box center [314, 46] width 48 height 11
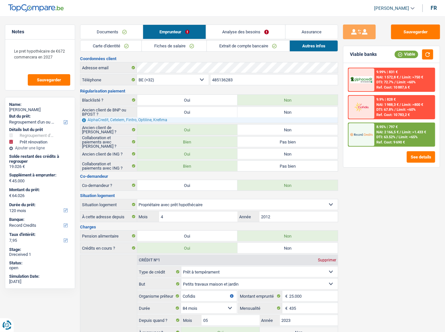
click at [187, 45] on link "Fiches de salaire" at bounding box center [174, 46] width 65 height 11
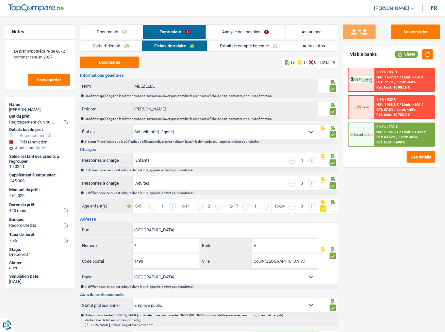
click at [256, 47] on link "Extrait de compte bancaire" at bounding box center [249, 46] width 83 height 11
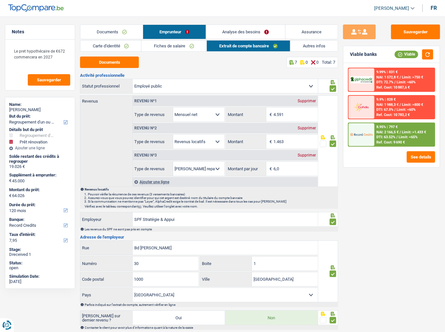
click at [128, 44] on link "Carte d'identité" at bounding box center [110, 46] width 61 height 11
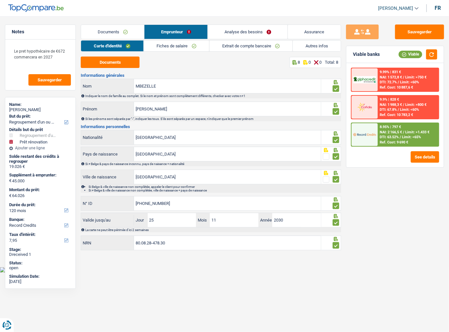
click at [122, 24] on main "Notes Le pret hypothécaire de €672 commencera en 2027 Sauvegarder Name: Jeanne-…" at bounding box center [224, 138] width 449 height 257
drag, startPoint x: 111, startPoint y: 33, endPoint x: 164, endPoint y: 33, distance: 53.0
click at [112, 33] on link "Documents" at bounding box center [112, 32] width 63 height 14
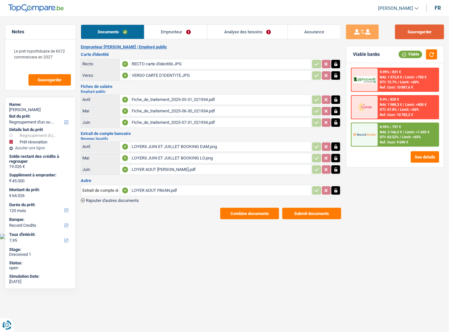
click at [397, 35] on button "Sauvegarder" at bounding box center [419, 32] width 49 height 15
click at [248, 34] on link "Analyse des besoins" at bounding box center [248, 32] width 80 height 14
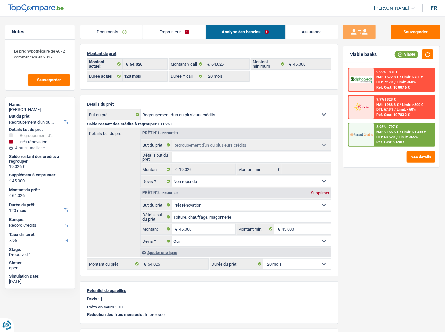
click at [381, 131] on span "NAI: 2 166,5 €" at bounding box center [388, 132] width 22 height 4
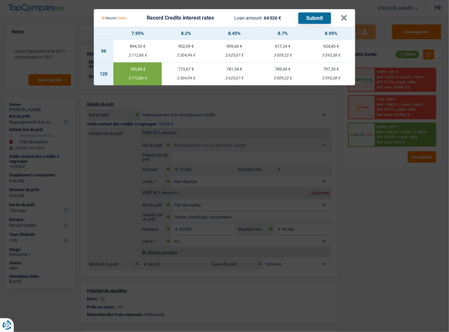
click at [320, 17] on button "Submit" at bounding box center [314, 17] width 33 height 11
click at [343, 20] on button "×" at bounding box center [344, 18] width 7 height 7
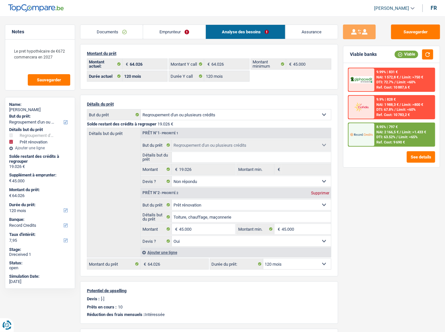
click at [170, 31] on link "Emprunteur" at bounding box center [174, 32] width 62 height 14
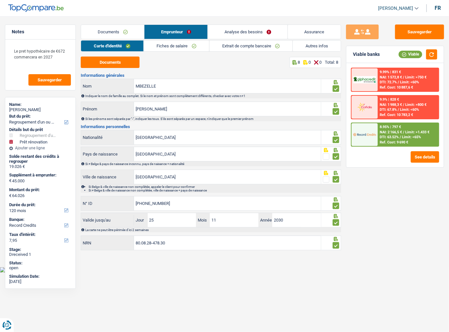
click at [314, 50] on link "Autres infos" at bounding box center [317, 46] width 48 height 11
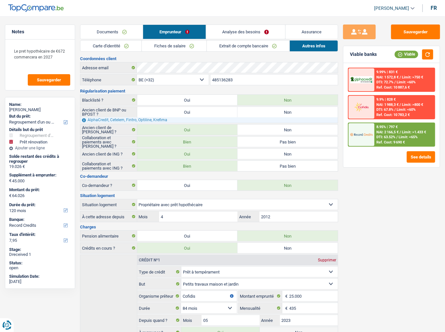
click at [184, 49] on link "Fiches de salaire" at bounding box center [174, 46] width 65 height 11
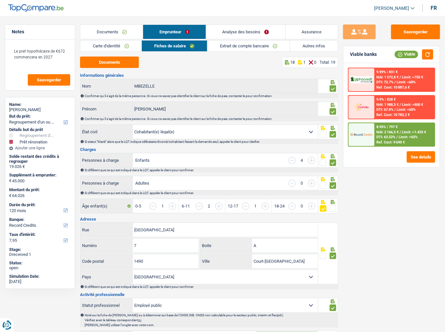
click at [229, 44] on link "Extrait de compte bancaire" at bounding box center [249, 46] width 83 height 11
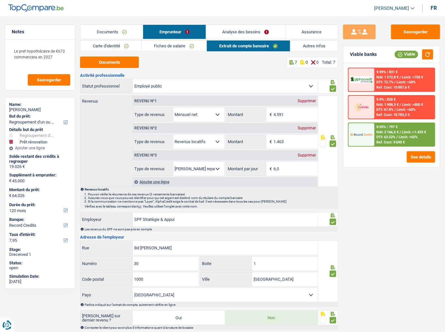
click at [307, 46] on link "Autres infos" at bounding box center [314, 46] width 47 height 11
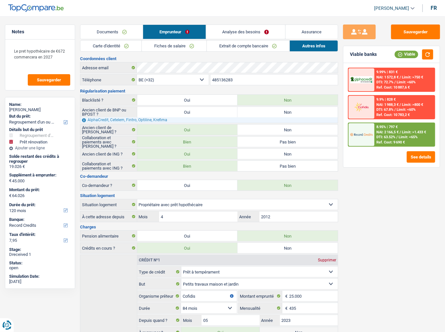
click at [185, 43] on link "Fiches de salaire" at bounding box center [174, 46] width 65 height 11
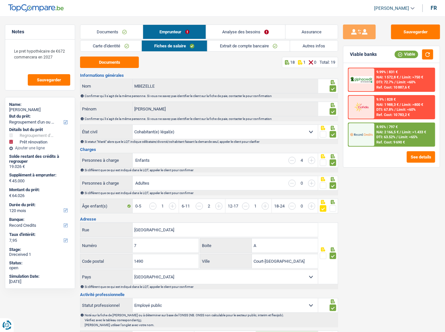
click at [318, 45] on link "Autres infos" at bounding box center [314, 46] width 48 height 11
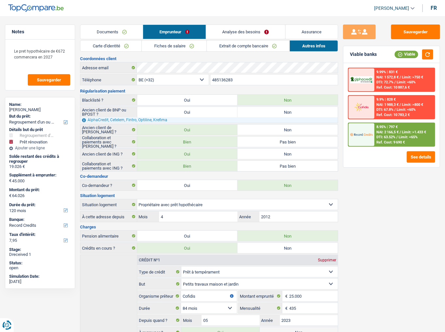
click at [250, 48] on link "Extrait de compte bancaire" at bounding box center [248, 46] width 82 height 11
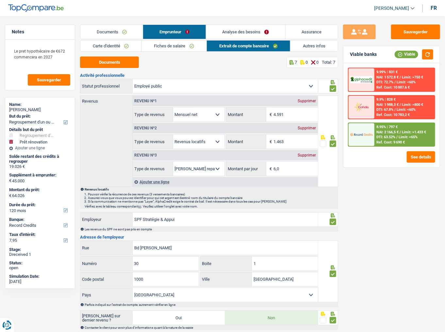
click at [188, 44] on link "Fiches de salaire" at bounding box center [174, 46] width 65 height 11
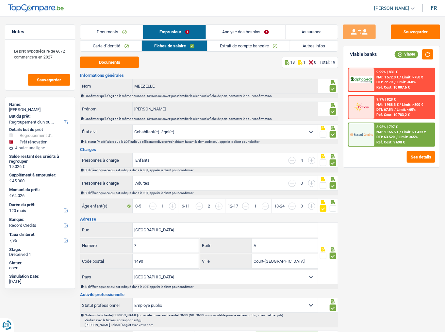
click at [312, 46] on link "Autres infos" at bounding box center [314, 46] width 48 height 11
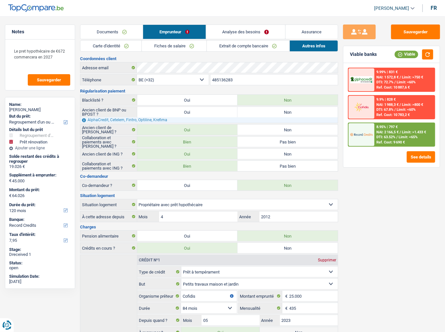
click at [174, 46] on link "Fiches de salaire" at bounding box center [174, 46] width 65 height 11
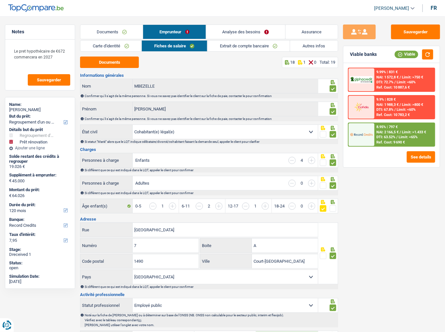
click at [122, 44] on link "Carte d'identité" at bounding box center [110, 46] width 61 height 11
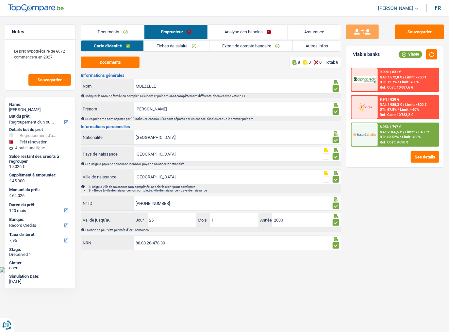
click at [233, 50] on link "Extrait de compte bancaire" at bounding box center [251, 46] width 83 height 11
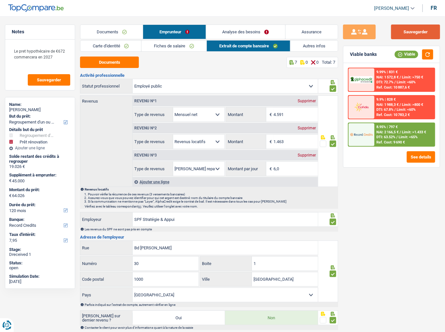
click at [397, 35] on button "Sauvegarder" at bounding box center [415, 32] width 49 height 15
click at [254, 31] on link "Analyse des besoins" at bounding box center [245, 32] width 79 height 14
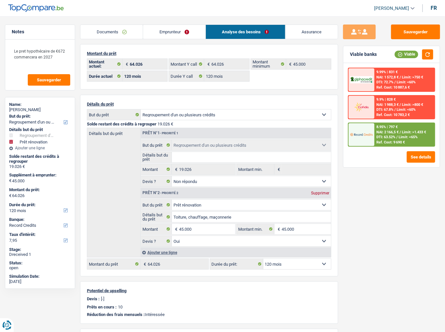
click at [397, 21] on main "Notes Le pret hypothécaire de €672 commencera en 2027 Sauvegarder Name: Jeanne-…" at bounding box center [222, 239] width 445 height 459
drag, startPoint x: 412, startPoint y: 28, endPoint x: 379, endPoint y: 41, distance: 35.7
click at [397, 28] on button "Sauvegarder" at bounding box center [415, 32] width 49 height 15
click at [397, 32] on button "Sauvegarder" at bounding box center [415, 32] width 49 height 15
click at [397, 29] on button "Sauvegarder" at bounding box center [415, 32] width 49 height 15
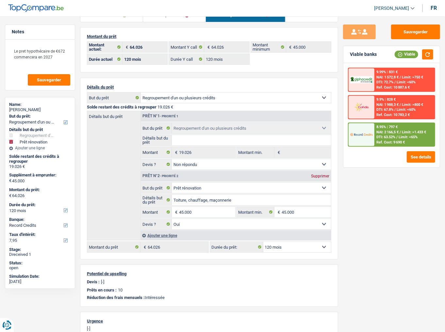
scroll to position [26, 0]
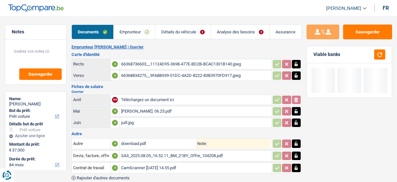
select select "car"
select select "84"
select select "alphacredit"
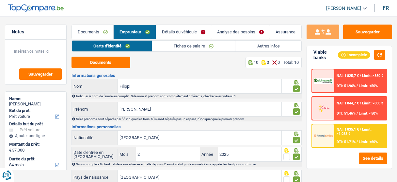
select select "car"
select select "84"
select select "alphacredit"
select select "352"
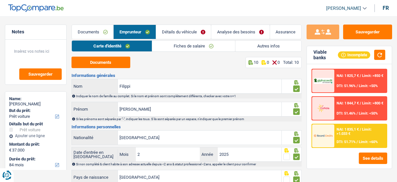
select select "rents"
select select "cardOrCredit"
click at [239, 45] on link "Autres infos" at bounding box center [269, 46] width 66 height 11
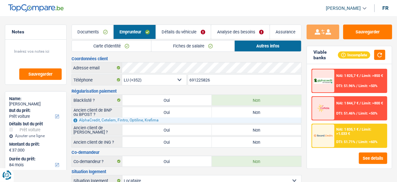
click at [81, 33] on link "Documents" at bounding box center [93, 32] width 42 height 14
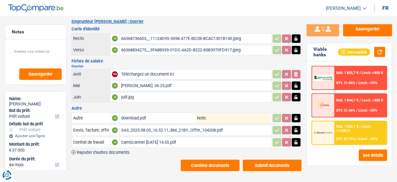
scroll to position [25, 0]
click at [160, 117] on div "download.pdf" at bounding box center [158, 118] width 75 height 10
click at [167, 126] on div "SA3_2025.08.05_16.52.11_BM_21BY_Offre_104208.pdf" at bounding box center [195, 130] width 149 height 10
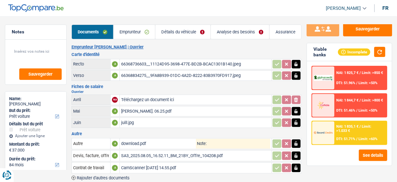
click at [234, 29] on link "Analyse des besoins" at bounding box center [240, 32] width 59 height 14
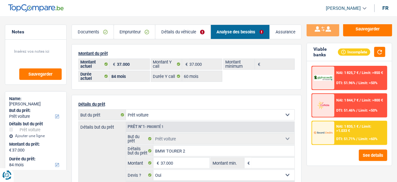
click at [170, 29] on link "Détails du véhicule" at bounding box center [183, 32] width 55 height 14
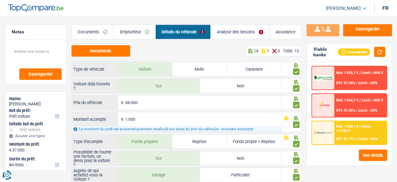
click at [137, 35] on link "Emprunteur" at bounding box center [135, 32] width 42 height 14
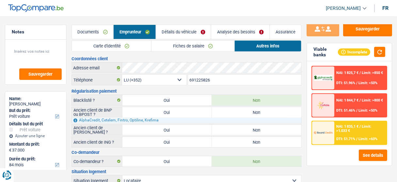
click at [198, 45] on link "Fiches de salaire" at bounding box center [193, 46] width 83 height 11
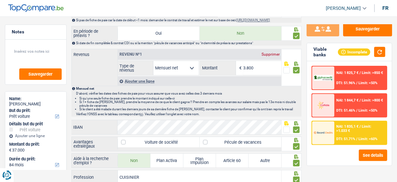
scroll to position [340, 0]
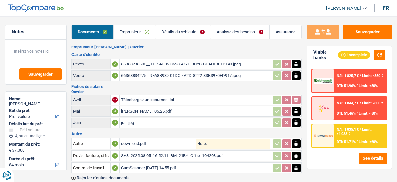
select select "car"
select select "84"
select select "alphacredit"
select select "single"
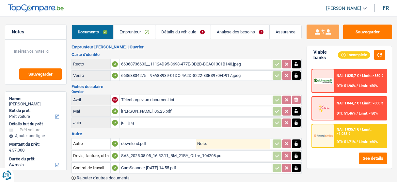
select select "LU"
select select "worker"
select select "netSalary"
select select "LU"
select select "hrc"
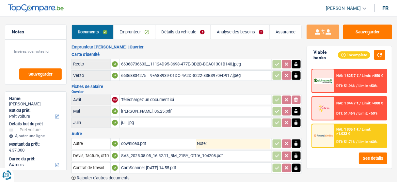
click at [136, 26] on link "Emprunteur" at bounding box center [135, 32] width 42 height 14
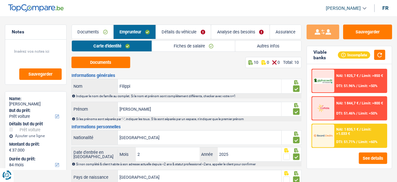
click at [194, 43] on link "Fiches de salaire" at bounding box center [193, 46] width 83 height 11
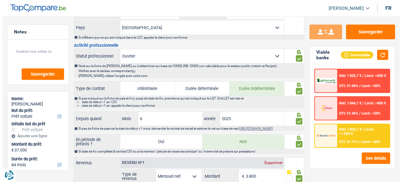
scroll to position [183, 0]
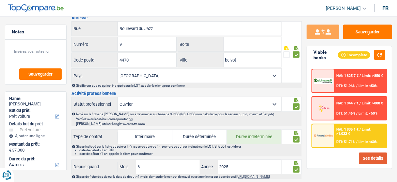
click at [377, 160] on button "See details" at bounding box center [373, 157] width 28 height 11
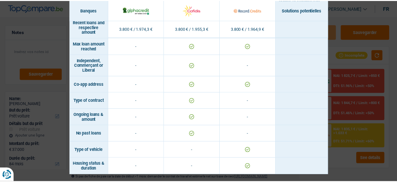
scroll to position [544, 0]
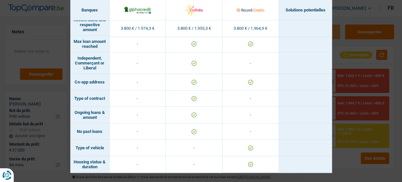
click at [350, 158] on div "Banks conditions × Banques Solutions potentielles Revenus / Charges 3.800 € / 1…" at bounding box center [201, 91] width 402 height 182
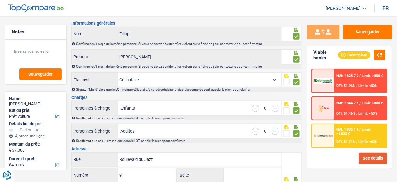
scroll to position [0, 0]
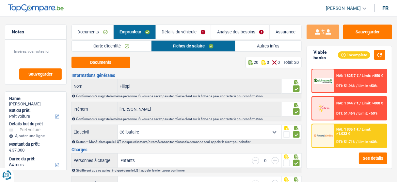
click at [263, 42] on link "Autres infos" at bounding box center [269, 46] width 66 height 11
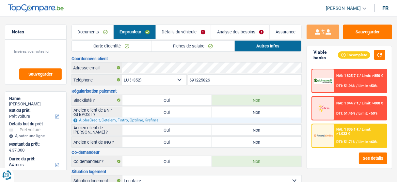
click at [176, 35] on link "Détails du véhicule" at bounding box center [183, 32] width 55 height 14
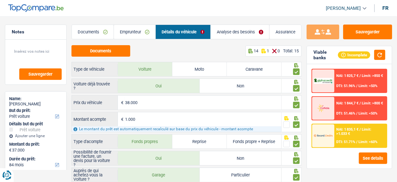
click at [247, 35] on link "Analyse des besoins" at bounding box center [240, 32] width 59 height 14
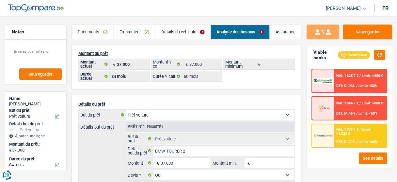
click at [181, 30] on link "Détails du véhicule" at bounding box center [183, 32] width 55 height 14
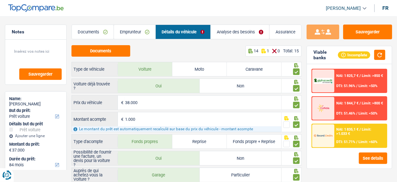
drag, startPoint x: 145, startPoint y: 34, endPoint x: 164, endPoint y: 35, distance: 19.0
click at [145, 34] on link "Emprunteur" at bounding box center [135, 32] width 42 height 14
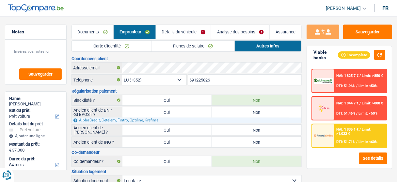
click at [194, 48] on link "Fiches de salaire" at bounding box center [193, 46] width 83 height 11
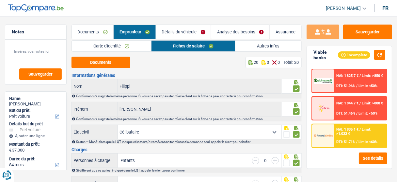
click at [255, 42] on link "Autres infos" at bounding box center [269, 46] width 66 height 11
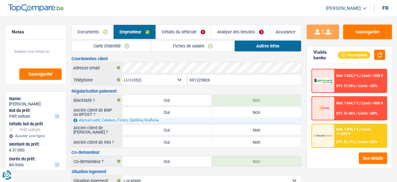
click at [186, 33] on link "Détails du véhicule" at bounding box center [183, 32] width 55 height 14
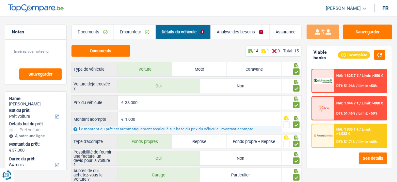
click at [139, 32] on link "Emprunteur" at bounding box center [135, 32] width 42 height 14
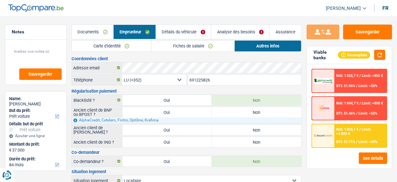
click at [195, 47] on link "Fiches de salaire" at bounding box center [193, 46] width 83 height 11
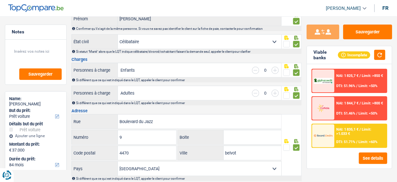
scroll to position [78, 0]
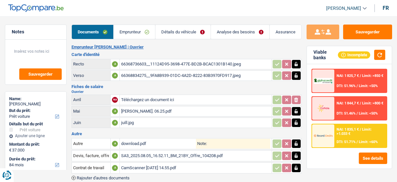
select select "car"
select select "84"
select select "alphacredit"
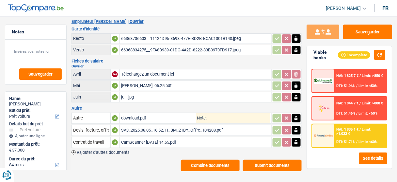
click at [149, 95] on div "juill.jpg" at bounding box center [195, 97] width 149 height 10
click at [136, 85] on div "[PERSON_NAME]. 06.25.pdf" at bounding box center [195, 86] width 149 height 10
click at [148, 127] on div "SA3_2025.08.05_16.52.11_BM_21BY_Offre_104208.pdf" at bounding box center [195, 130] width 149 height 10
click at [162, 137] on div "CamScanner ⁨[DATE] 14.55⁩.pdf" at bounding box center [195, 142] width 149 height 10
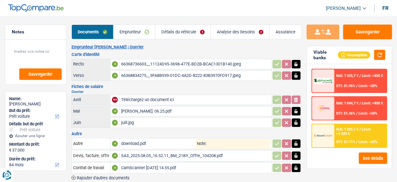
click at [140, 34] on link "Emprunteur" at bounding box center [135, 32] width 42 height 14
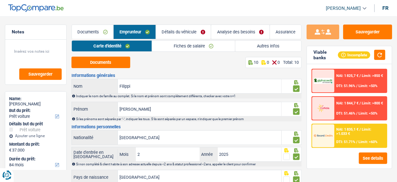
click at [251, 47] on link "Autres infos" at bounding box center [269, 46] width 66 height 11
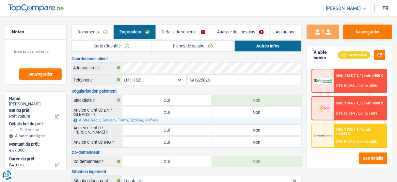
click at [213, 47] on link "Fiches de salaire" at bounding box center [193, 46] width 83 height 11
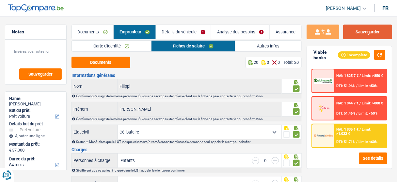
click at [356, 32] on button "Sauvegarder" at bounding box center [368, 32] width 49 height 15
click at [200, 33] on link "Détails du véhicule" at bounding box center [183, 32] width 55 height 14
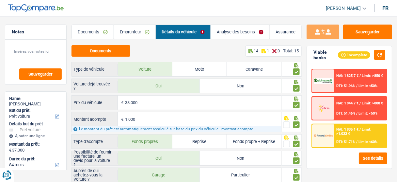
click at [135, 34] on link "Emprunteur" at bounding box center [135, 32] width 42 height 14
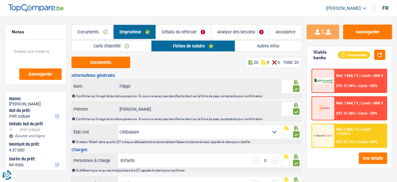
click at [255, 44] on link "Autres infos" at bounding box center [269, 46] width 66 height 11
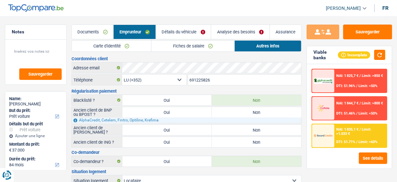
click at [200, 47] on link "Fiches de salaire" at bounding box center [193, 46] width 83 height 11
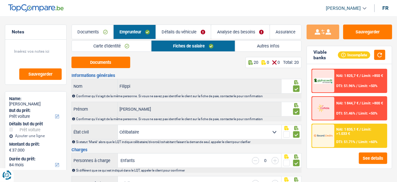
click at [252, 46] on link "Autres infos" at bounding box center [269, 46] width 66 height 11
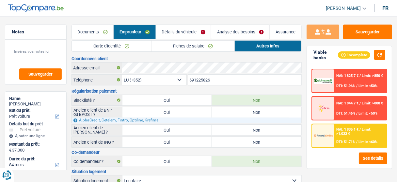
click at [199, 48] on link "Fiches de salaire" at bounding box center [193, 46] width 83 height 11
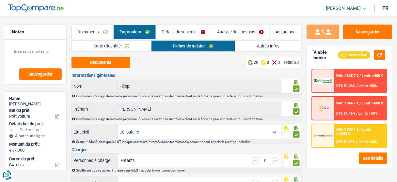
drag, startPoint x: 184, startPoint y: 33, endPoint x: 201, endPoint y: 36, distance: 17.5
click at [184, 33] on link "Détails du véhicule" at bounding box center [183, 32] width 55 height 14
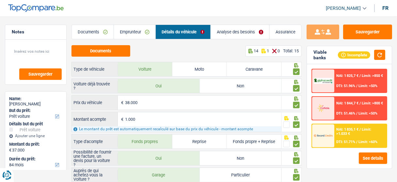
click at [135, 32] on link "Emprunteur" at bounding box center [135, 32] width 42 height 14
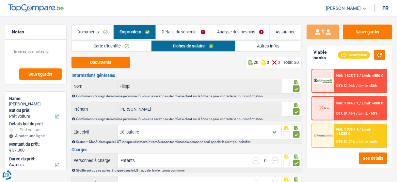
click at [252, 43] on link "Autres infos" at bounding box center [269, 46] width 66 height 11
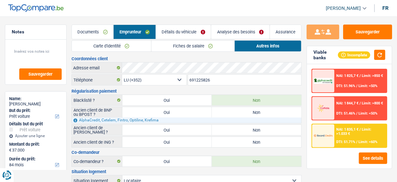
click at [181, 28] on link "Détails du véhicule" at bounding box center [183, 32] width 55 height 14
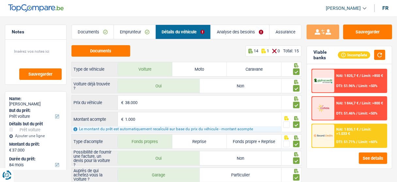
click at [140, 32] on link "Emprunteur" at bounding box center [135, 32] width 42 height 14
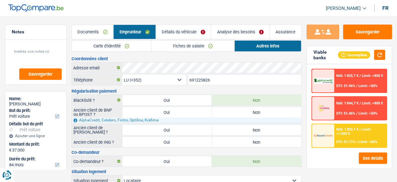
click at [183, 46] on link "Fiches de salaire" at bounding box center [193, 46] width 83 height 11
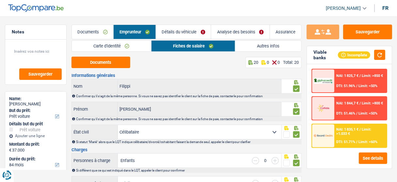
click at [183, 35] on link "Détails du véhicule" at bounding box center [183, 32] width 55 height 14
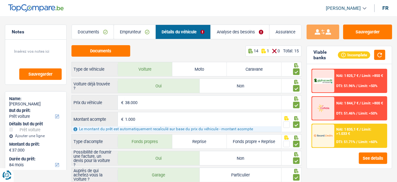
click at [354, 132] on div "NAI: 1 835,1 € / Limit: >1.033 €" at bounding box center [361, 131] width 49 height 8
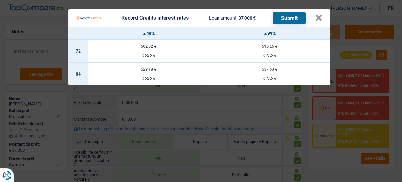
drag, startPoint x: 309, startPoint y: 135, endPoint x: 334, endPoint y: 107, distance: 37.7
click at [310, 134] on Credits "Record Credits interest rates Loan amount: 37 000 € Submit × 5.49% 5.99% 72 602…" at bounding box center [201, 91] width 402 height 182
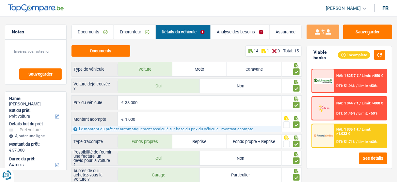
click at [347, 84] on span "DTI: 51.96%" at bounding box center [346, 86] width 19 height 4
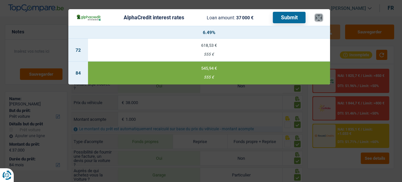
drag, startPoint x: 315, startPoint y: 18, endPoint x: 121, endPoint y: 79, distance: 203.4
click at [315, 18] on button "×" at bounding box center [318, 17] width 7 height 7
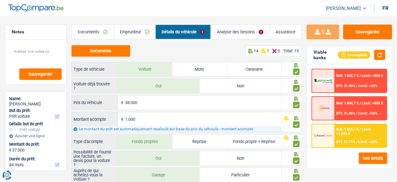
click at [135, 35] on link "Emprunteur" at bounding box center [135, 32] width 42 height 14
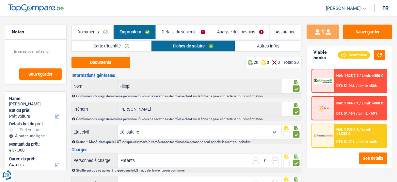
drag, startPoint x: 92, startPoint y: 40, endPoint x: 93, endPoint y: 35, distance: 5.6
click at [92, 41] on link "Carte d'identité" at bounding box center [111, 46] width 79 height 11
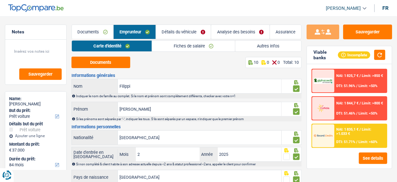
drag, startPoint x: 93, startPoint y: 35, endPoint x: 97, endPoint y: 38, distance: 4.9
click at [93, 35] on link "Documents" at bounding box center [93, 32] width 42 height 14
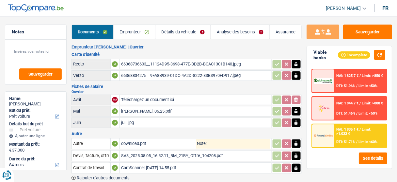
click at [157, 74] on div "66368834275__9FA8B939-01DC-4A2D-8222-83B3970FD917.jpeg" at bounding box center [195, 76] width 149 height 10
click at [183, 64] on div "66368736603__11124D95-3698-477E-BD2B-BCAC1301B140.jpeg" at bounding box center [195, 64] width 149 height 10
click at [138, 111] on div "Daniel Sal. 06.25.pdf" at bounding box center [195, 111] width 149 height 10
drag, startPoint x: 133, startPoint y: 121, endPoint x: 138, endPoint y: 118, distance: 5.8
click at [134, 121] on div "juill.jpg" at bounding box center [195, 123] width 149 height 10
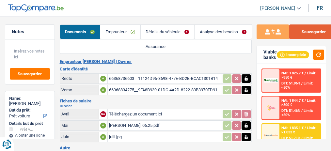
click at [297, 33] on button "Sauvegarder" at bounding box center [314, 32] width 49 height 15
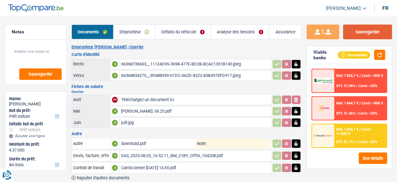
click at [362, 35] on button "Sauvegarder" at bounding box center [368, 32] width 49 height 15
click at [368, 35] on button "Sauvegarder" at bounding box center [368, 32] width 49 height 15
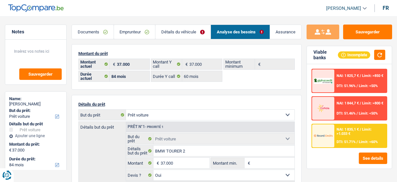
select select "car"
select select "84"
select select "alphacredit"
select select "84"
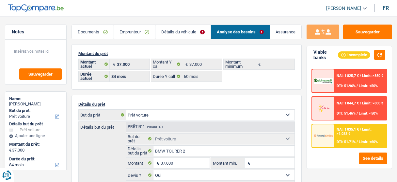
select select "60"
select select "car"
select select "yes"
select select "84"
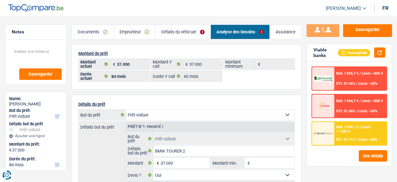
scroll to position [3, 0]
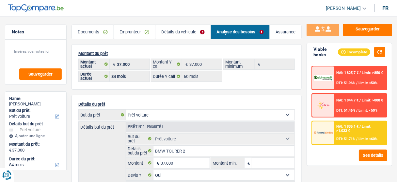
click at [350, 80] on div "NAI: 1 825,7 € / Limit: >850 € DTI: 51.96% / Limit: <50%" at bounding box center [361, 77] width 52 height 23
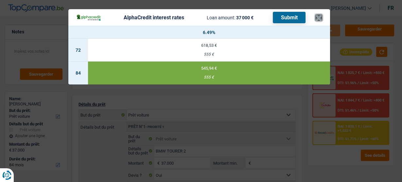
click at [316, 17] on button "×" at bounding box center [318, 17] width 7 height 7
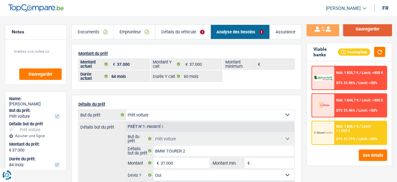
click at [373, 33] on button "Sauvegarder" at bounding box center [368, 29] width 49 height 15
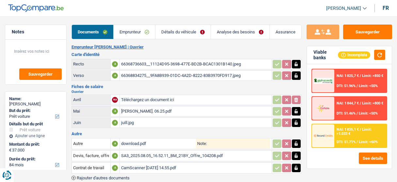
select select "car"
select select "84"
select select "alphacredit"
select select "84"
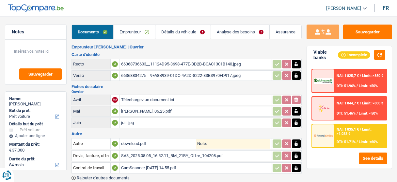
select select "60"
select select "car"
select select "yes"
select select "84"
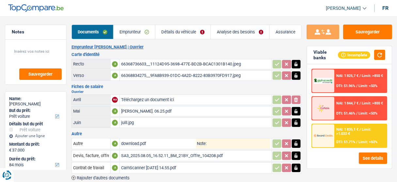
click at [219, 28] on link "Analyse des besoins" at bounding box center [240, 32] width 59 height 14
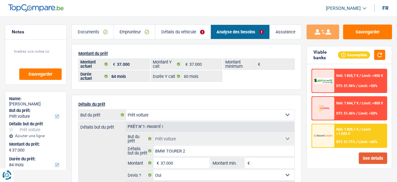
click at [375, 161] on button "See details" at bounding box center [373, 157] width 28 height 11
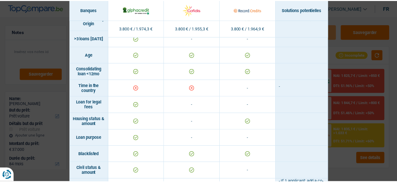
scroll to position [73, 0]
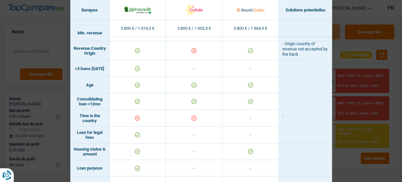
drag, startPoint x: 338, startPoint y: 168, endPoint x: 339, endPoint y: 142, distance: 25.5
click at [339, 165] on div "Banks conditions × Banques Solutions potentielles Revenus / Charges 3.800 € / 1…" at bounding box center [201, 91] width 402 height 182
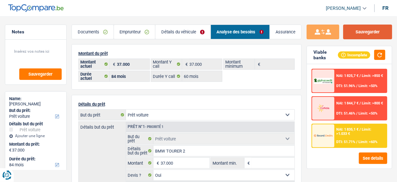
click at [362, 30] on button "Sauvegarder" at bounding box center [368, 32] width 49 height 15
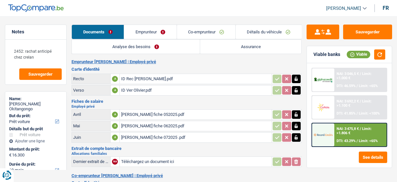
select select "car"
select select "60"
select select "32"
select select "ownerWithMortgage"
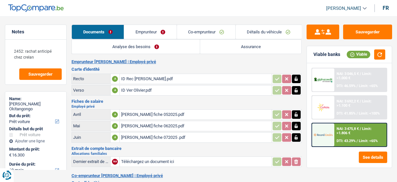
select select "mortgage"
select select "300"
select select "carLoan"
select select "60"
select select "personalLoan"
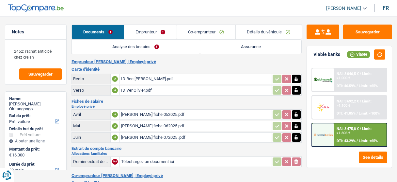
select select "smallWorks"
select select "84"
select select "personalLoan"
select select "homeFurnishingOrRelocation"
select select "cardOrCredit"
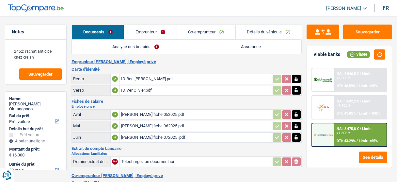
select select "cardOrCredit"
click at [151, 34] on link "Emprunteur" at bounding box center [150, 32] width 52 height 14
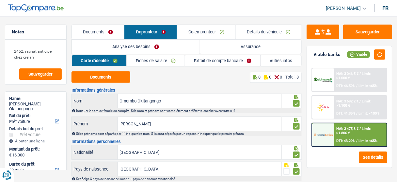
click at [205, 27] on link "Co-emprunteur" at bounding box center [206, 32] width 59 height 14
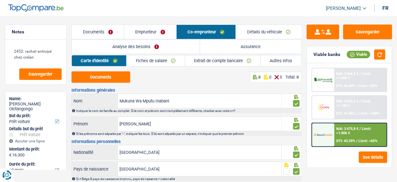
click at [156, 25] on link "Emprunteur" at bounding box center [151, 32] width 52 height 14
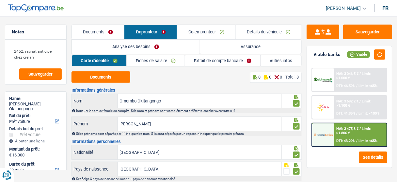
click at [279, 61] on link "Autres infos" at bounding box center [281, 60] width 41 height 11
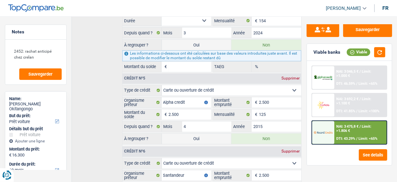
scroll to position [586, 0]
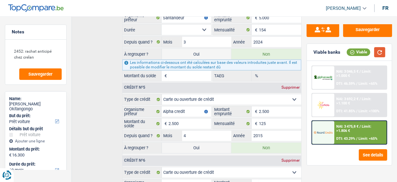
drag, startPoint x: 383, startPoint y: 53, endPoint x: 356, endPoint y: 65, distance: 29.7
click at [383, 53] on button "button" at bounding box center [380, 52] width 11 height 10
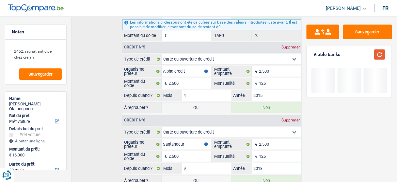
scroll to position [638, 0]
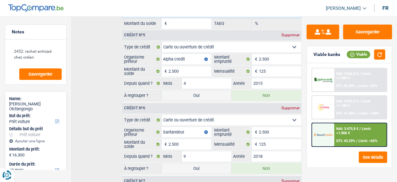
click at [203, 90] on label "Oui" at bounding box center [197, 95] width 70 height 10
click at [203, 90] on input "Oui" at bounding box center [197, 95] width 70 height 10
radio input "true"
type input "18.800"
select select
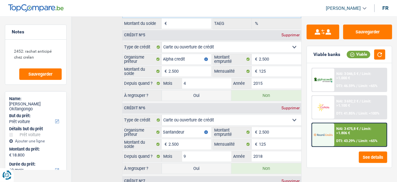
radio input "false"
select select "refinancing"
select select "84"
select select "car"
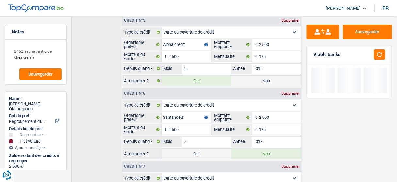
scroll to position [702, 0]
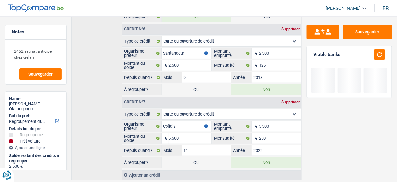
drag, startPoint x: 204, startPoint y: 74, endPoint x: 199, endPoint y: 141, distance: 66.9
click at [204, 84] on label "Oui" at bounding box center [197, 89] width 70 height 10
click at [204, 84] on input "Oui" at bounding box center [197, 89] width 70 height 10
radio input "true"
select select
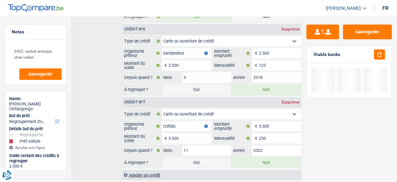
radio input "false"
type input "21.300"
select select "120"
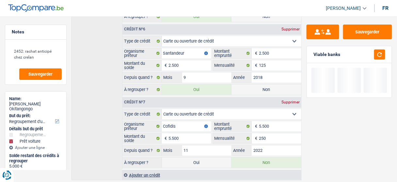
drag, startPoint x: 199, startPoint y: 152, endPoint x: 244, endPoint y: 125, distance: 52.7
click at [201, 157] on label "Oui" at bounding box center [197, 162] width 70 height 10
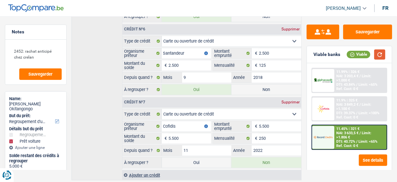
click at [379, 55] on button "button" at bounding box center [380, 54] width 11 height 10
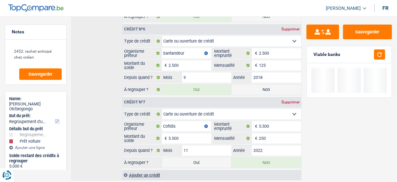
click at [202, 157] on label "Oui" at bounding box center [197, 162] width 70 height 10
click at [202, 157] on input "Oui" at bounding box center [197, 162] width 70 height 10
radio input "true"
select select
radio input "false"
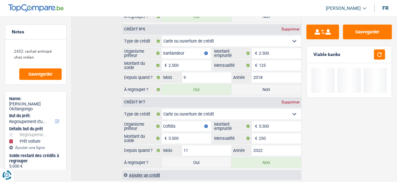
type input "26.800"
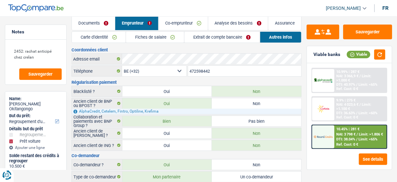
scroll to position [0, 0]
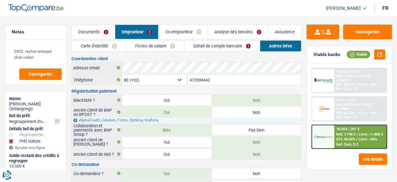
click at [252, 34] on link "Analyse des besoins" at bounding box center [239, 32] width 60 height 14
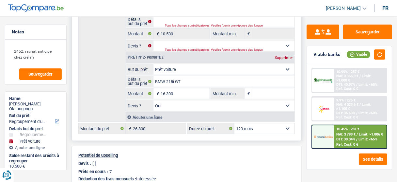
scroll to position [105, 0]
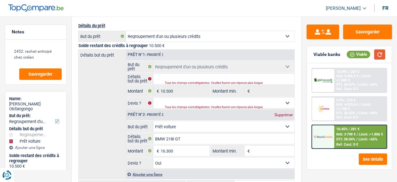
click at [376, 56] on button "button" at bounding box center [380, 54] width 11 height 10
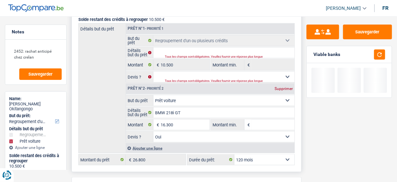
click at [241, 156] on select "12 mois 18 mois 24 mois 30 mois 36 mois 42 mois 48 mois 60 mois 72 mois 84 mois…" at bounding box center [265, 159] width 60 height 10
select select "60"
click at [235, 154] on select "12 mois 18 mois 24 mois 30 mois 36 mois 42 mois 48 mois 60 mois 72 mois 84 mois…" at bounding box center [265, 159] width 60 height 10
select select "60"
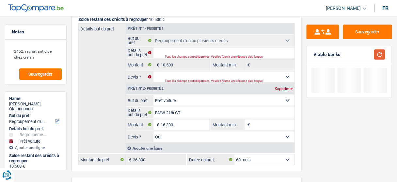
click at [380, 56] on button "button" at bounding box center [380, 54] width 11 height 10
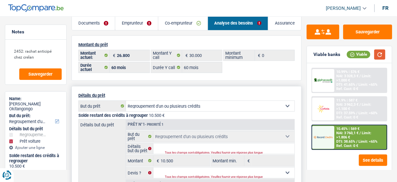
scroll to position [0, 0]
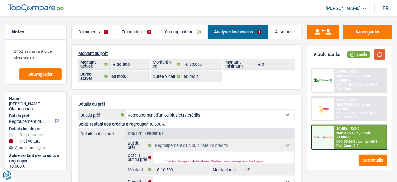
click at [377, 55] on button "button" at bounding box center [380, 54] width 11 height 10
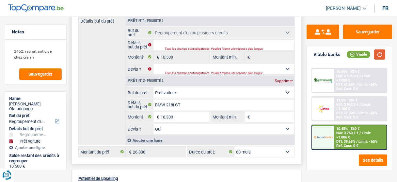
scroll to position [157, 0]
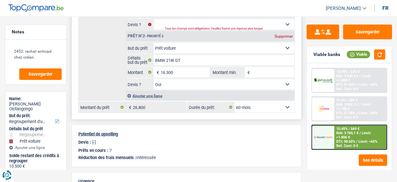
click at [256, 102] on select "12 mois 18 mois 24 mois 30 mois 36 mois 42 mois 48 mois 60 mois 72 mois 84 mois…" at bounding box center [265, 107] width 60 height 10
click at [260, 104] on select "12 mois 18 mois 24 mois 30 mois 36 mois 42 mois 48 mois 60 mois 72 mois 84 mois…" at bounding box center [265, 107] width 60 height 10
click at [377, 56] on button "button" at bounding box center [380, 54] width 11 height 10
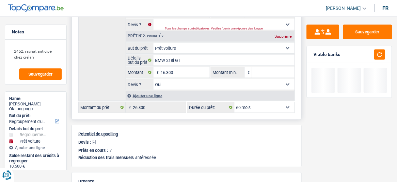
click at [266, 106] on select "12 mois 18 mois 24 mois 30 mois 36 mois 42 mois 48 mois 60 mois 72 mois 84 mois…" at bounding box center [265, 107] width 60 height 10
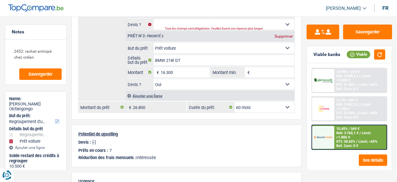
drag, startPoint x: 327, startPoint y: 177, endPoint x: 322, endPoint y: 148, distance: 28.6
click at [326, 175] on div "Sauvegarder Viable banks Viable 10.99% | 576 € NAI: 3 328,3 € / Limit: >1.000 €…" at bounding box center [349, 82] width 95 height 429
click at [335, 134] on div "10.45% | 569 € NAI: 3 760,1 € / Limit: >1.806 € DTI: 38.65% / Limit: <65% Ref. …" at bounding box center [361, 137] width 52 height 24
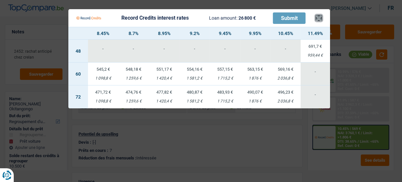
click at [317, 19] on button "×" at bounding box center [318, 18] width 7 height 7
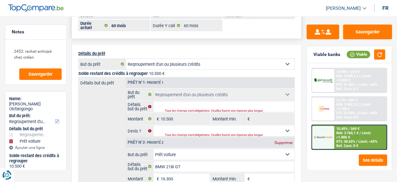
scroll to position [0, 0]
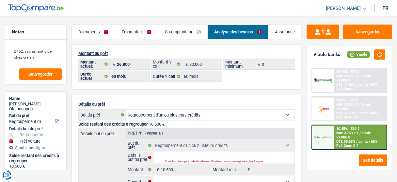
click at [180, 35] on link "Co-emprunteur" at bounding box center [183, 32] width 49 height 14
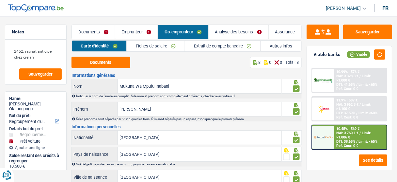
click at [136, 33] on link "Emprunteur" at bounding box center [136, 32] width 43 height 14
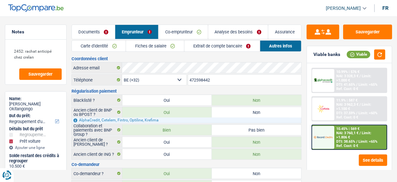
click at [272, 48] on link "Autres infos" at bounding box center [281, 46] width 41 height 11
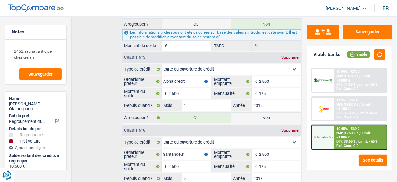
scroll to position [702, 0]
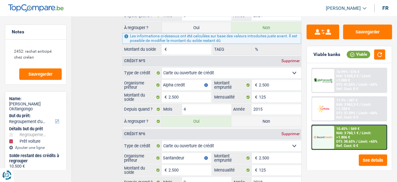
click at [252, 116] on label "Non" at bounding box center [267, 121] width 70 height 10
click at [252, 116] on input "Non" at bounding box center [267, 121] width 70 height 10
radio input "true"
select select "120"
select select
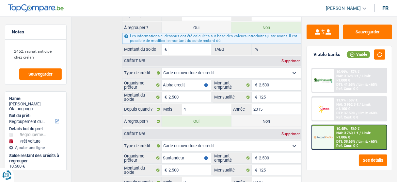
radio input "false"
type input "24.300"
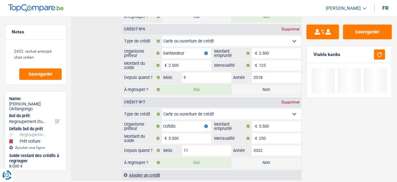
click at [260, 84] on label "Non" at bounding box center [267, 89] width 70 height 10
click at [260, 84] on input "Non" at bounding box center [267, 89] width 70 height 10
radio input "true"
select select
radio input "false"
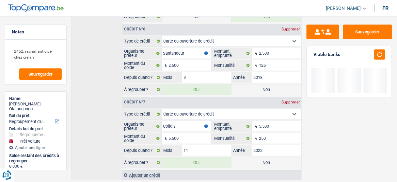
type input "21.800"
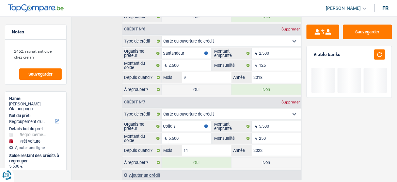
click at [260, 157] on label "Non" at bounding box center [267, 162] width 70 height 10
click at [260, 157] on input "Non" at bounding box center [267, 162] width 70 height 10
radio input "true"
select select "car"
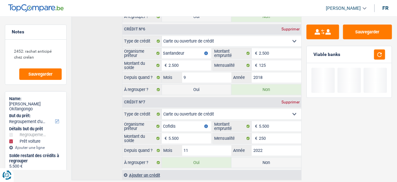
select select "60"
select select
radio input "false"
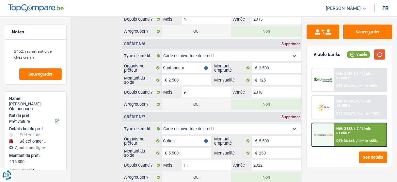
click at [379, 57] on button "button" at bounding box center [380, 54] width 11 height 10
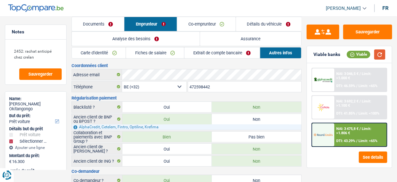
scroll to position [0, 0]
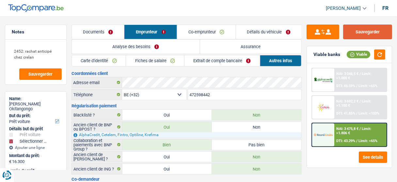
click at [375, 31] on button "Sauvegarder" at bounding box center [368, 32] width 49 height 15
click at [380, 34] on button "Sauvegarder" at bounding box center [368, 32] width 49 height 15
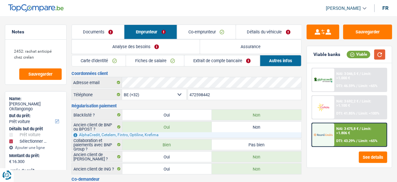
click at [383, 55] on button "button" at bounding box center [380, 54] width 11 height 10
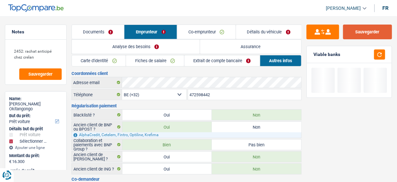
click at [370, 31] on button "Sauvegarder" at bounding box center [368, 32] width 49 height 15
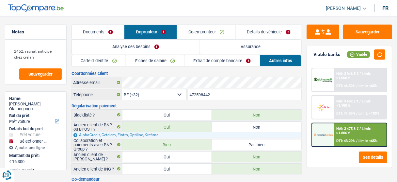
click at [112, 28] on link "Documents" at bounding box center [98, 32] width 53 height 14
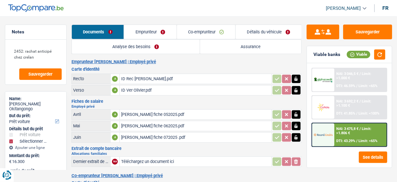
click at [142, 80] on div "ID Rec [PERSON_NAME].pdf" at bounding box center [195, 79] width 149 height 10
click at [149, 135] on div "[PERSON_NAME] fiche 072025 .pdf" at bounding box center [195, 137] width 149 height 10
click at [146, 75] on div "ID Rec [PERSON_NAME].pdf" at bounding box center [195, 79] width 149 height 10
click at [359, 26] on button "Sauvegarder" at bounding box center [368, 32] width 49 height 15
select select "car"
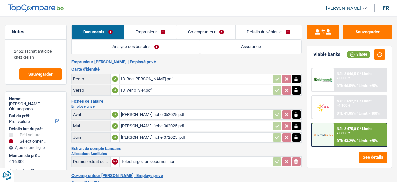
select select "car"
select select "60"
select select "applicant"
click at [141, 79] on div "ID Rec [PERSON_NAME].pdf" at bounding box center [195, 79] width 149 height 10
drag, startPoint x: 144, startPoint y: 31, endPoint x: 136, endPoint y: 51, distance: 21.5
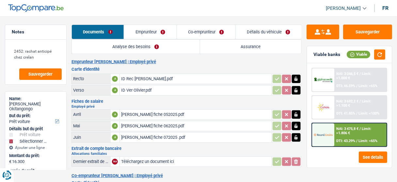
click at [143, 31] on link "Emprunteur" at bounding box center [150, 32] width 52 height 14
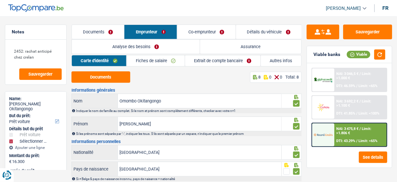
click at [161, 62] on link "Fiches de salaire" at bounding box center [156, 60] width 58 height 11
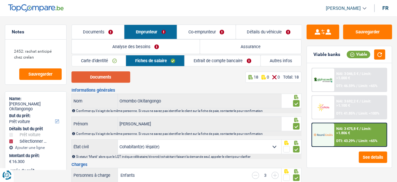
click at [112, 76] on button "Documents" at bounding box center [101, 76] width 59 height 11
click at [201, 30] on link "Co-emprunteur" at bounding box center [206, 32] width 59 height 14
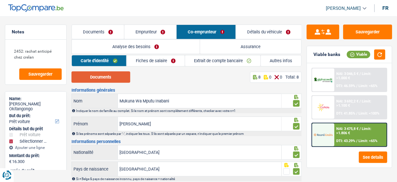
click at [118, 81] on button "Documents" at bounding box center [101, 76] width 59 height 11
click at [126, 29] on link "Emprunteur" at bounding box center [151, 32] width 52 height 14
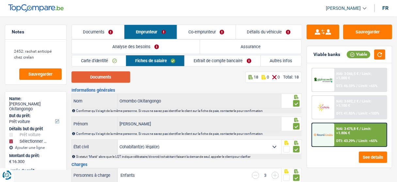
click at [119, 75] on button "Documents" at bounding box center [101, 76] width 59 height 11
click at [200, 29] on link "Co-emprunteur" at bounding box center [206, 32] width 59 height 14
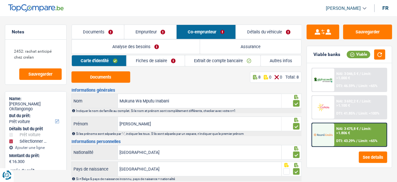
drag, startPoint x: 162, startPoint y: 62, endPoint x: 199, endPoint y: 67, distance: 37.2
click at [162, 63] on link "Fiches de salaire" at bounding box center [156, 60] width 58 height 11
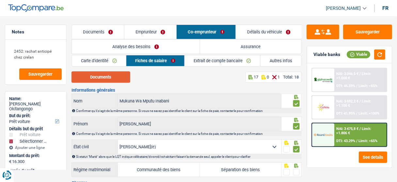
click at [118, 74] on button "Documents" at bounding box center [101, 76] width 59 height 11
click at [224, 59] on link "Extrait de compte bancaire" at bounding box center [223, 60] width 76 height 11
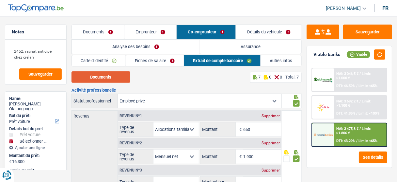
click at [117, 75] on button "Documents" at bounding box center [101, 76] width 59 height 11
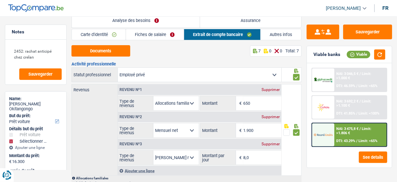
click at [276, 36] on link "Autres infos" at bounding box center [281, 34] width 41 height 11
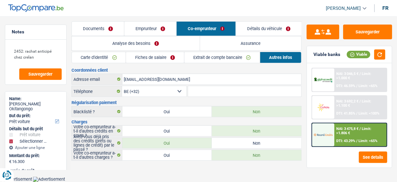
scroll to position [0, 0]
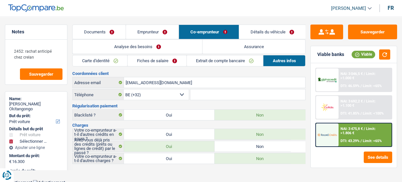
click at [218, 59] on link "Extrait de compte bancaire" at bounding box center [225, 60] width 76 height 11
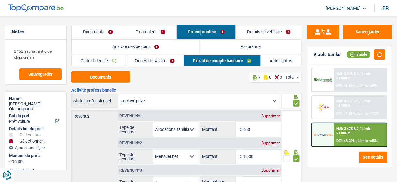
click at [158, 61] on link "Fiches de salaire" at bounding box center [155, 60] width 58 height 11
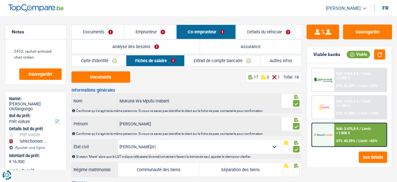
click at [110, 32] on link "Documents" at bounding box center [98, 32] width 52 height 14
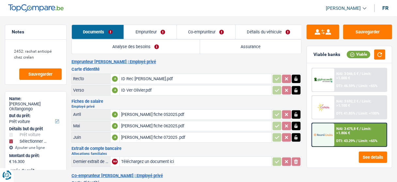
click at [221, 28] on link "Co-emprunteur" at bounding box center [206, 32] width 59 height 14
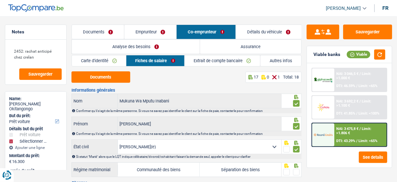
click at [262, 34] on link "Détails du véhicule" at bounding box center [269, 32] width 66 height 14
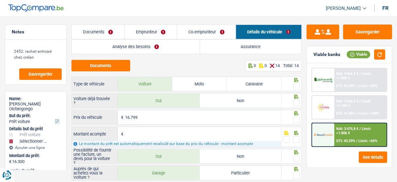
click at [96, 35] on link "Documents" at bounding box center [98, 32] width 53 height 14
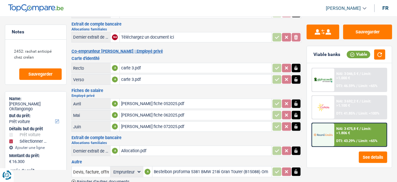
scroll to position [152, 0]
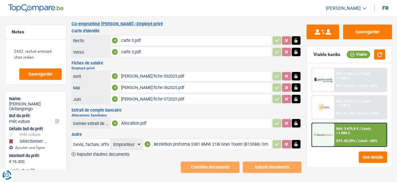
click at [175, 139] on div "Bestelbon proforma 5381 BMW 218i Gran Tourer (B15088) Omombo.pdf" at bounding box center [212, 144] width 117 height 10
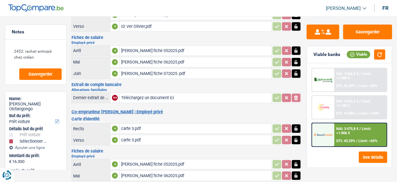
scroll to position [47, 0]
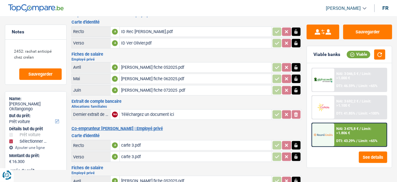
click at [160, 89] on div "[PERSON_NAME] fiche 072025 .pdf" at bounding box center [195, 90] width 149 height 10
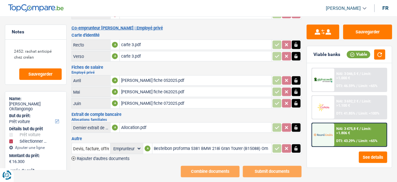
scroll to position [152, 0]
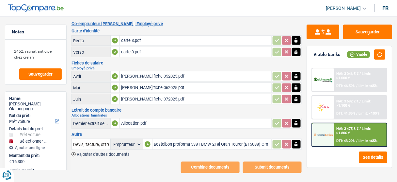
click at [167, 94] on div "[PERSON_NAME] fiche 072025.pdf" at bounding box center [195, 99] width 149 height 10
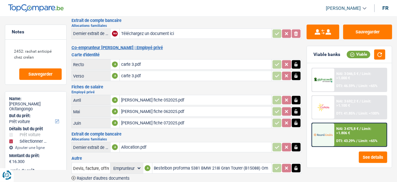
scroll to position [99, 0]
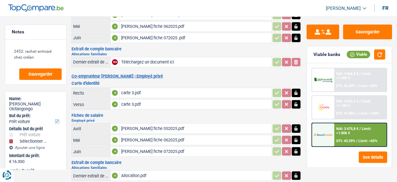
click at [149, 38] on div "[PERSON_NAME] fiche 072025 .pdf" at bounding box center [195, 38] width 149 height 10
click at [143, 148] on div "[PERSON_NAME] fiche 072025.pdf" at bounding box center [195, 151] width 149 height 10
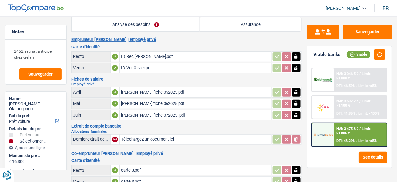
scroll to position [0, 0]
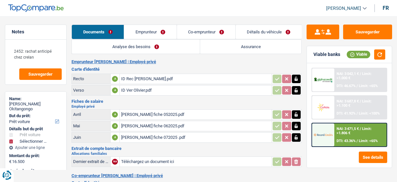
select select "car"
select select "60"
select select "applicant"
select select "32"
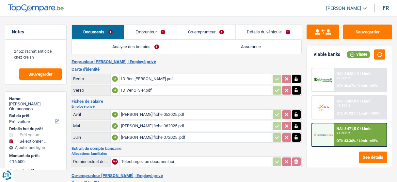
select select "ownerWithMortgage"
select select "mortgage"
select select "300"
select select "carLoan"
select select "60"
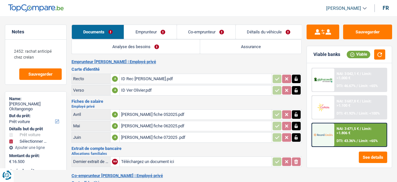
select select "personalLoan"
select select "smallWorks"
select select "84"
select select "personalLoan"
select select "homeFurnishingOrRelocation"
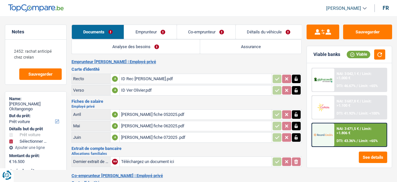
select select "cardOrCredit"
click at [160, 36] on link "Emprunteur" at bounding box center [150, 32] width 52 height 14
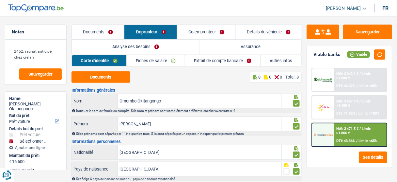
click at [212, 60] on link "Extrait de compte bancaire" at bounding box center [223, 60] width 76 height 11
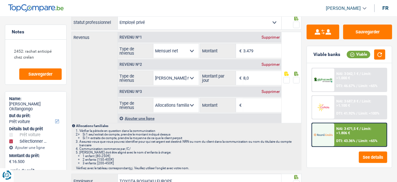
scroll to position [52, 0]
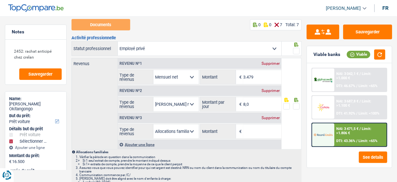
click at [271, 116] on div "Supprimer" at bounding box center [271, 118] width 22 height 4
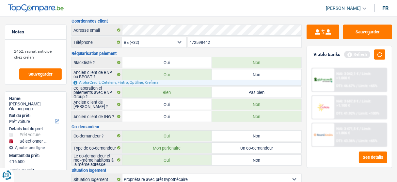
scroll to position [0, 0]
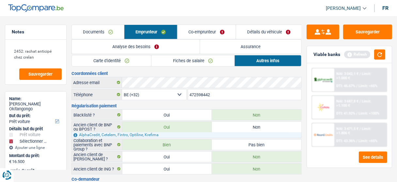
click at [139, 49] on link "Analyse des besoins" at bounding box center [136, 47] width 128 height 14
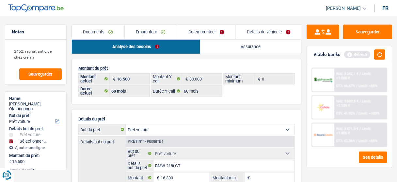
click at [91, 30] on link "Documents" at bounding box center [98, 32] width 53 height 14
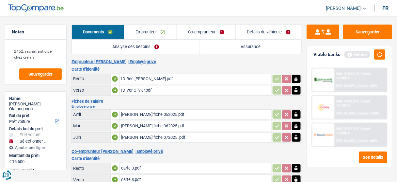
click at [159, 40] on link "Analyse des besoins" at bounding box center [136, 47] width 128 height 14
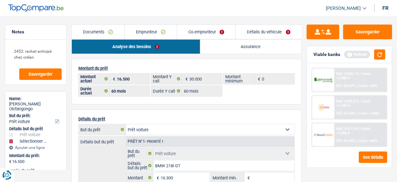
click at [164, 29] on link "Emprunteur" at bounding box center [151, 32] width 52 height 14
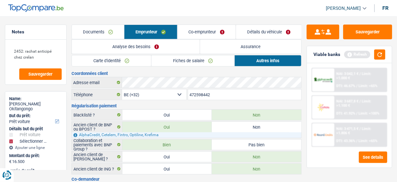
click at [161, 46] on link "Analyse des besoins" at bounding box center [136, 47] width 128 height 14
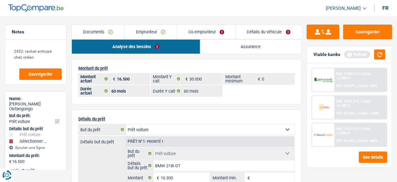
click at [208, 31] on link "Co-emprunteur" at bounding box center [206, 32] width 59 height 14
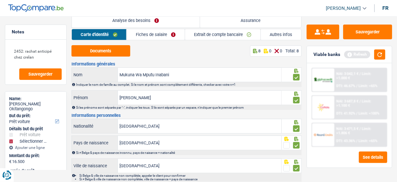
click at [164, 36] on link "Fiches de salaire" at bounding box center [156, 34] width 58 height 11
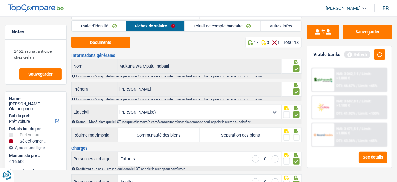
scroll to position [18, 0]
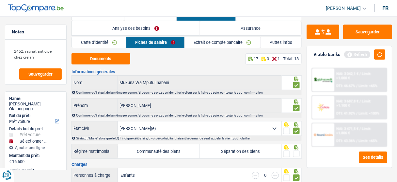
drag, startPoint x: 174, startPoint y: 151, endPoint x: 179, endPoint y: 151, distance: 4.6
click at [176, 151] on label "Communauté des biens" at bounding box center [159, 151] width 82 height 14
click at [173, 145] on label "Communauté des biens" at bounding box center [159, 151] width 82 height 14
click at [173, 145] on input "Communauté des biens" at bounding box center [159, 151] width 82 height 14
radio input "true"
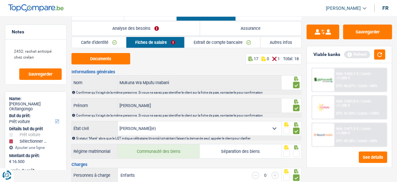
click at [299, 150] on span at bounding box center [297, 153] width 7 height 7
click at [0, 0] on input "radio" at bounding box center [0, 0] width 0 height 0
drag, startPoint x: 378, startPoint y: 54, endPoint x: 369, endPoint y: 50, distance: 9.5
click at [373, 52] on div "Refresh" at bounding box center [365, 54] width 41 height 10
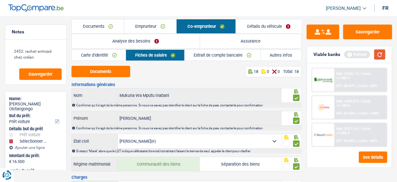
scroll to position [0, 0]
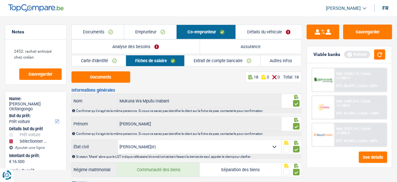
click at [157, 33] on link "Emprunteur" at bounding box center [151, 32] width 52 height 14
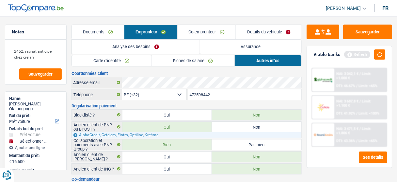
click at [173, 58] on link "Fiches de salaire" at bounding box center [193, 60] width 83 height 11
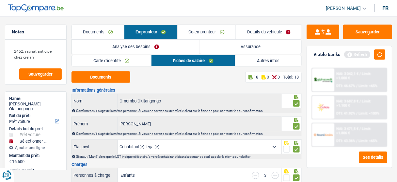
click at [206, 29] on link "Co-emprunteur" at bounding box center [207, 32] width 58 height 14
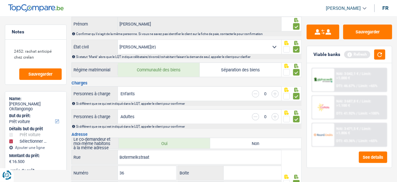
scroll to position [105, 0]
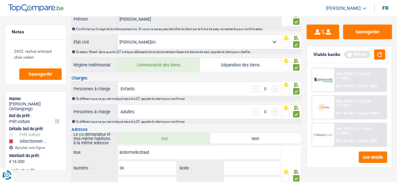
drag, startPoint x: 174, startPoint y: 40, endPoint x: 171, endPoint y: 45, distance: 6.3
click at [175, 39] on select "Célibataire Marié(e) Cohabitant(e) légal(e) Divorcé(e) Veuf(ve) Séparé (de fait…" at bounding box center [200, 42] width 164 height 14
select select "cohabitation"
click at [118, 35] on select "Célibataire Marié(e) Cohabitant(e) légal(e) Divorcé(e) Veuf(ve) Séparé (de fait…" at bounding box center [200, 42] width 164 height 14
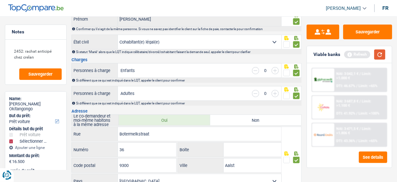
click at [379, 53] on button "button" at bounding box center [380, 54] width 11 height 10
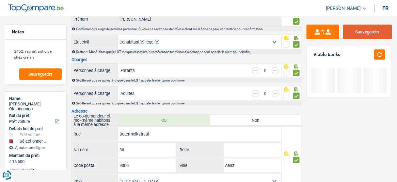
click at [367, 30] on button "Sauvegarder" at bounding box center [368, 32] width 49 height 15
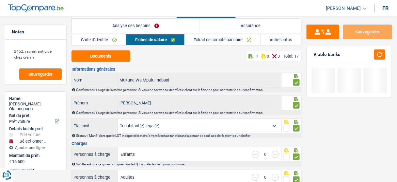
scroll to position [0, 0]
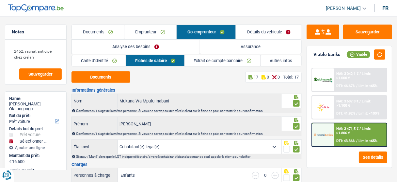
click at [112, 32] on link "Documents" at bounding box center [98, 32] width 52 height 14
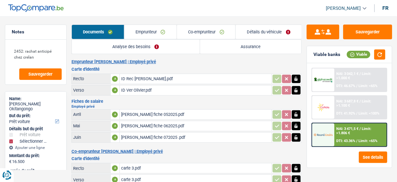
click at [157, 32] on link "Emprunteur" at bounding box center [151, 32] width 52 height 14
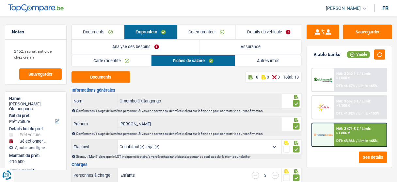
click at [257, 29] on link "Détails du véhicule" at bounding box center [269, 32] width 66 height 14
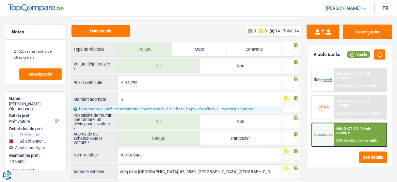
scroll to position [26, 0]
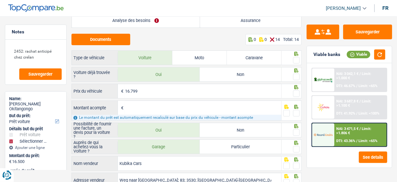
click at [297, 57] on span at bounding box center [297, 60] width 7 height 7
click at [0, 0] on input "radio" at bounding box center [0, 0] width 0 height 0
click at [295, 77] on span at bounding box center [297, 77] width 7 height 7
click at [0, 0] on input "radio" at bounding box center [0, 0] width 0 height 0
click at [298, 97] on div at bounding box center [297, 94] width 7 height 8
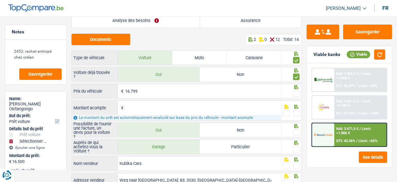
click at [297, 93] on span at bounding box center [297, 93] width 7 height 7
click at [0, 0] on input "radio" at bounding box center [0, 0] width 0 height 0
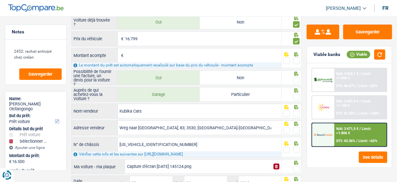
drag, startPoint x: 297, startPoint y: 61, endPoint x: 300, endPoint y: 73, distance: 12.4
click at [297, 61] on span at bounding box center [297, 61] width 7 height 7
click at [0, 0] on input "radio" at bounding box center [0, 0] width 0 height 0
click at [297, 79] on span at bounding box center [297, 80] width 7 height 7
click at [0, 0] on input "radio" at bounding box center [0, 0] width 0 height 0
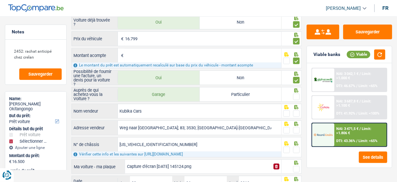
click at [295, 97] on span at bounding box center [297, 96] width 7 height 7
click at [0, 0] on input "radio" at bounding box center [0, 0] width 0 height 0
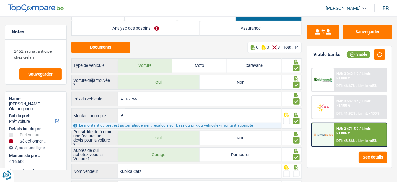
scroll to position [0, 0]
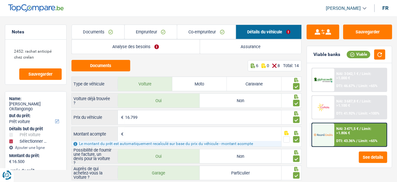
click at [97, 31] on link "Documents" at bounding box center [98, 32] width 53 height 14
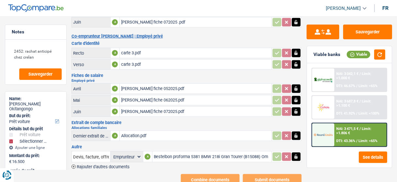
scroll to position [128, 0]
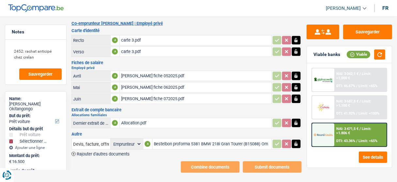
click at [205, 170] on main "Notes 2452: rachat anticipé chez crelan Sauvegarder Name: Olivier Omombo Okitan…" at bounding box center [198, 34] width 397 height 305
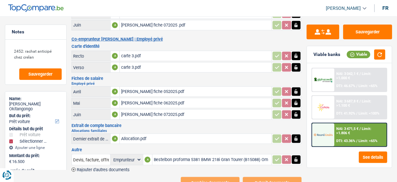
scroll to position [0, 0]
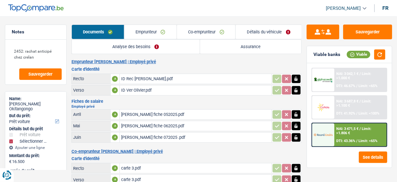
click at [196, 31] on link "Co-emprunteur" at bounding box center [206, 32] width 59 height 14
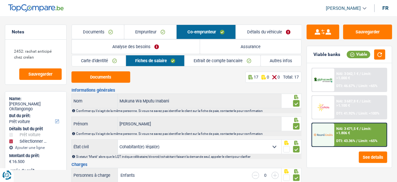
click at [156, 42] on link "Analyse des besoins" at bounding box center [136, 47] width 128 height 14
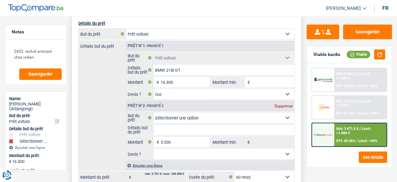
scroll to position [131, 0]
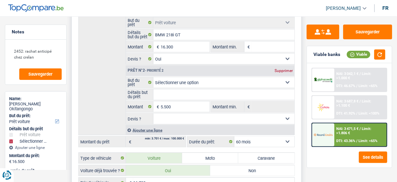
click at [287, 69] on div "Supprimer" at bounding box center [284, 71] width 22 height 4
type input "16.300"
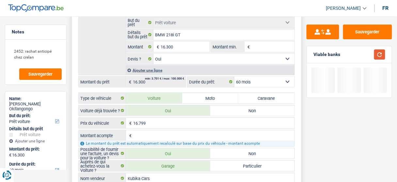
click at [380, 52] on button "button" at bounding box center [380, 54] width 11 height 10
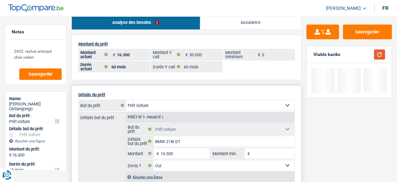
scroll to position [0, 0]
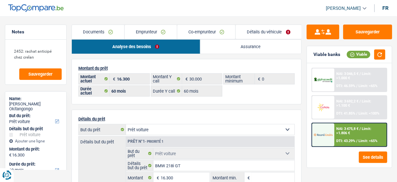
click at [111, 25] on link "Documents" at bounding box center [98, 32] width 53 height 14
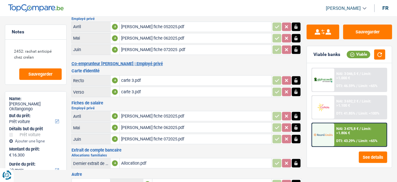
scroll to position [128, 0]
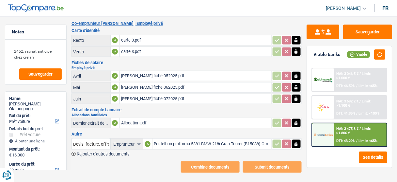
click at [176, 139] on div "Bestelbon proforma 5381 BMW 218i Gran Tourer (B15088) Omombo.pdf" at bounding box center [212, 144] width 117 height 10
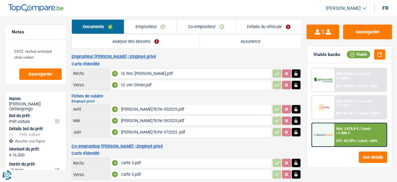
scroll to position [0, 0]
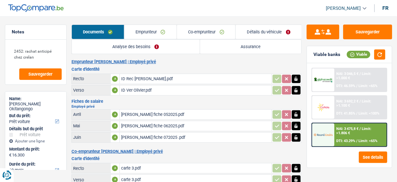
click at [218, 31] on link "Co-emprunteur" at bounding box center [206, 32] width 59 height 14
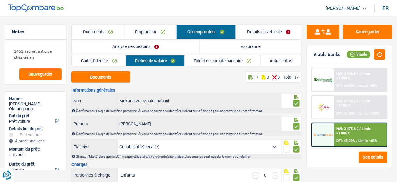
click at [159, 46] on link "Analyse des besoins" at bounding box center [136, 47] width 128 height 14
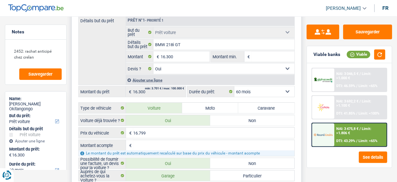
scroll to position [131, 0]
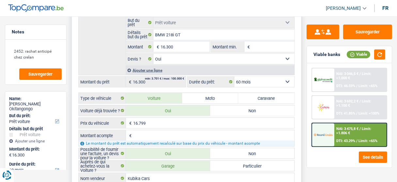
click at [161, 131] on input "Montant acompte" at bounding box center [213, 135] width 161 height 10
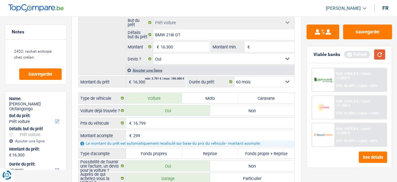
type input "299"
type input "16.500"
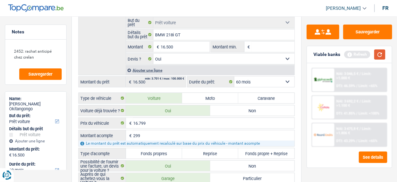
click at [379, 57] on button "button" at bounding box center [380, 54] width 11 height 10
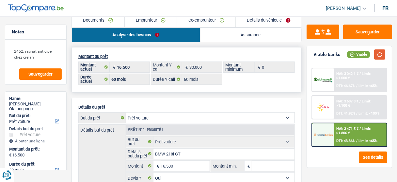
scroll to position [0, 0]
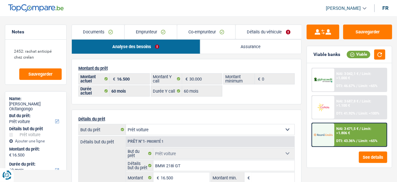
click at [162, 48] on link "Analyse des besoins" at bounding box center [136, 47] width 128 height 14
click at [151, 25] on link "Emprunteur" at bounding box center [151, 32] width 52 height 14
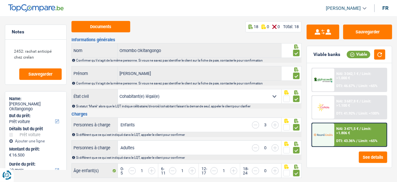
scroll to position [10, 0]
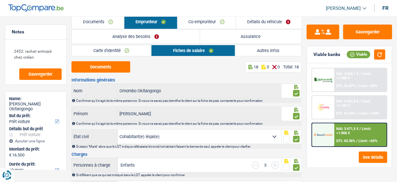
click at [267, 49] on link "Autres infos" at bounding box center [269, 50] width 66 height 11
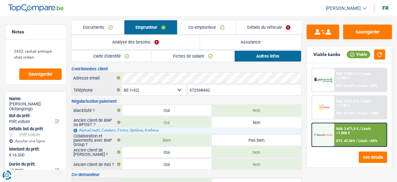
scroll to position [0, 0]
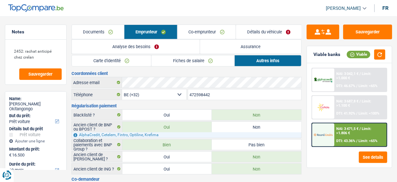
click at [208, 26] on link "Co-emprunteur" at bounding box center [207, 32] width 58 height 14
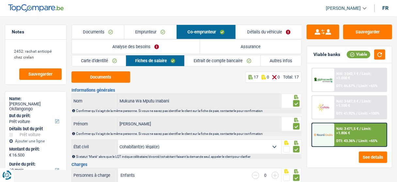
click at [261, 32] on link "Détails du véhicule" at bounding box center [269, 32] width 66 height 14
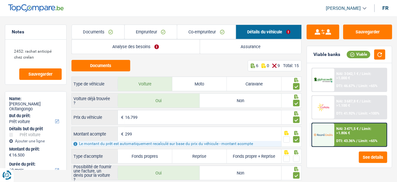
click at [146, 44] on link "Analyse des besoins" at bounding box center [136, 47] width 128 height 14
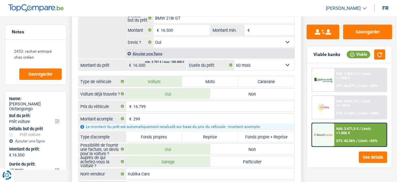
scroll to position [157, 0]
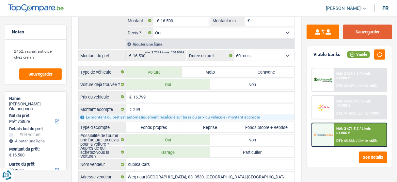
click at [379, 35] on button "Sauvegarder" at bounding box center [368, 32] width 49 height 15
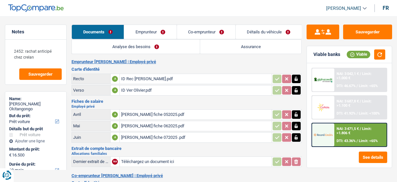
select select "car"
select select "60"
select select "applicant"
click at [148, 31] on link "Emprunteur" at bounding box center [150, 32] width 52 height 14
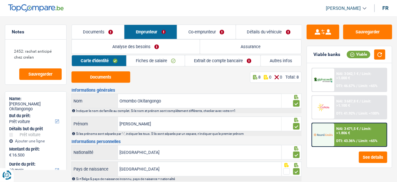
click at [158, 44] on link "Analyse des besoins" at bounding box center [136, 47] width 128 height 14
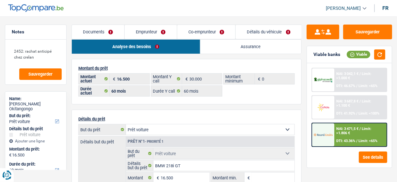
click at [151, 35] on link "Emprunteur" at bounding box center [151, 32] width 52 height 14
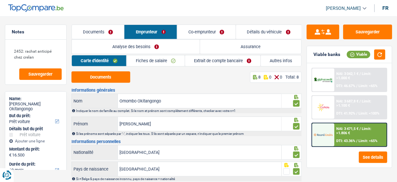
click at [224, 62] on link "Extrait de compte bancaire" at bounding box center [223, 60] width 76 height 11
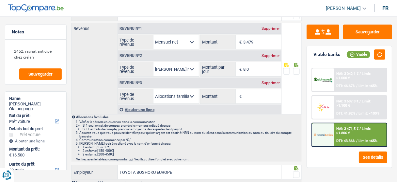
scroll to position [78, 0]
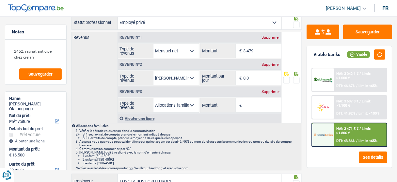
click at [271, 91] on div "Supprimer" at bounding box center [271, 92] width 22 height 4
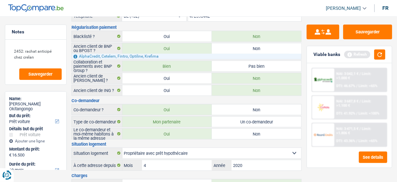
scroll to position [0, 0]
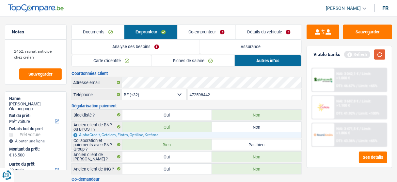
drag, startPoint x: 385, startPoint y: 54, endPoint x: 311, endPoint y: 59, distance: 74.1
click at [385, 54] on button "button" at bounding box center [380, 54] width 11 height 10
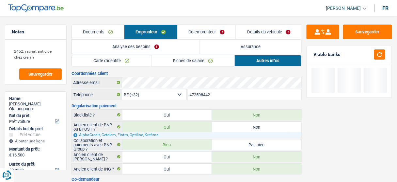
click at [102, 33] on link "Documents" at bounding box center [98, 32] width 52 height 14
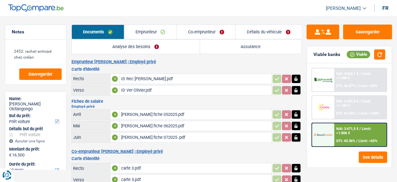
click at [148, 30] on link "Emprunteur" at bounding box center [151, 32] width 52 height 14
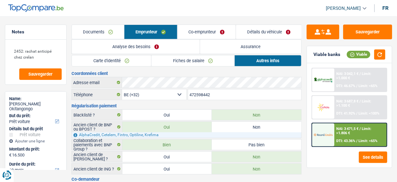
click at [100, 31] on link "Documents" at bounding box center [98, 32] width 52 height 14
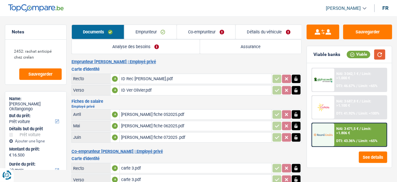
click at [384, 56] on button "button" at bounding box center [380, 54] width 11 height 10
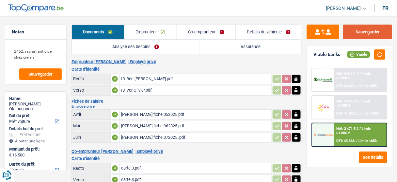
click at [368, 29] on button "Sauvegarder" at bounding box center [368, 32] width 49 height 15
